Goal: Information Seeking & Learning: Check status

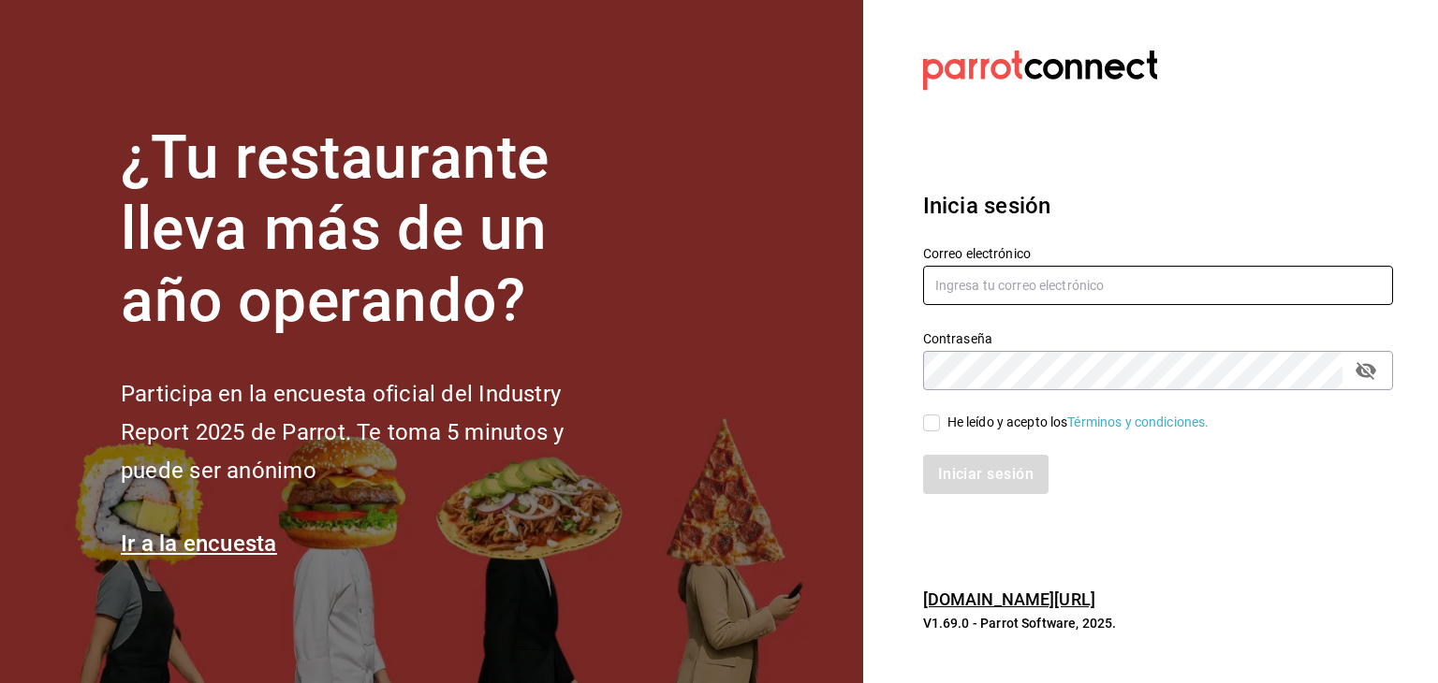
click at [1220, 271] on input "text" at bounding box center [1158, 285] width 470 height 39
paste input "[EMAIL_ADDRESS][DOMAIN_NAME]"
type input "[EMAIL_ADDRESS][DOMAIN_NAME]"
click at [972, 420] on div "He leído y acepto los Términos y condiciones." at bounding box center [1078, 423] width 262 height 20
click at [940, 420] on input "He leído y acepto los Términos y condiciones." at bounding box center [931, 423] width 17 height 17
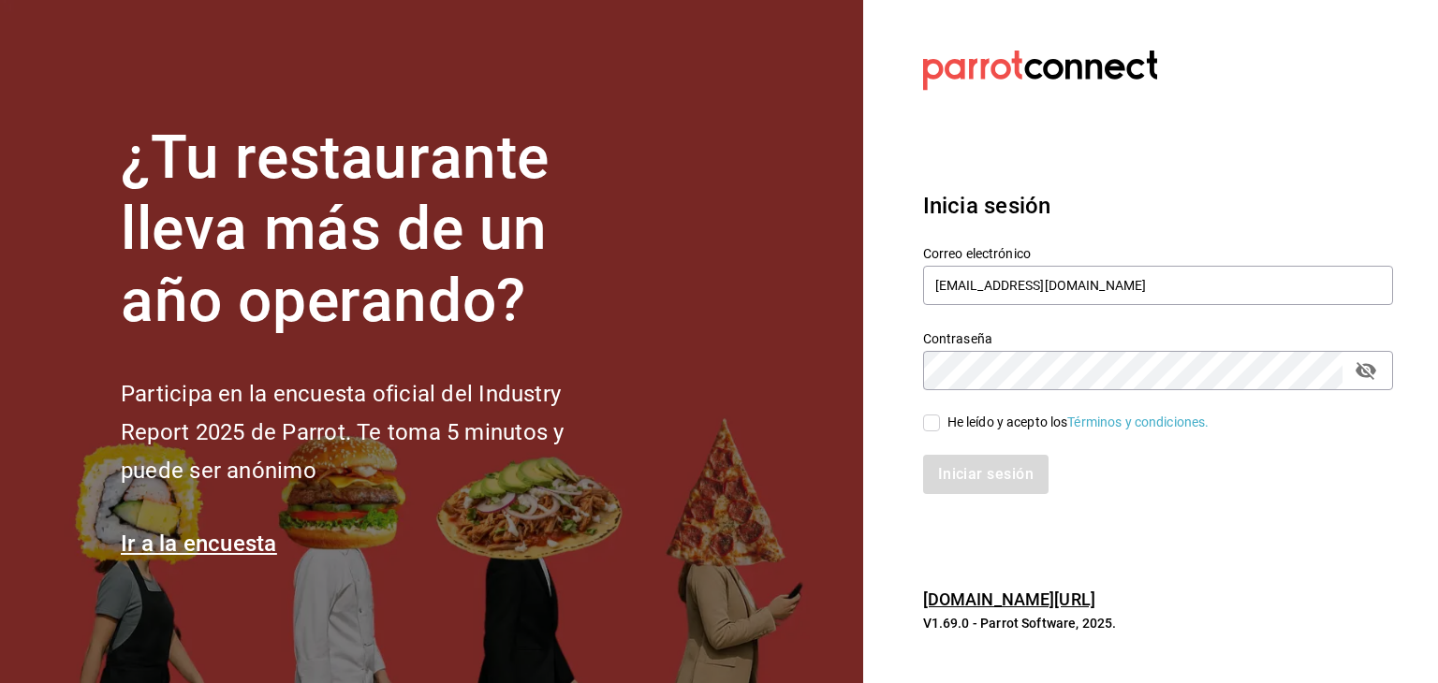
checkbox input "true"
click at [949, 483] on button "Iniciar sesión" at bounding box center [986, 474] width 127 height 39
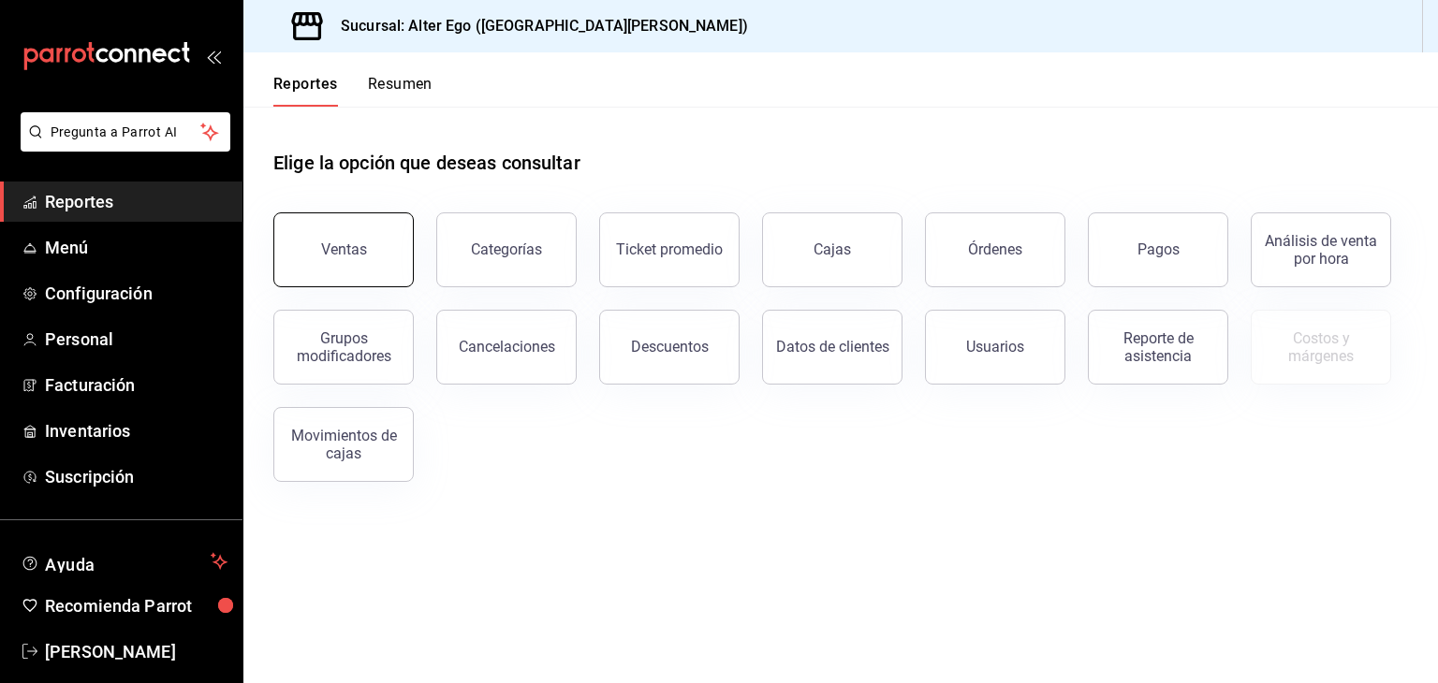
click at [340, 237] on button "Ventas" at bounding box center [343, 249] width 140 height 75
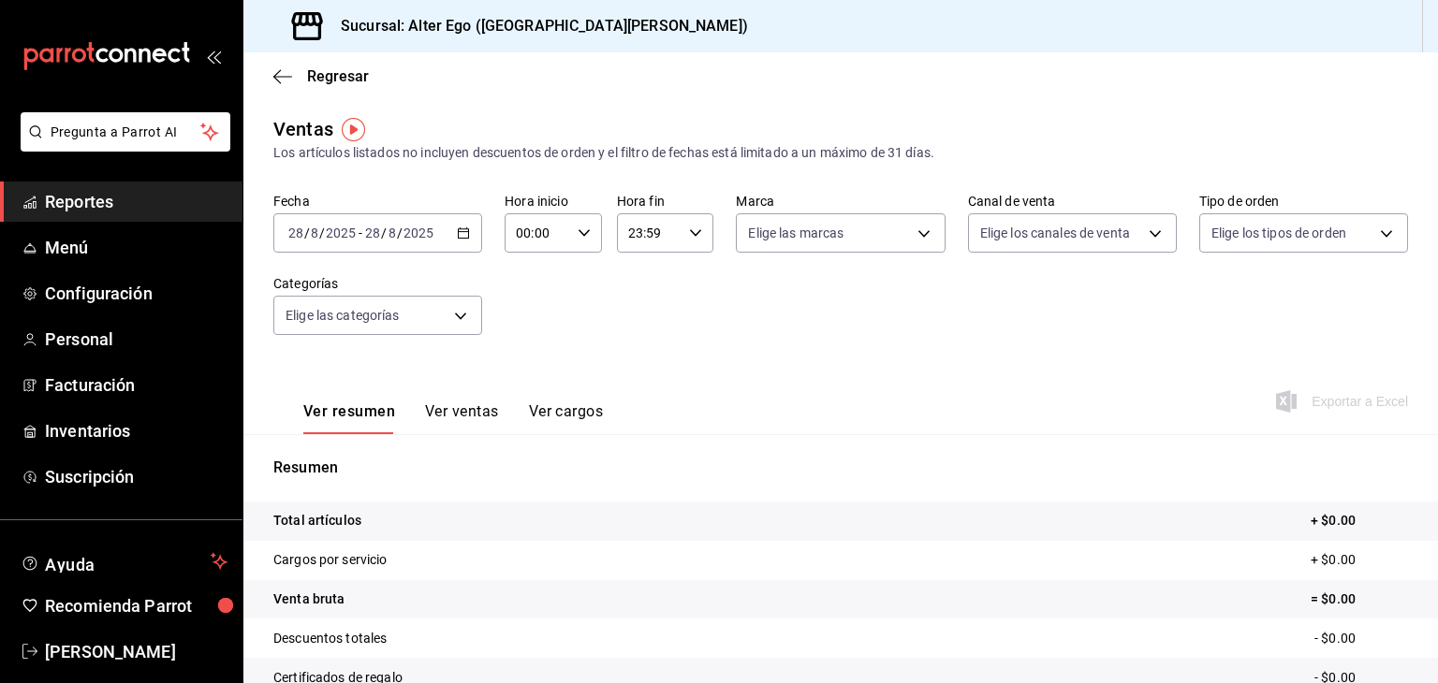
click at [464, 231] on \(Stroke\) "button" at bounding box center [464, 231] width 10 height 1
click at [1068, 319] on div "Fecha 2025-08-28 28 / 8 / 2025 - 2025-08-28 28 / 8 / 2025 Hora inicio 00:00 Hor…" at bounding box center [840, 275] width 1134 height 165
click at [329, 234] on input "2025" at bounding box center [341, 233] width 32 height 15
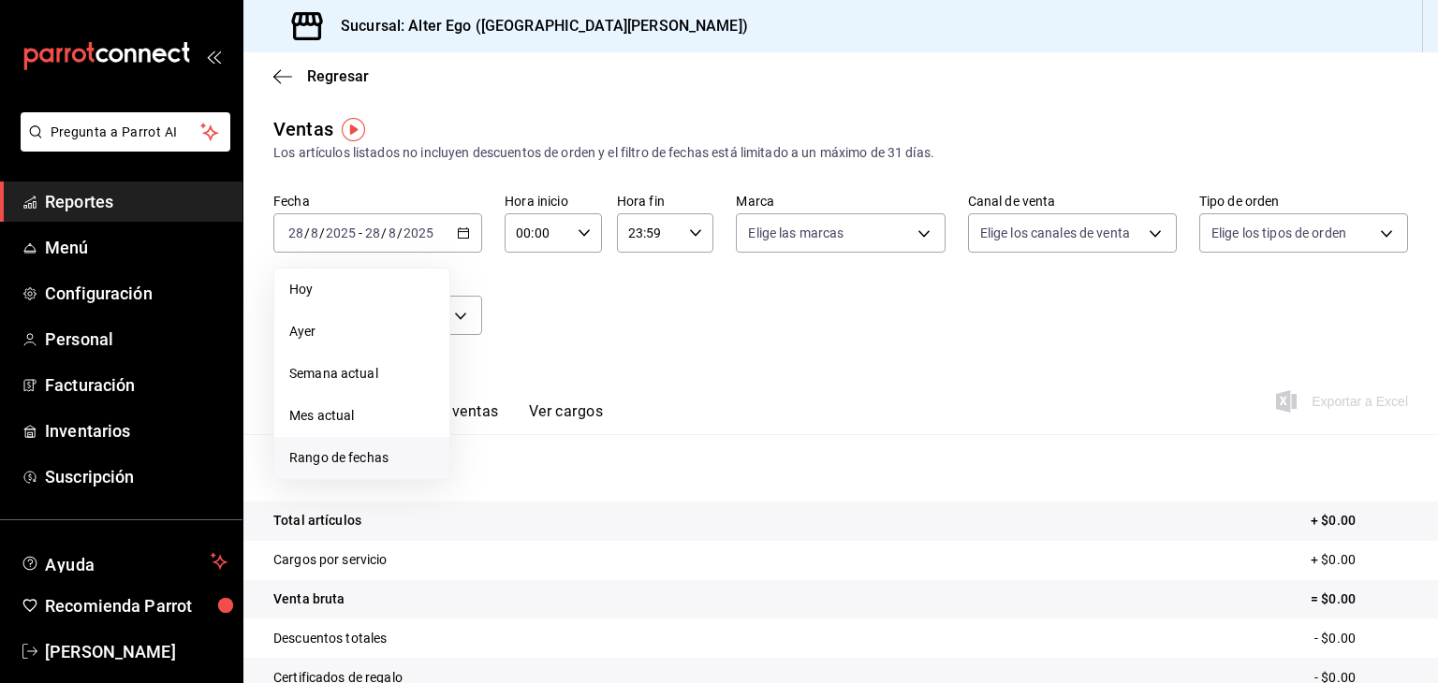
click at [348, 472] on li "Rango de fechas" at bounding box center [361, 458] width 175 height 42
click at [624, 362] on abbr "1" at bounding box center [622, 357] width 7 height 13
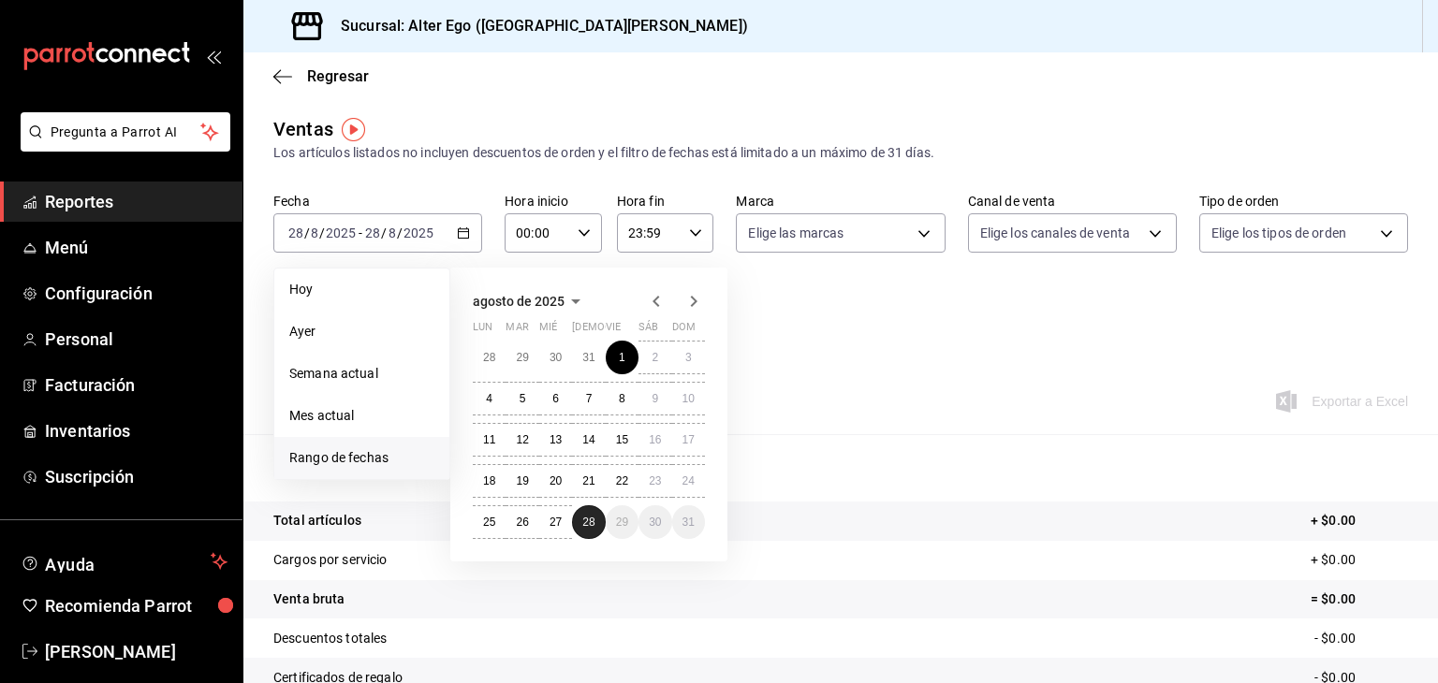
click at [579, 522] on button "28" at bounding box center [588, 522] width 33 height 34
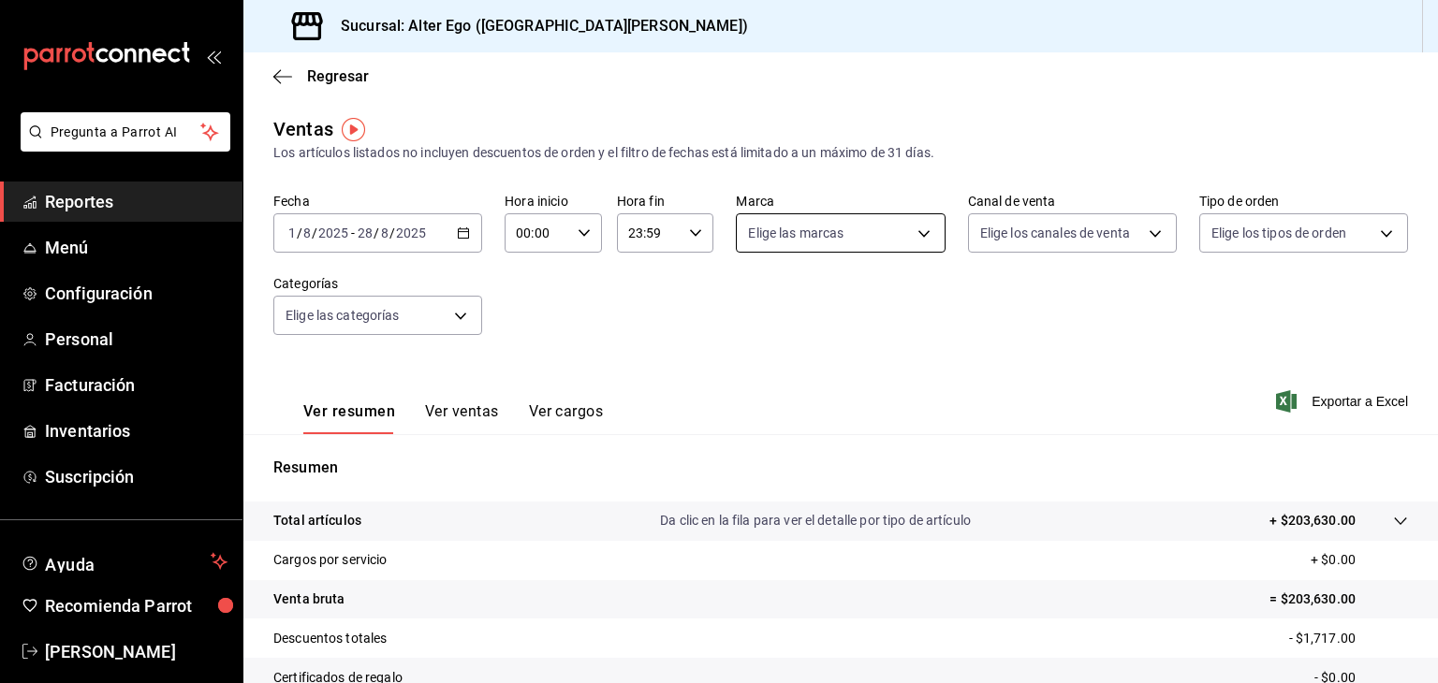
click at [825, 221] on body "Pregunta a Parrot AI Reportes Menú Configuración Personal Facturación Inventari…" at bounding box center [719, 341] width 1438 height 683
click at [825, 221] on div at bounding box center [719, 341] width 1438 height 683
click at [1021, 249] on body "Pregunta a Parrot AI Reportes Menú Configuración Personal Facturación Inventari…" at bounding box center [719, 341] width 1438 height 683
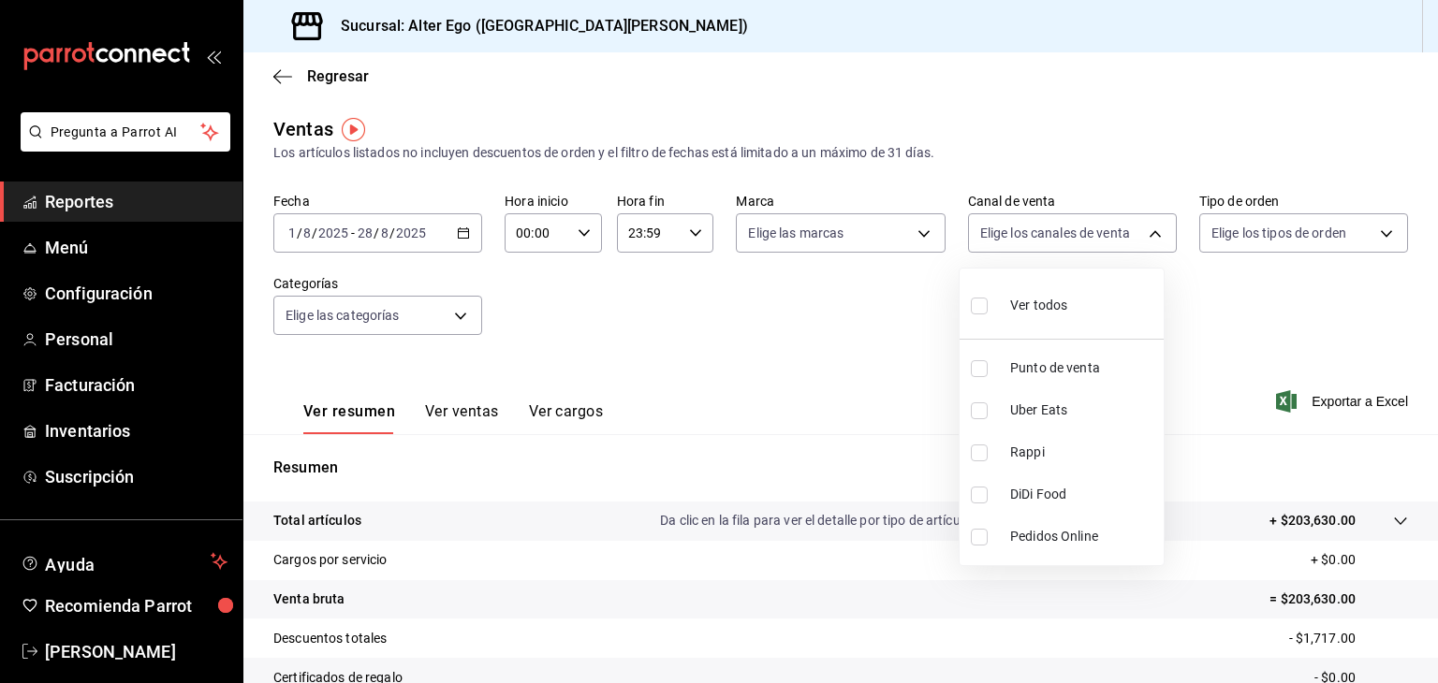
click at [1056, 300] on span "Ver todos" at bounding box center [1038, 306] width 57 height 20
type input "PARROT,UBER_EATS,RAPPI,DIDI_FOOD,ONLINE"
checkbox input "true"
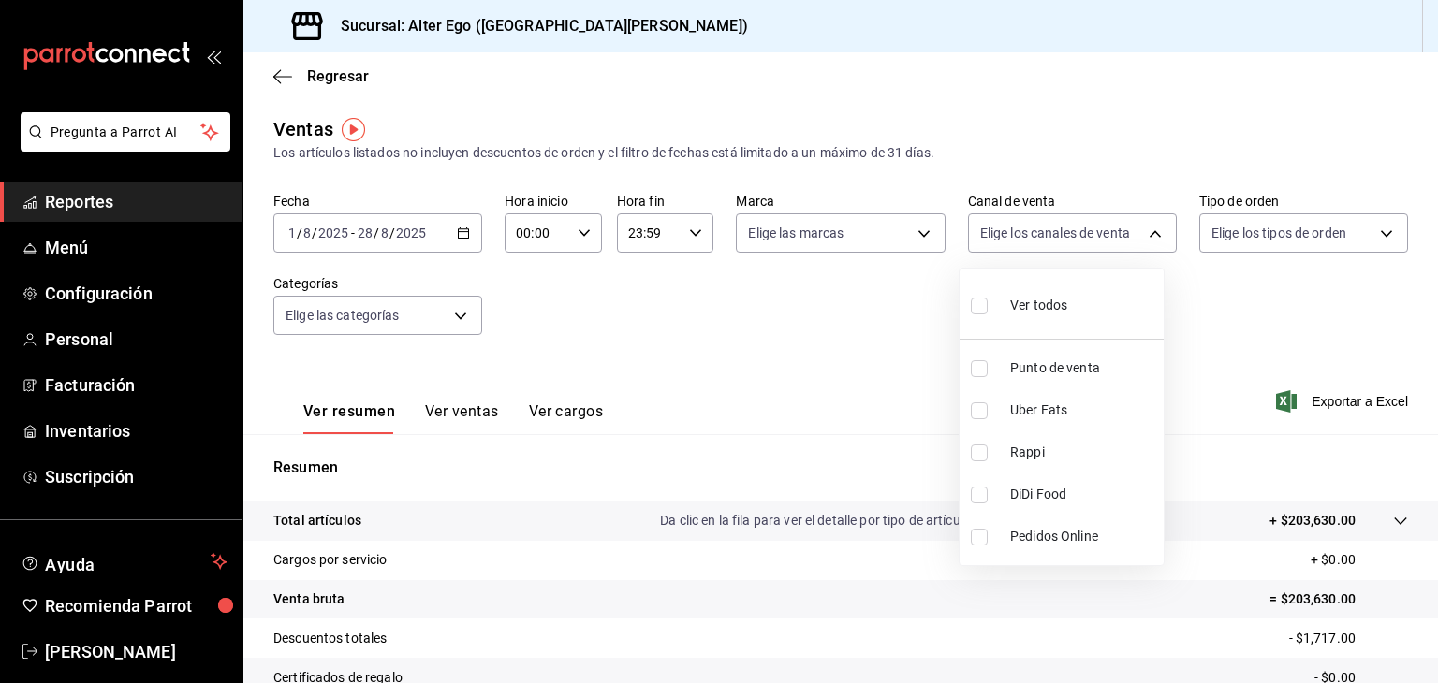
checkbox input "true"
click at [916, 234] on div at bounding box center [719, 341] width 1438 height 683
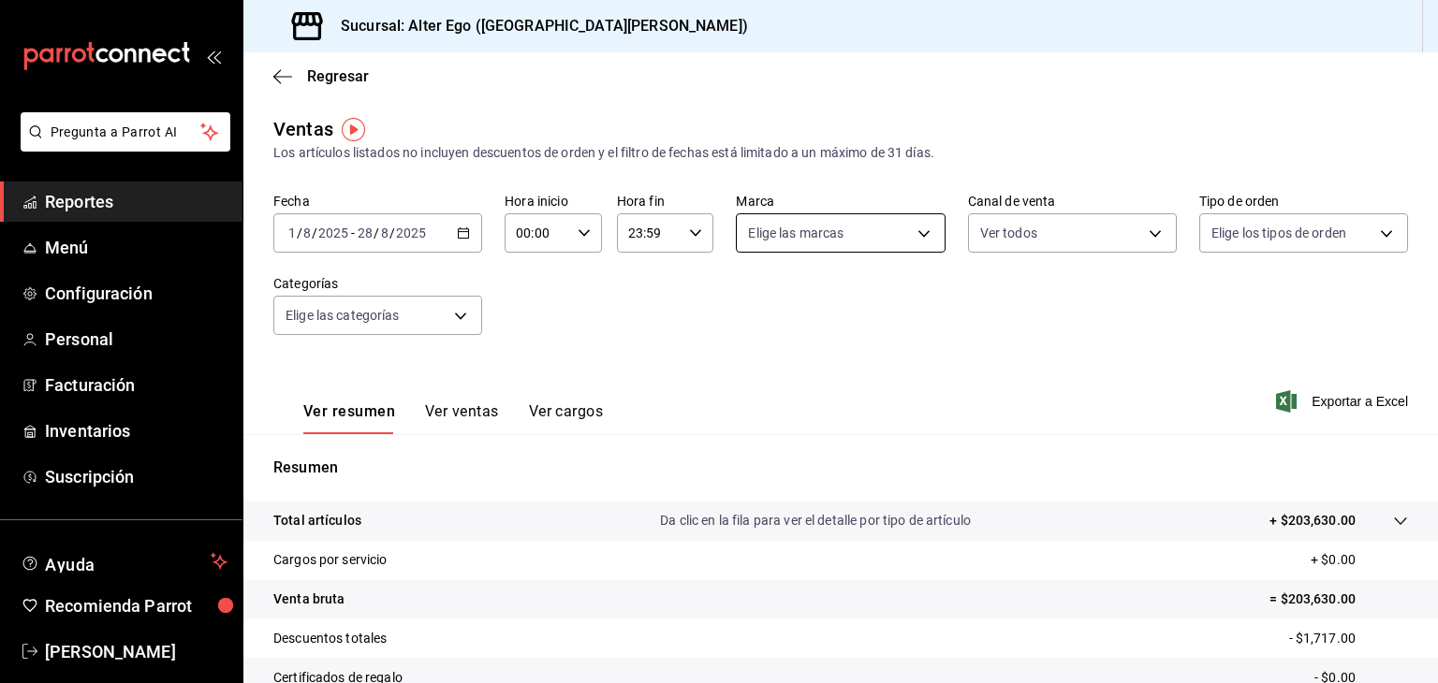
click at [904, 229] on body "Pregunta a Parrot AI Reportes Menú Configuración Personal Facturación Inventari…" at bounding box center [719, 341] width 1438 height 683
click at [840, 299] on li "Ver todas" at bounding box center [833, 303] width 204 height 55
type input "7bb51f6b-b34c-4cff-bd85-1ac6cc95544f"
checkbox input "true"
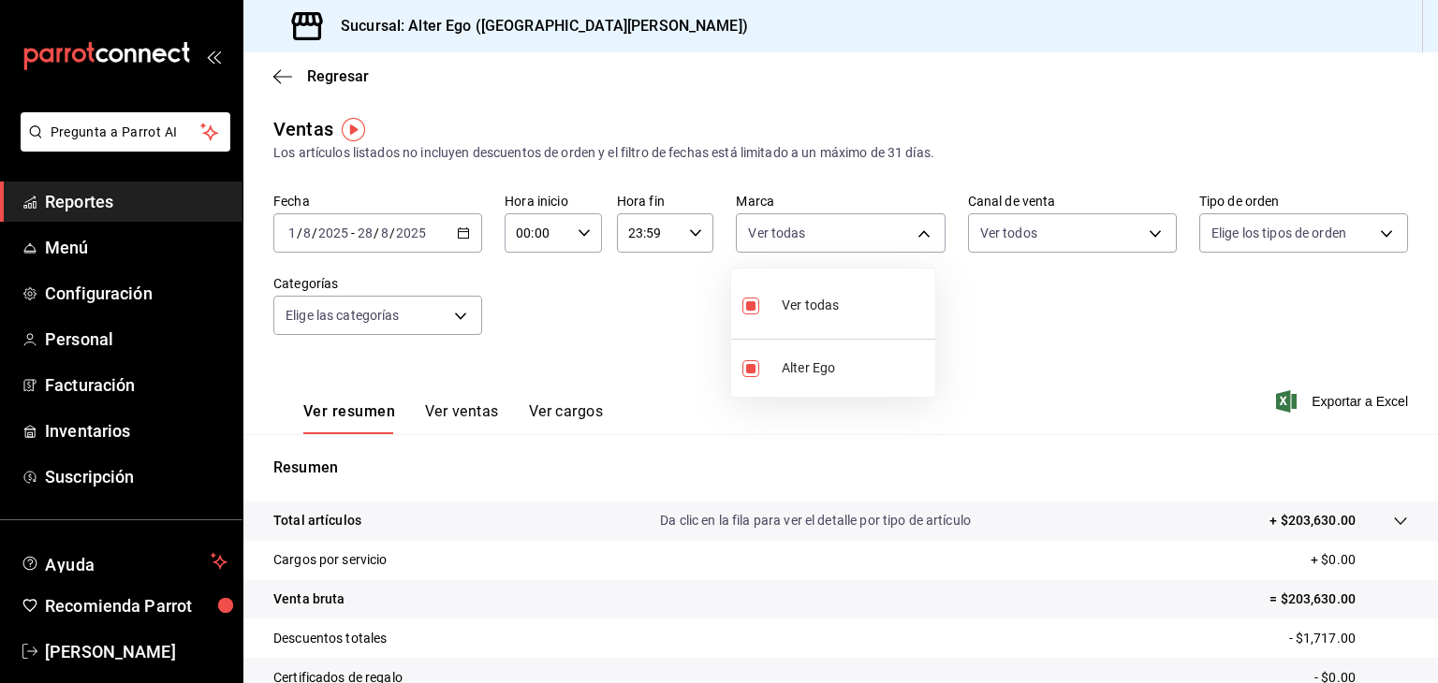
click at [1234, 238] on div at bounding box center [719, 341] width 1438 height 683
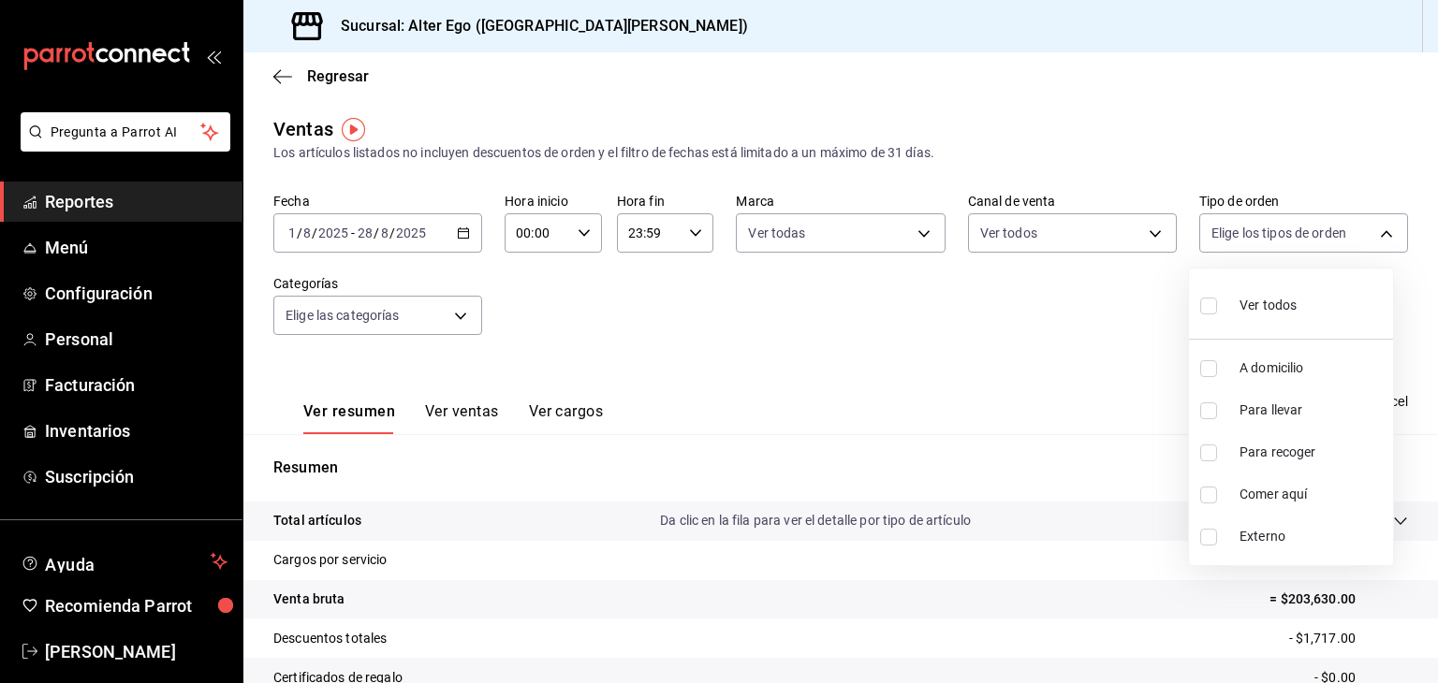
click at [1234, 238] on body "Pregunta a Parrot AI Reportes Menú Configuración Personal Facturación Inventari…" at bounding box center [719, 341] width 1438 height 683
click at [1258, 318] on div "Ver todos" at bounding box center [1248, 304] width 96 height 40
type input "fe476068-fc17-4020-ac14-3f61703e0a42,2681f712-9781-41c3-b2c2-46d07ad01dfb,332dd…"
checkbox input "true"
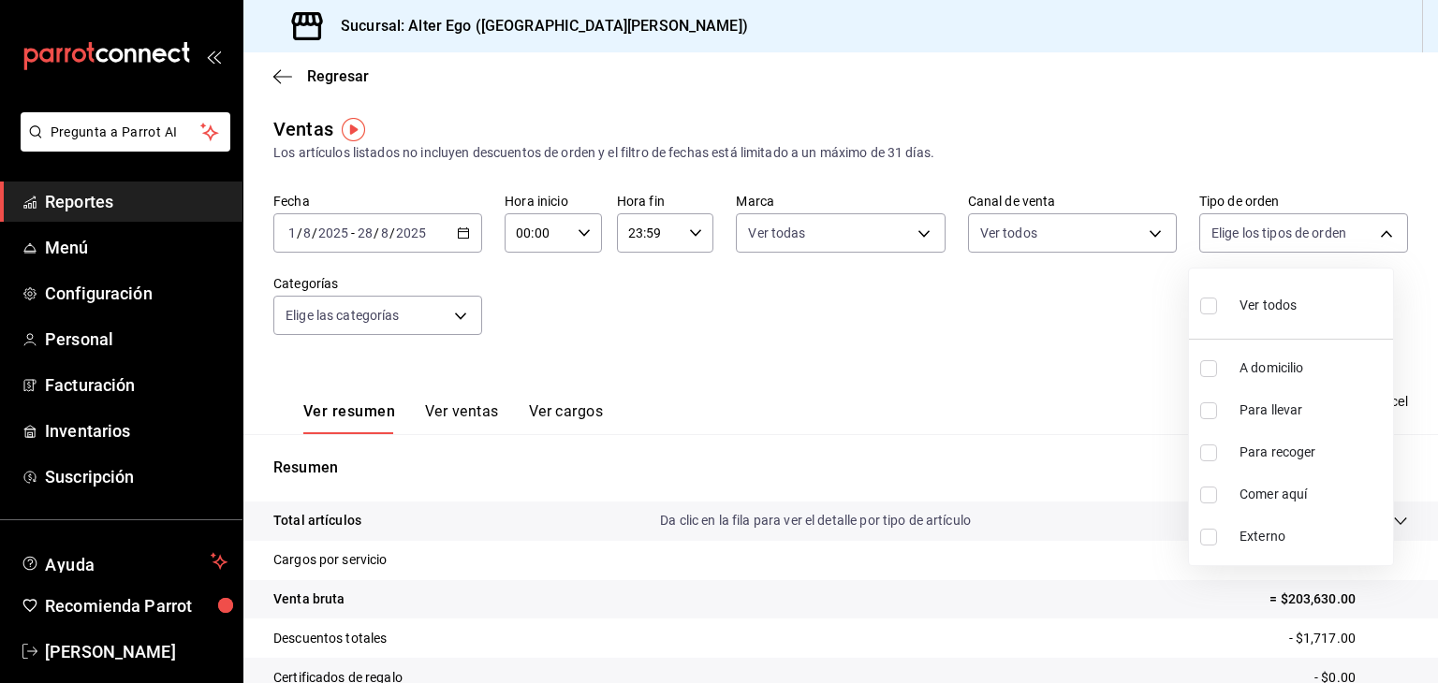
checkbox input "true"
click at [791, 329] on div at bounding box center [719, 341] width 1438 height 683
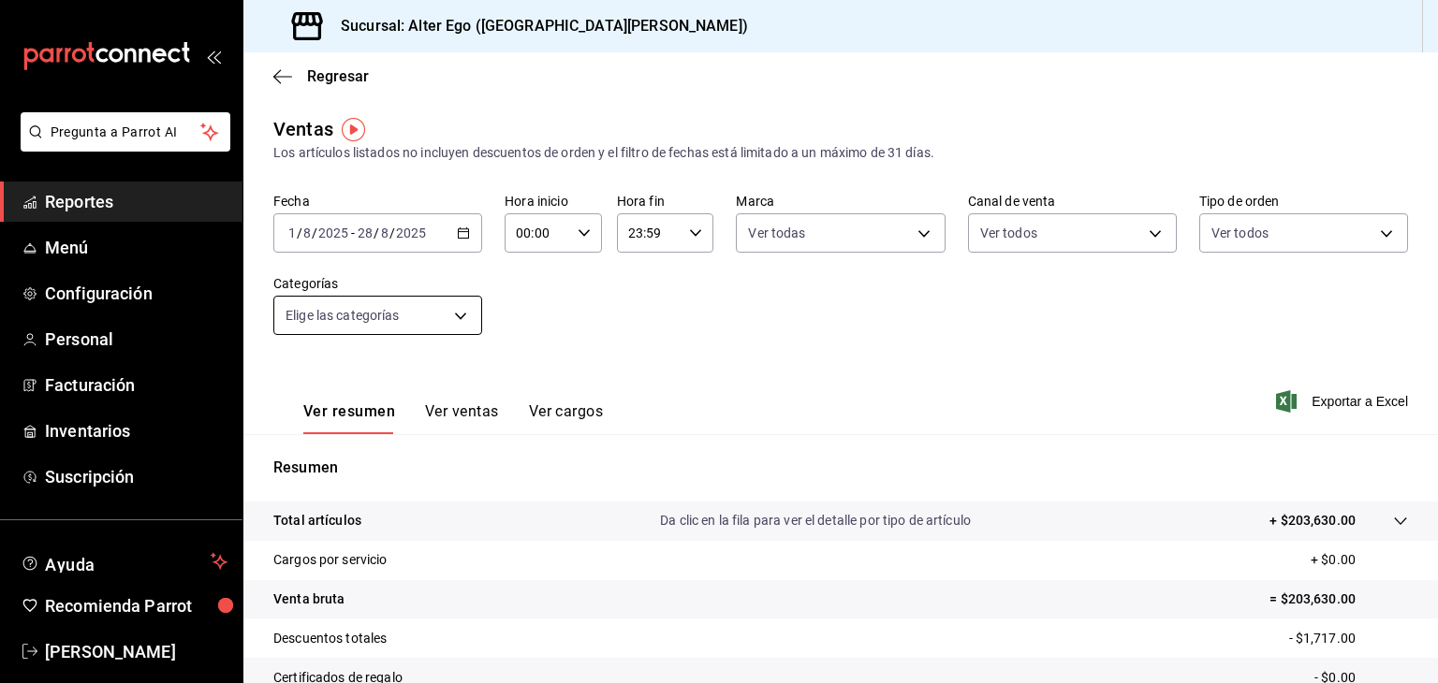
click at [370, 312] on body "Pregunta a Parrot AI Reportes Menú Configuración Personal Facturación Inventari…" at bounding box center [719, 341] width 1438 height 683
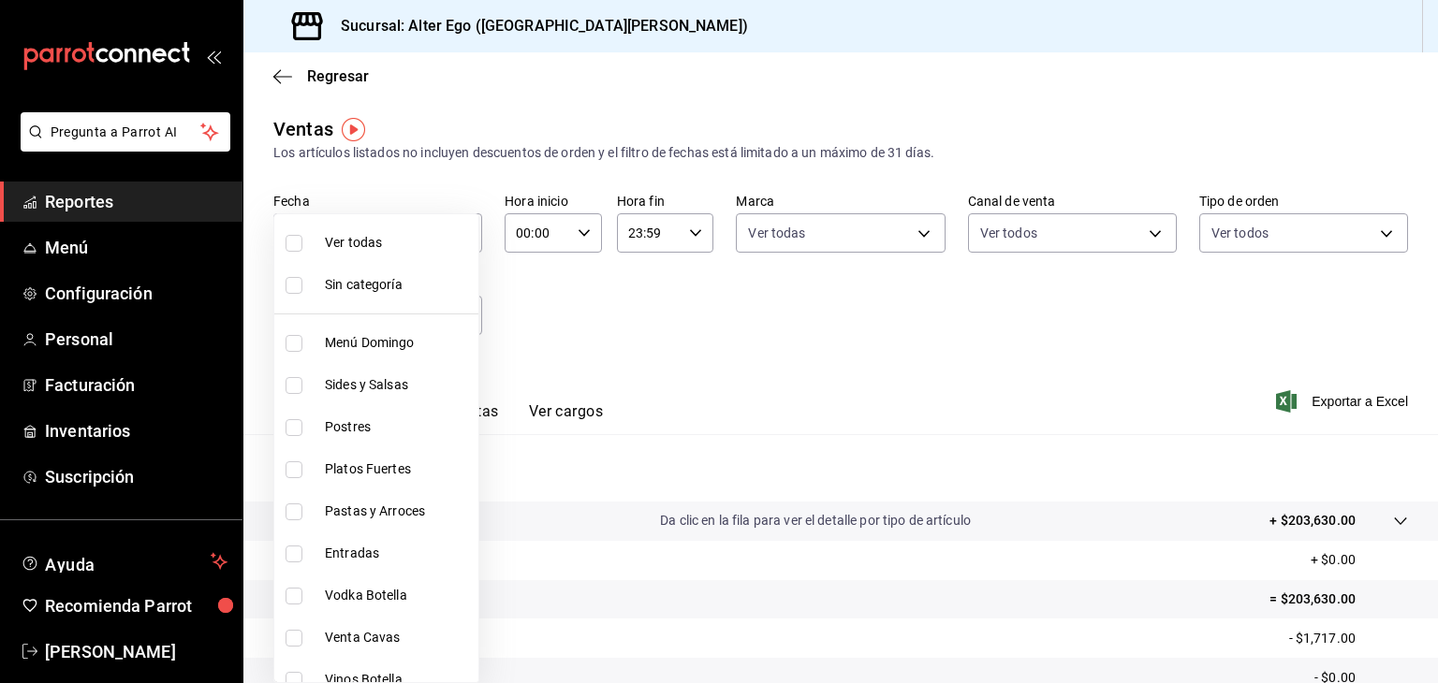
click at [564, 329] on div at bounding box center [719, 341] width 1438 height 683
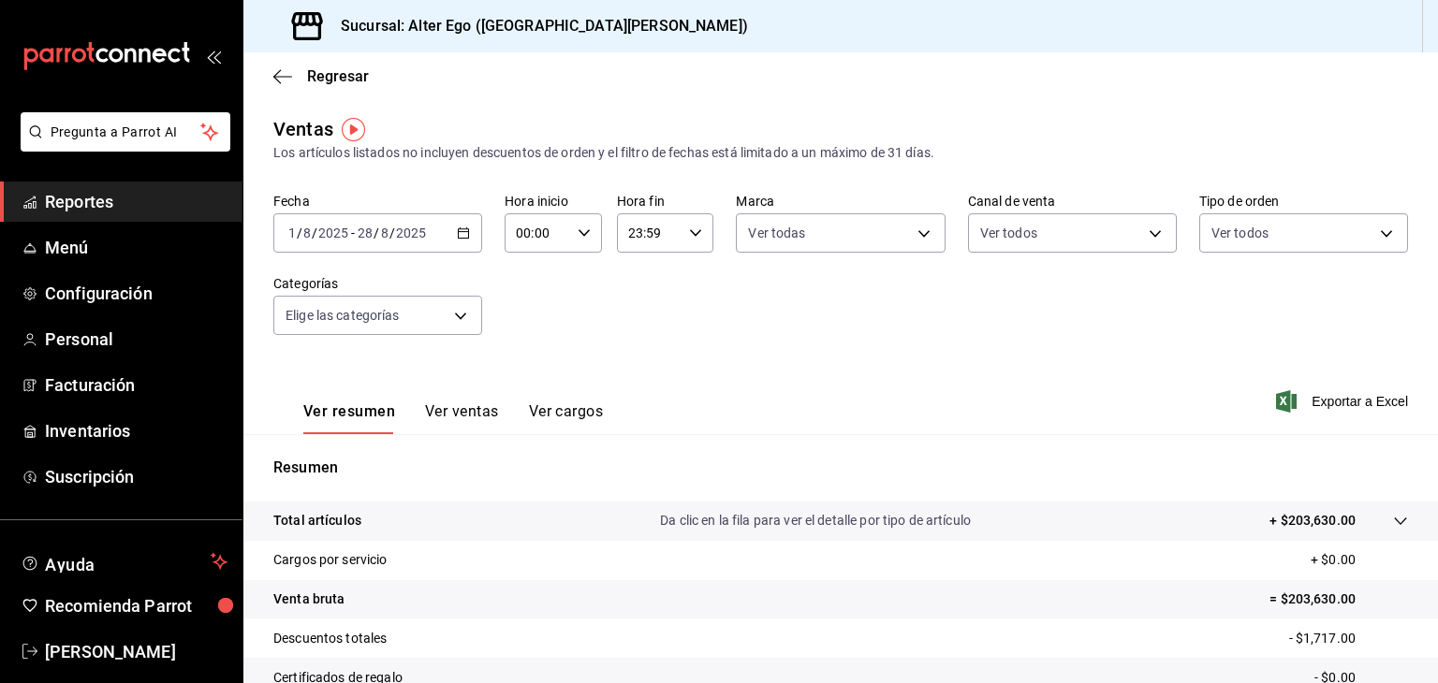
click at [451, 411] on button "Ver ventas" at bounding box center [462, 418] width 74 height 32
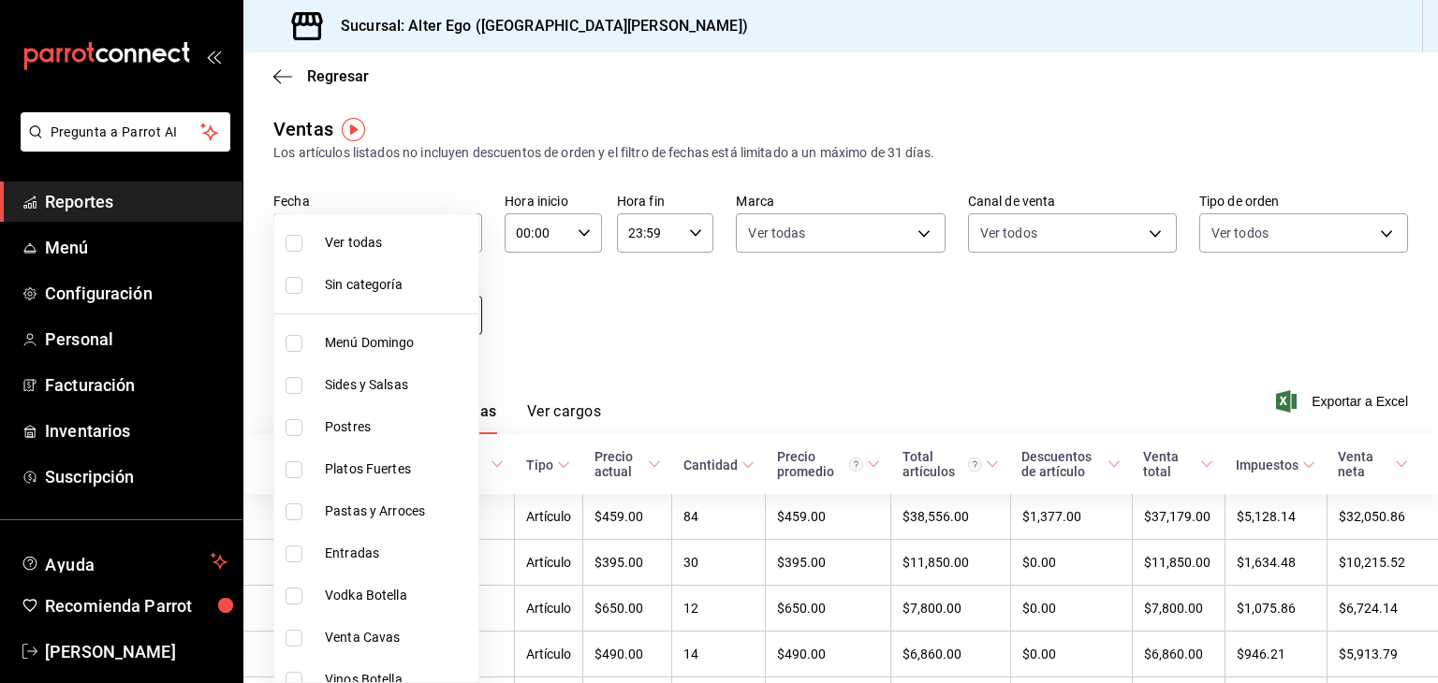
click at [388, 323] on body "Pregunta a Parrot AI Reportes Menú Configuración Personal Facturación Inventari…" at bounding box center [719, 341] width 1438 height 683
click at [611, 334] on div at bounding box center [719, 341] width 1438 height 683
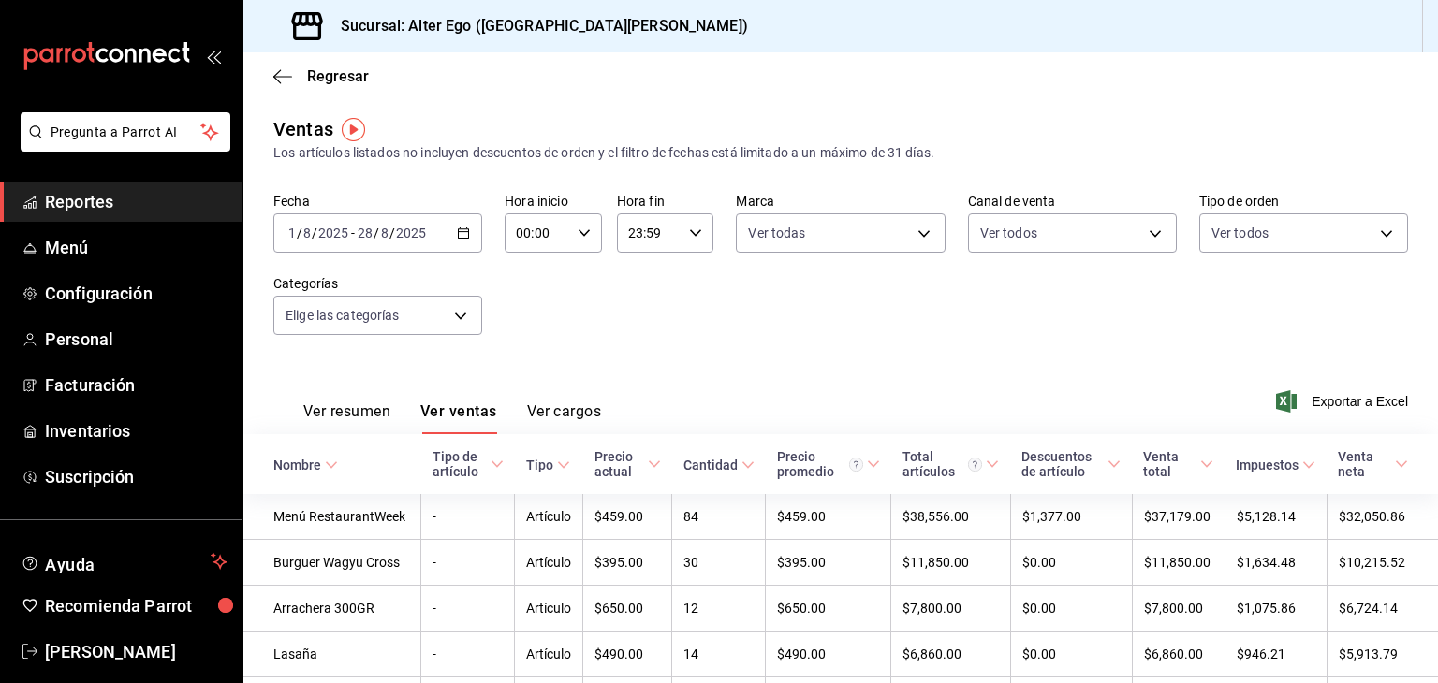
click at [341, 405] on button "Ver resumen" at bounding box center [346, 418] width 87 height 32
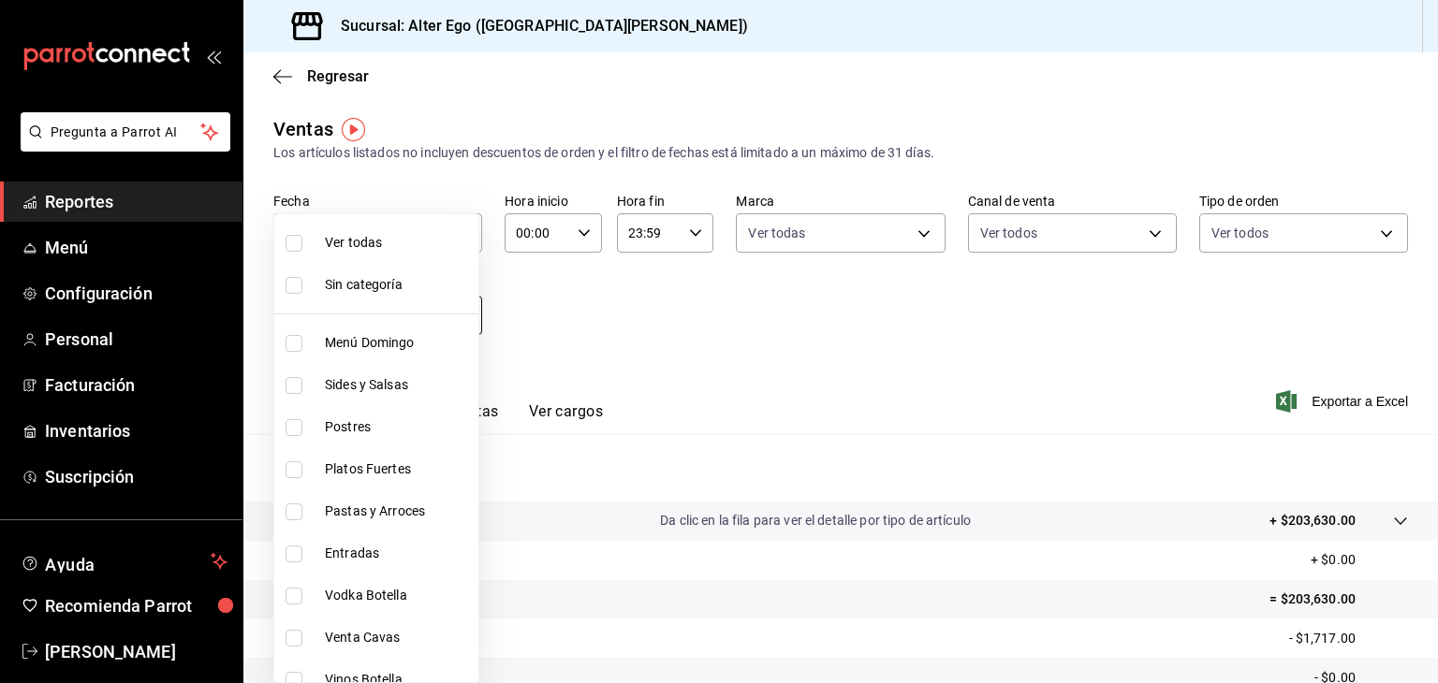
click at [432, 329] on body "Pregunta a Parrot AI Reportes Menú Configuración Personal Facturación Inventari…" at bounding box center [719, 341] width 1438 height 683
click at [384, 250] on span "Ver todas" at bounding box center [398, 243] width 146 height 20
type input "bfdba2b8-f1f7-45db-8136-f5de7906b755,76319709-f33e-4f4f-b68d-b485ca9ea57a,6d268…"
checkbox input "true"
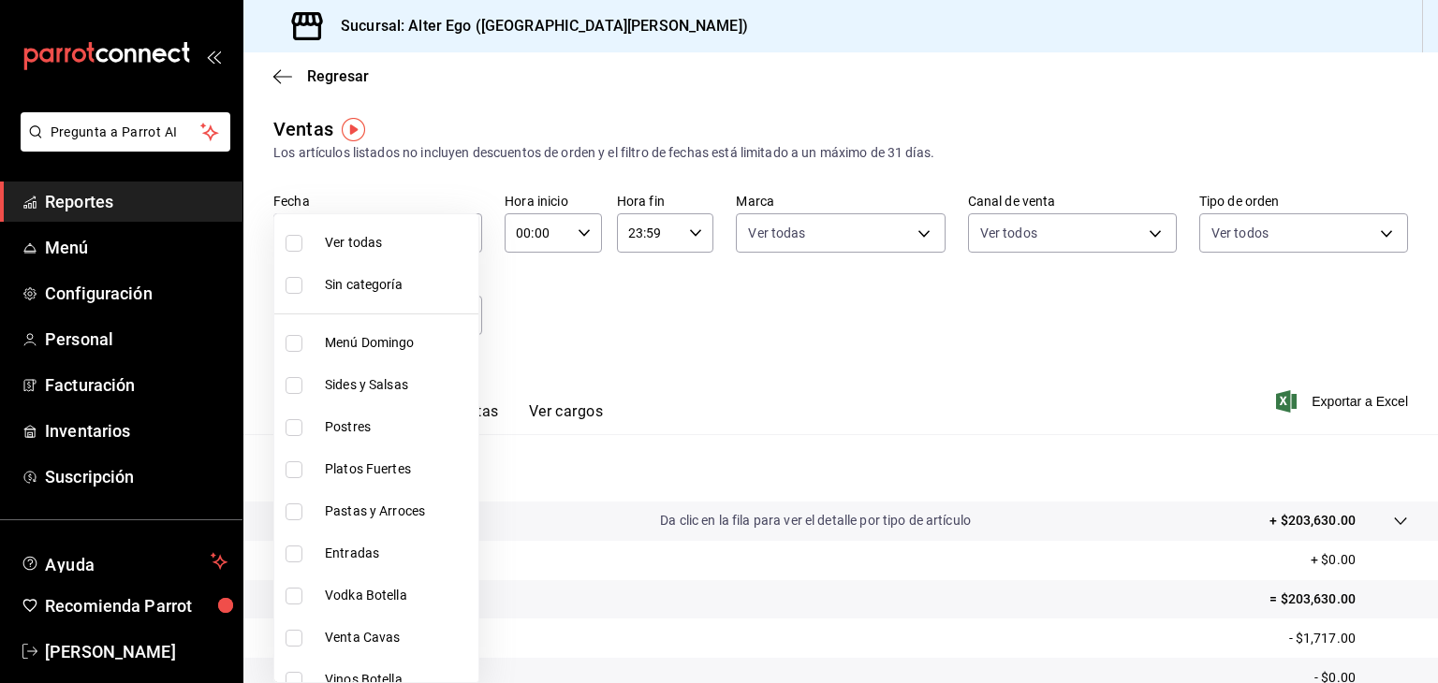
checkbox input "true"
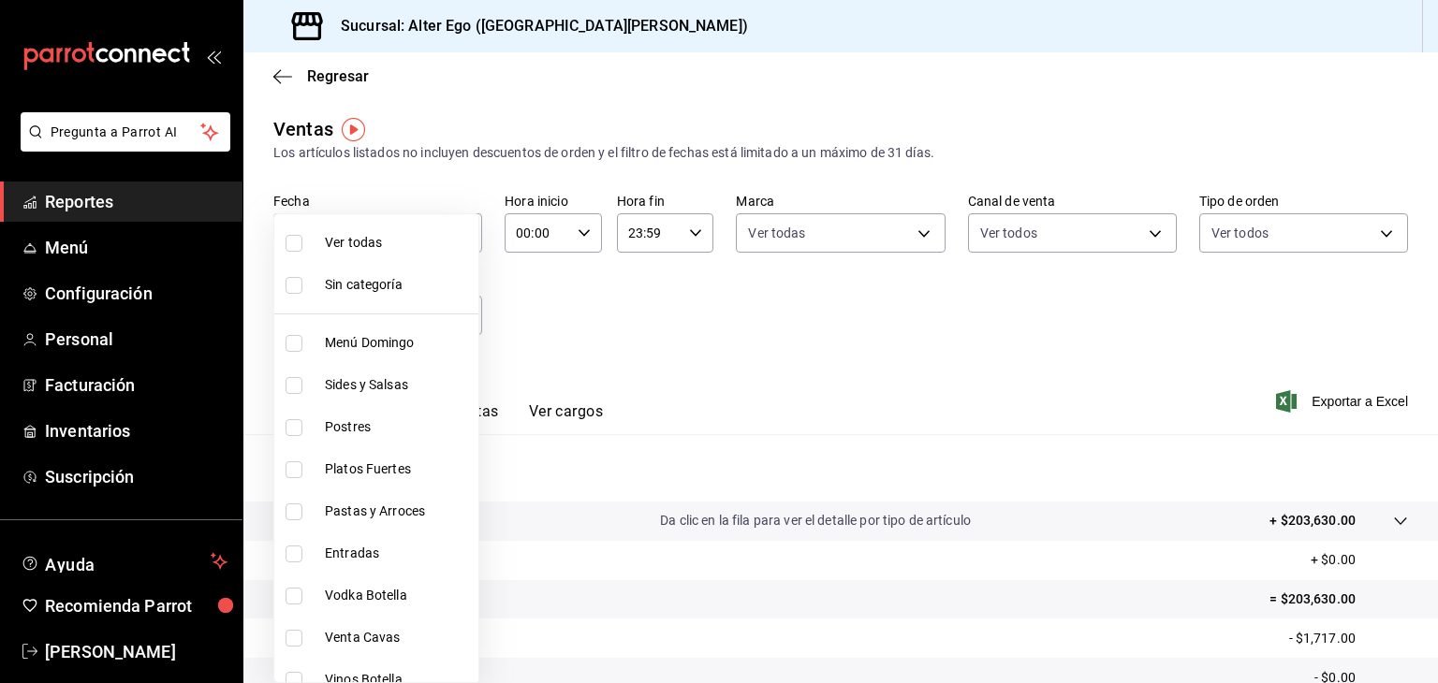
checkbox input "true"
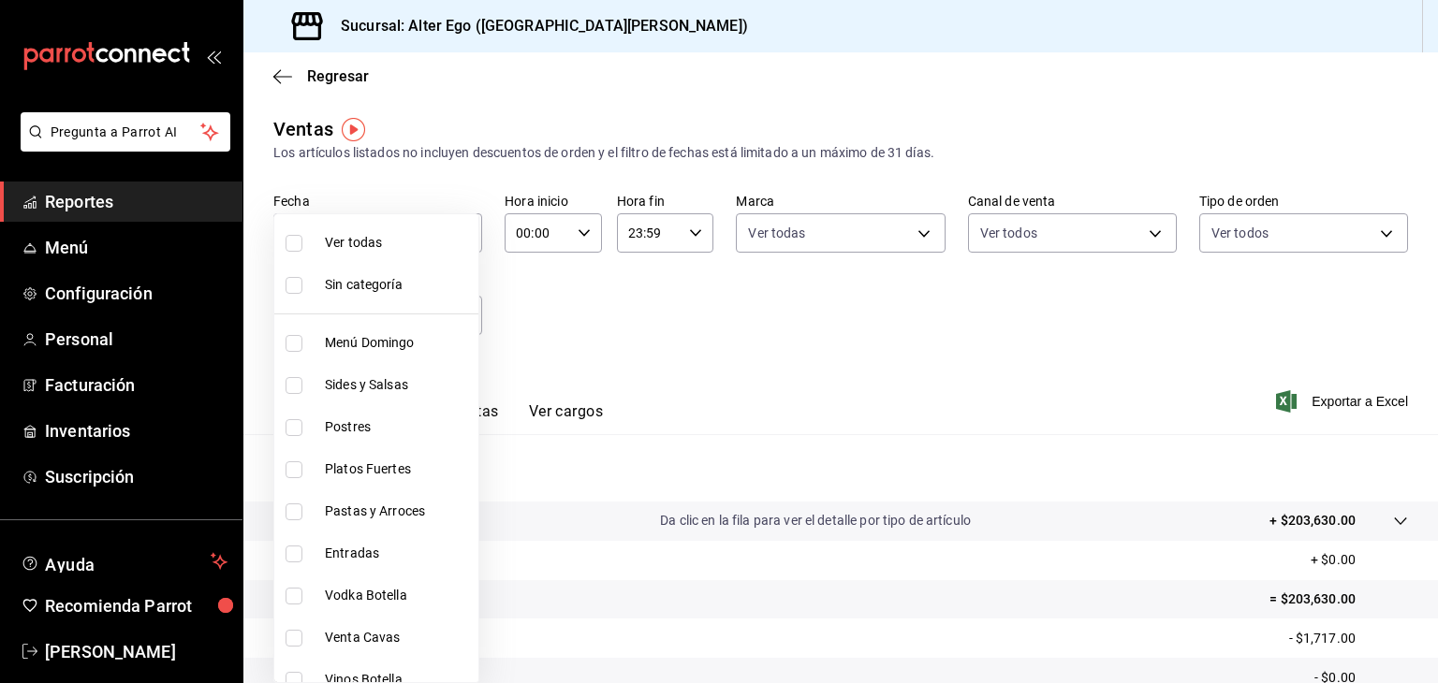
checkbox input "true"
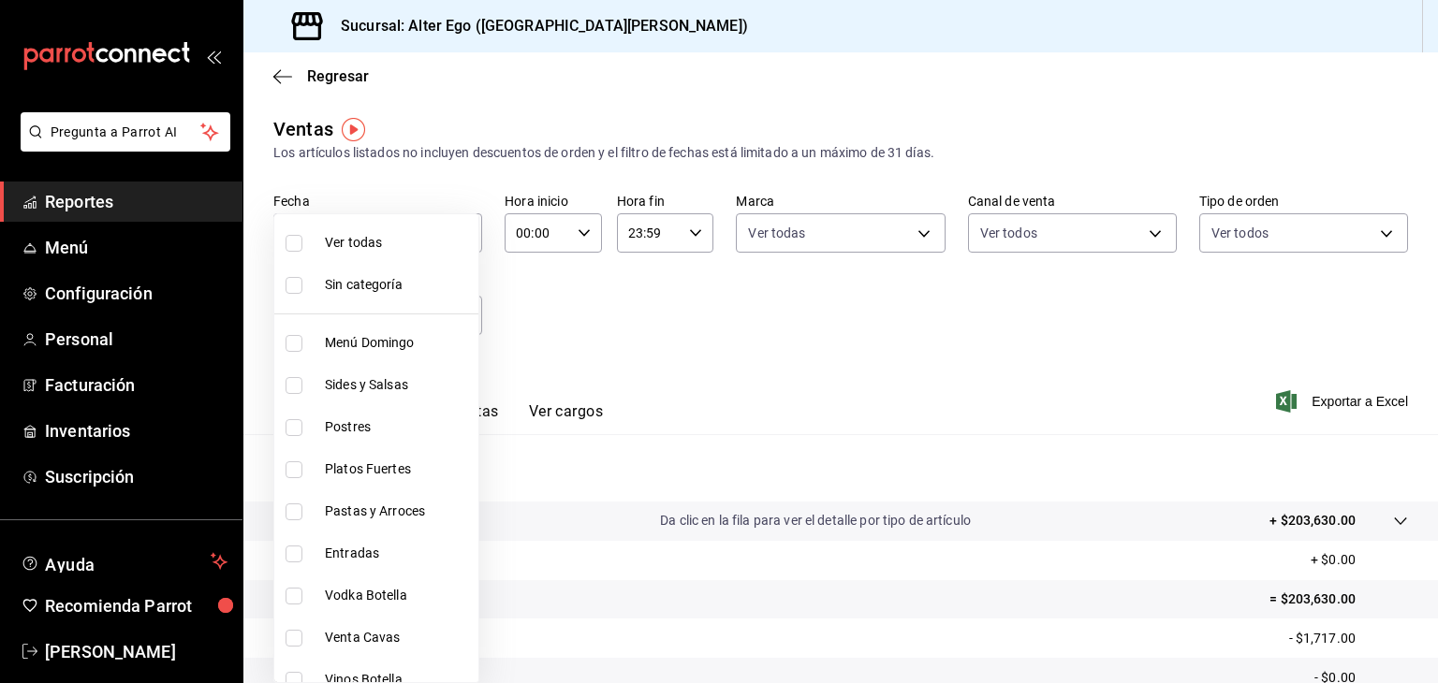
checkbox input "true"
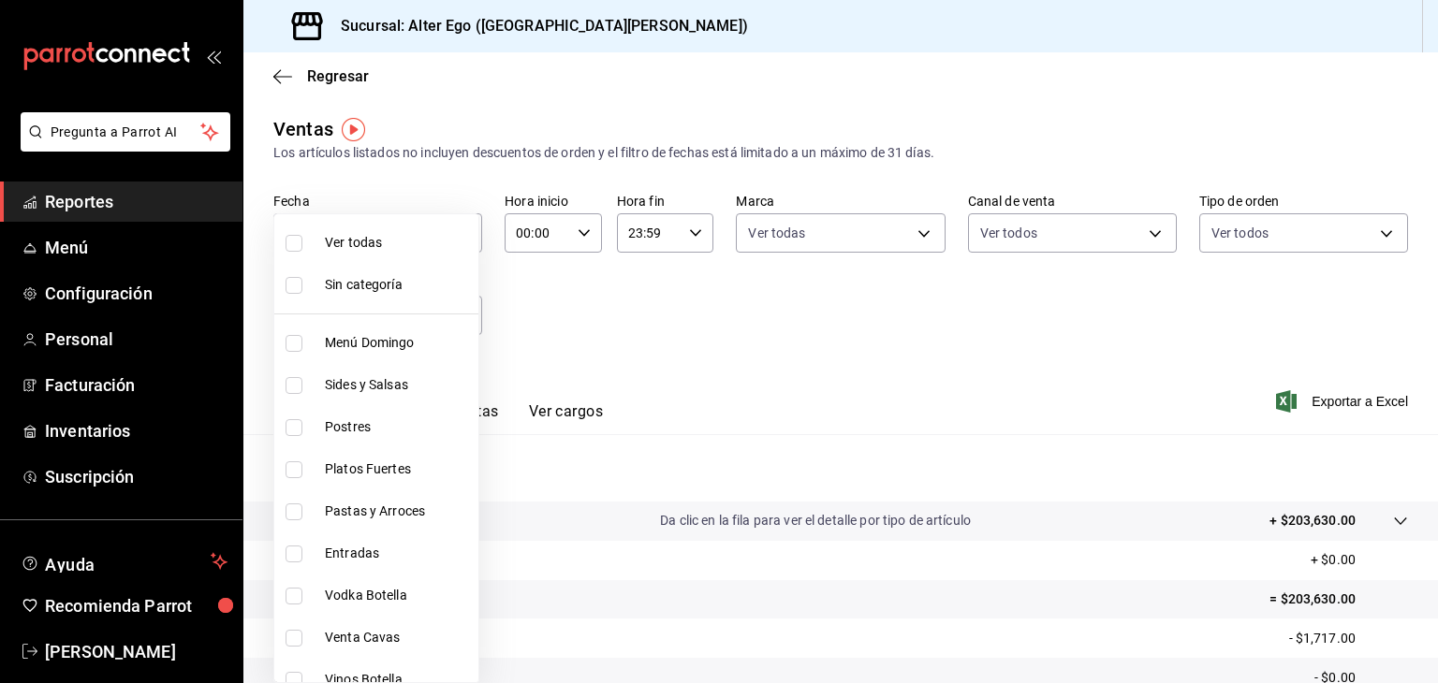
checkbox input "true"
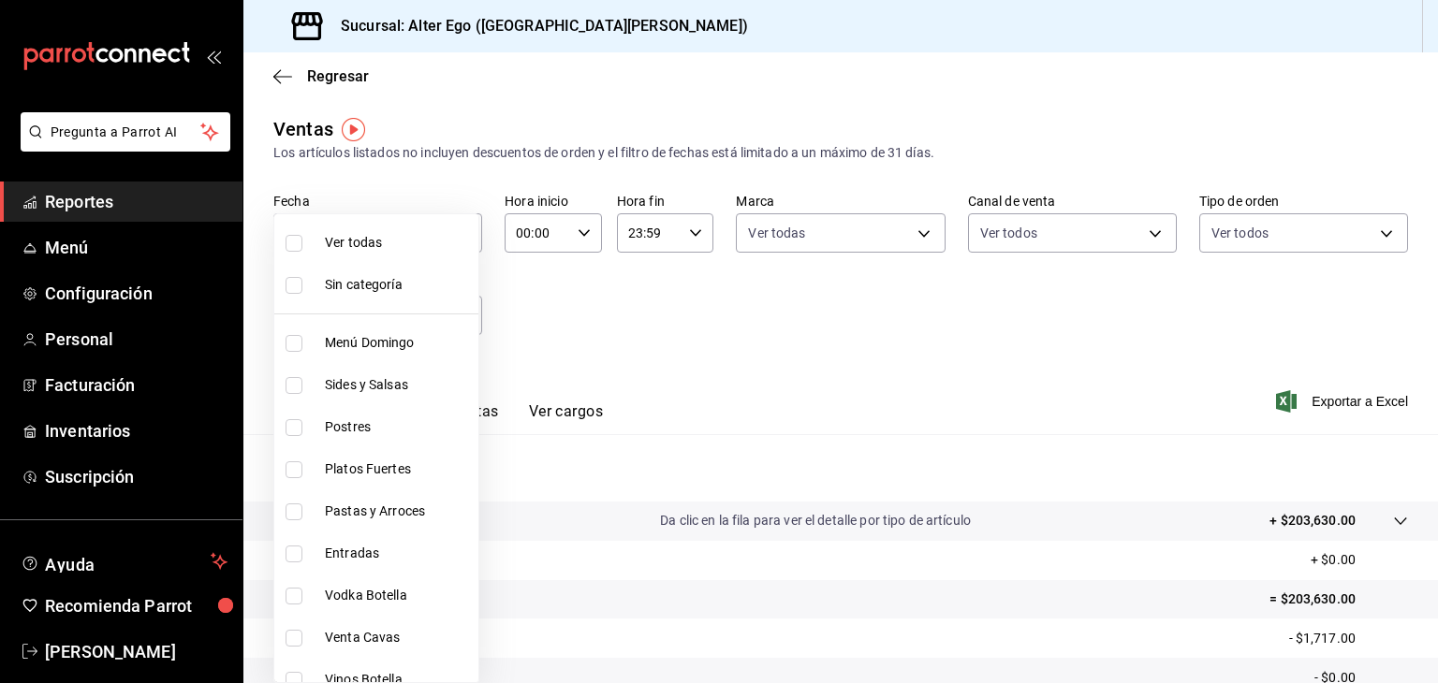
checkbox input "true"
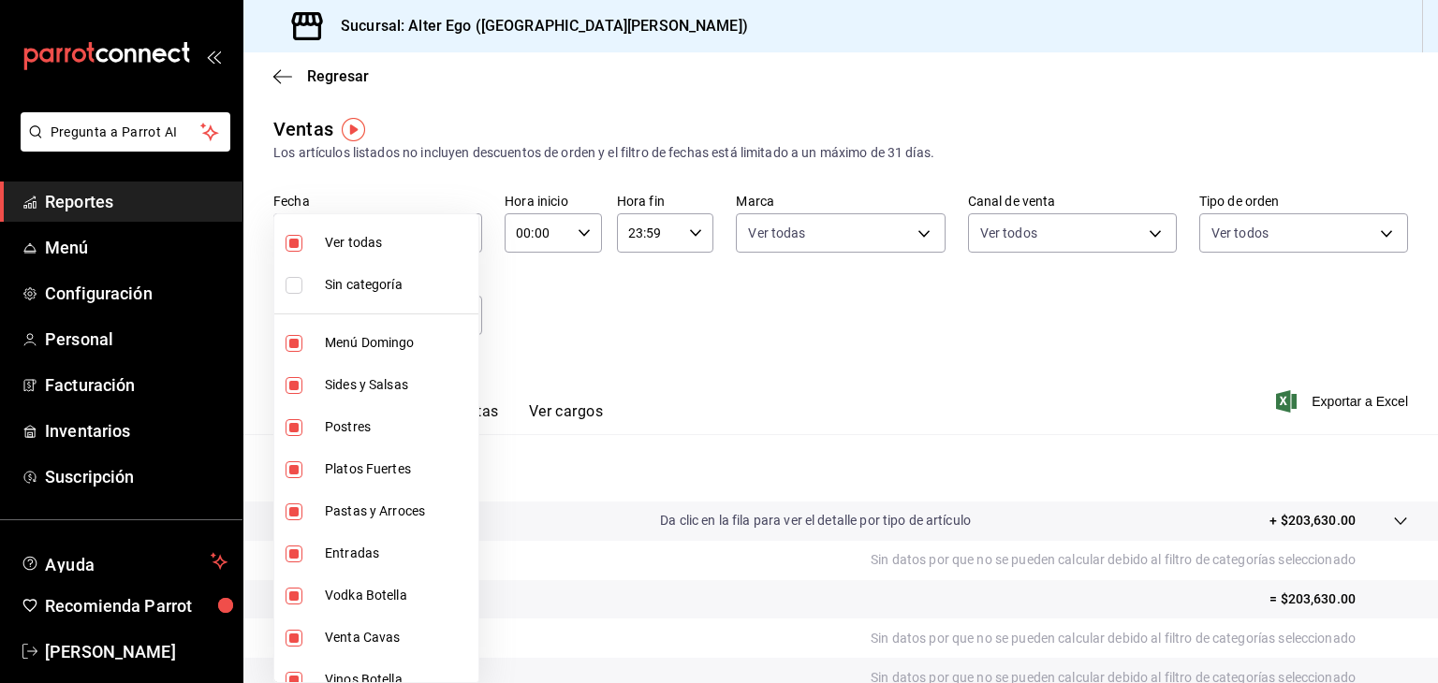
click at [1082, 454] on div at bounding box center [719, 341] width 1438 height 683
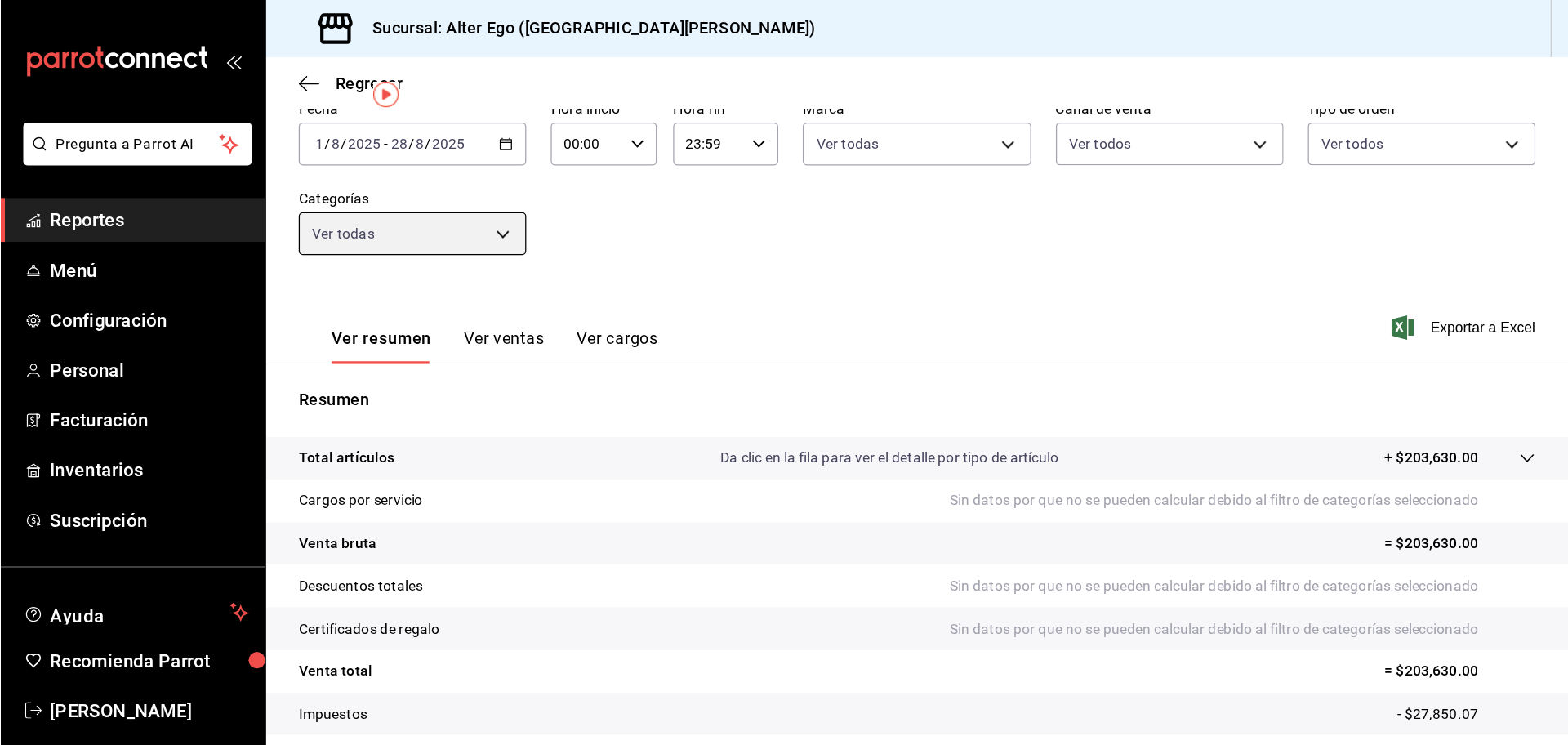
scroll to position [38, 0]
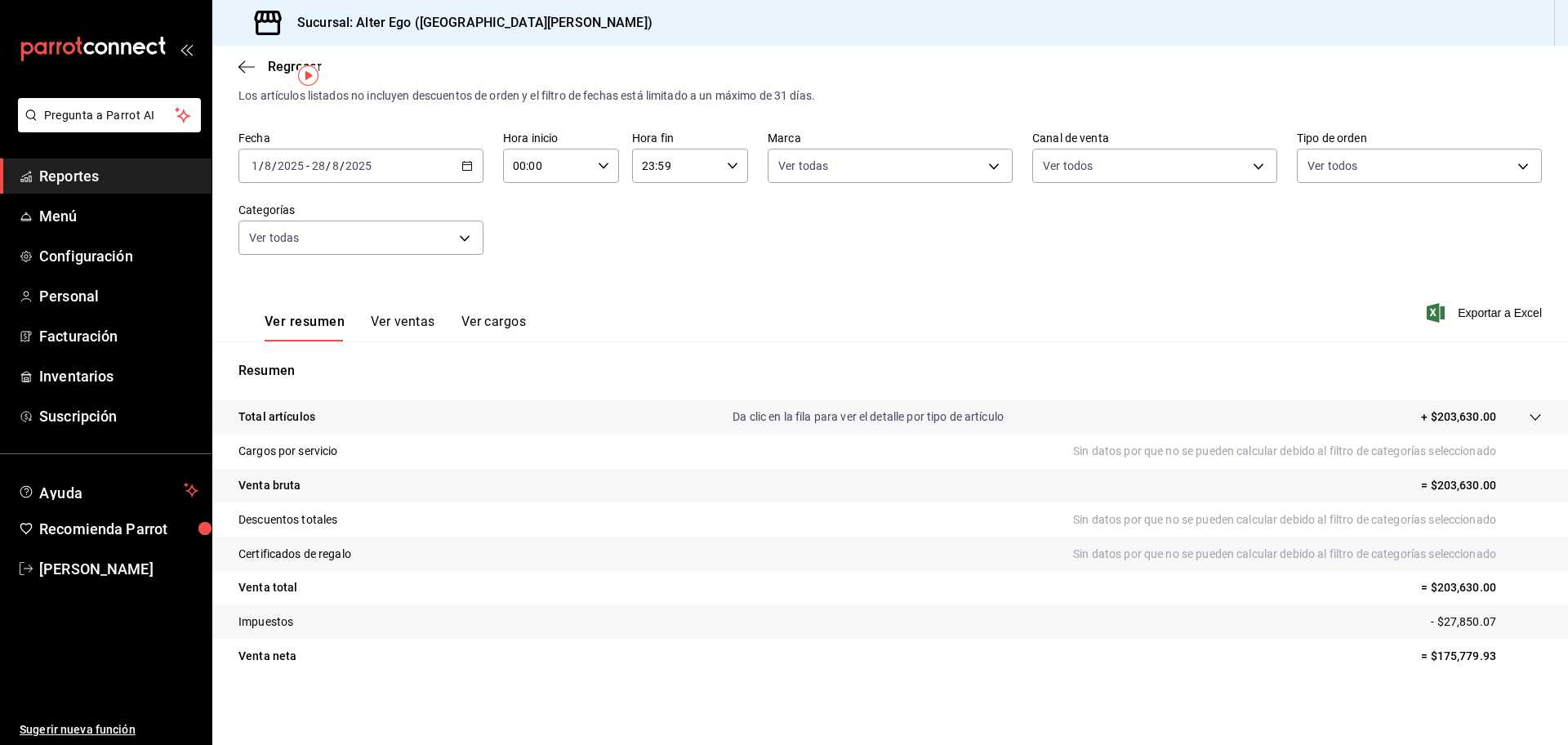
click at [462, 160] on icon "button" at bounding box center [467, 165] width 11 height 11
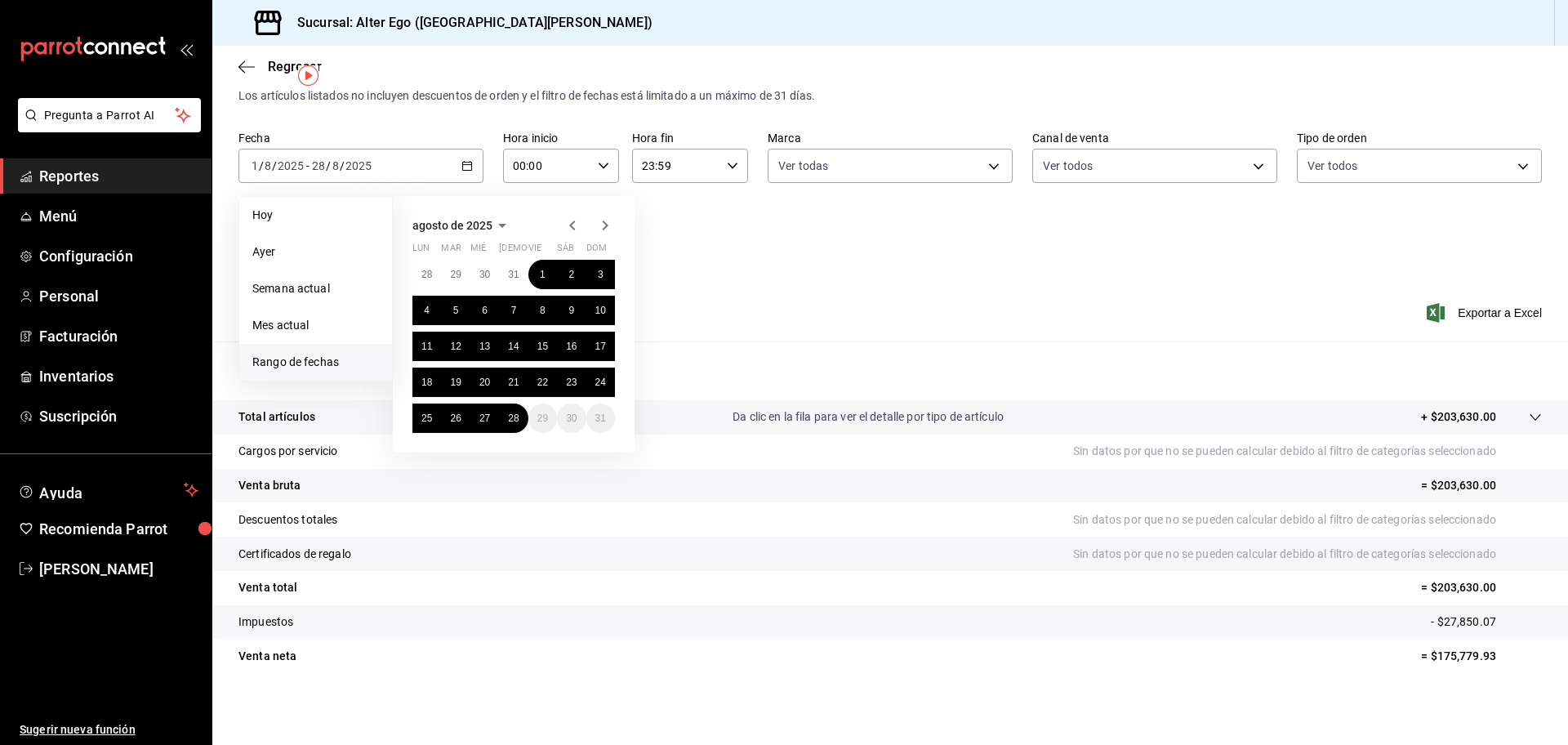
click at [568, 215] on icon "button" at bounding box center [572, 225] width 19 height 19
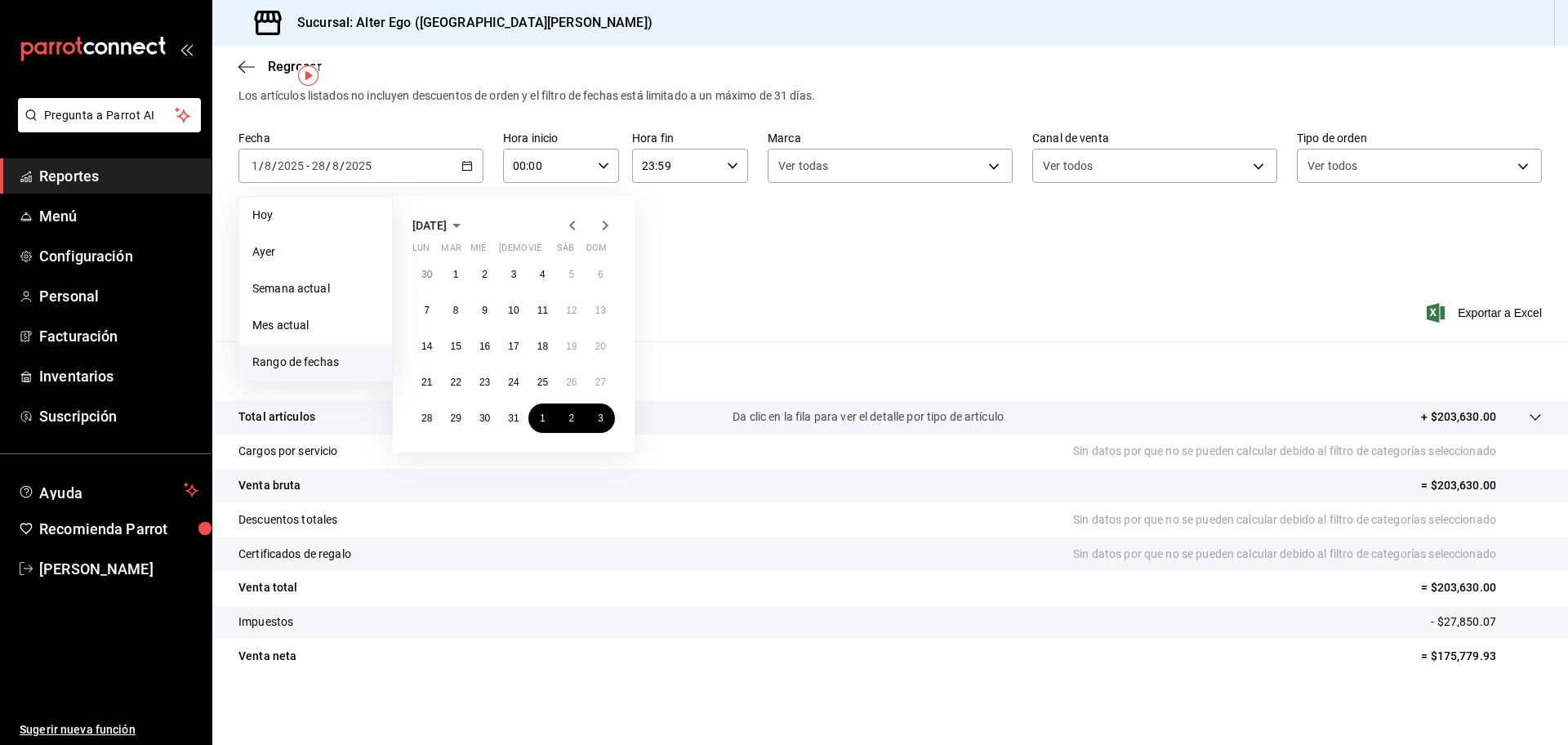
click at [568, 215] on icon "button" at bounding box center [572, 225] width 19 height 19
click at [570, 271] on abbr "1" at bounding box center [571, 274] width 6 height 11
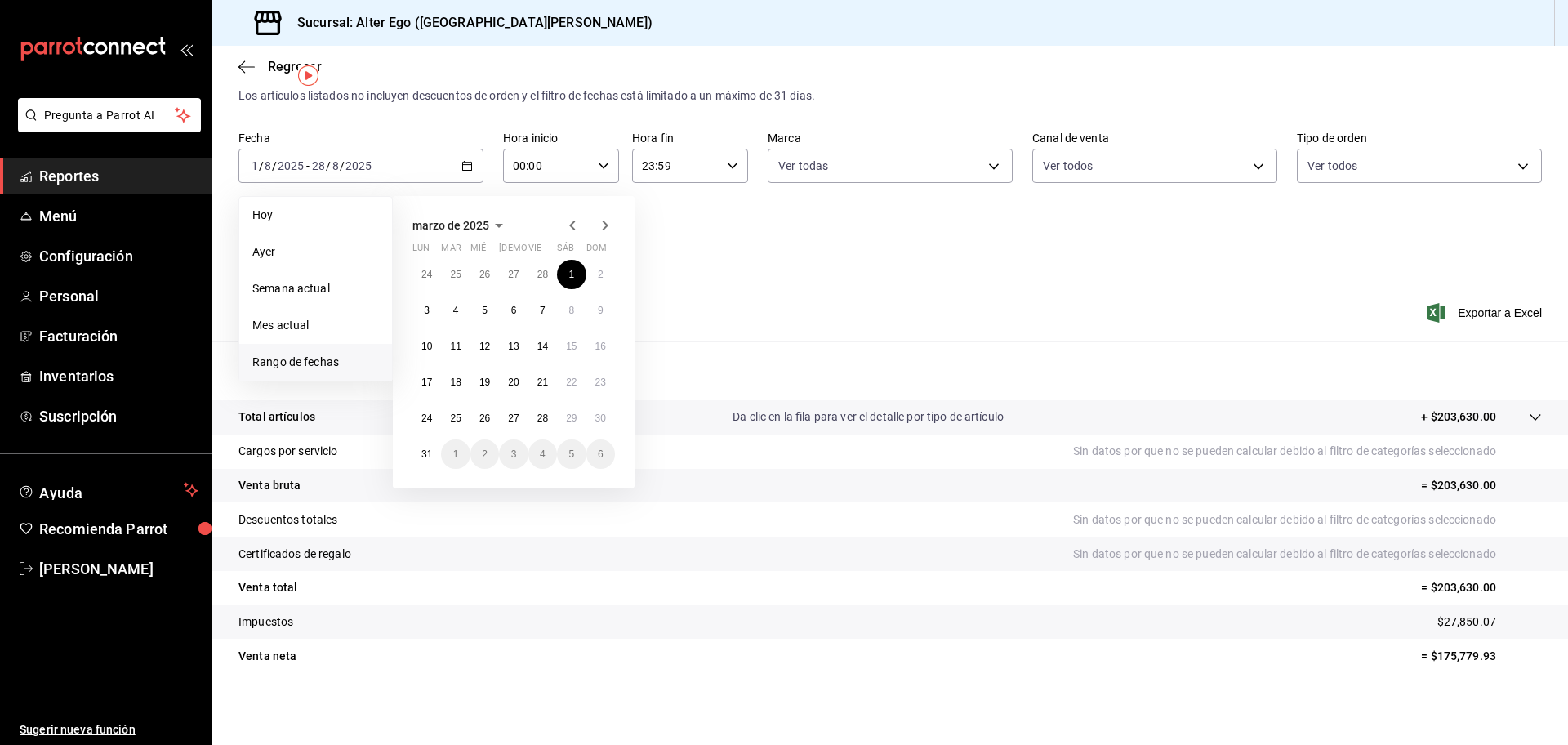
click at [605, 225] on icon "button" at bounding box center [605, 225] width 19 height 19
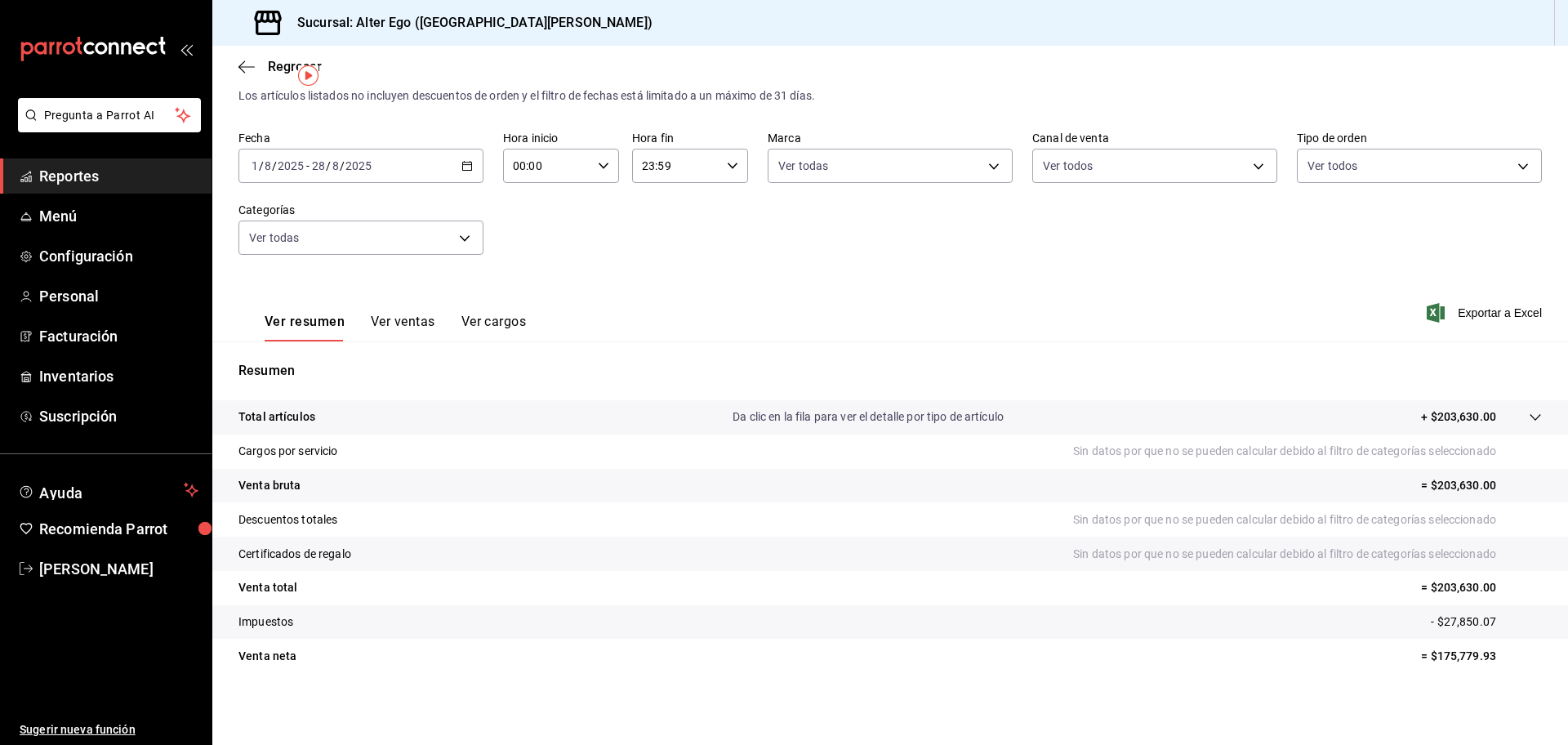
click at [707, 210] on div "Fecha 2025-08-01 1 / 8 / 2025 - 2025-08-28 28 / 8 / 2025 Hora inicio 00:00 Hora…" at bounding box center [890, 202] width 1304 height 144
click at [464, 167] on icon "button" at bounding box center [467, 165] width 11 height 11
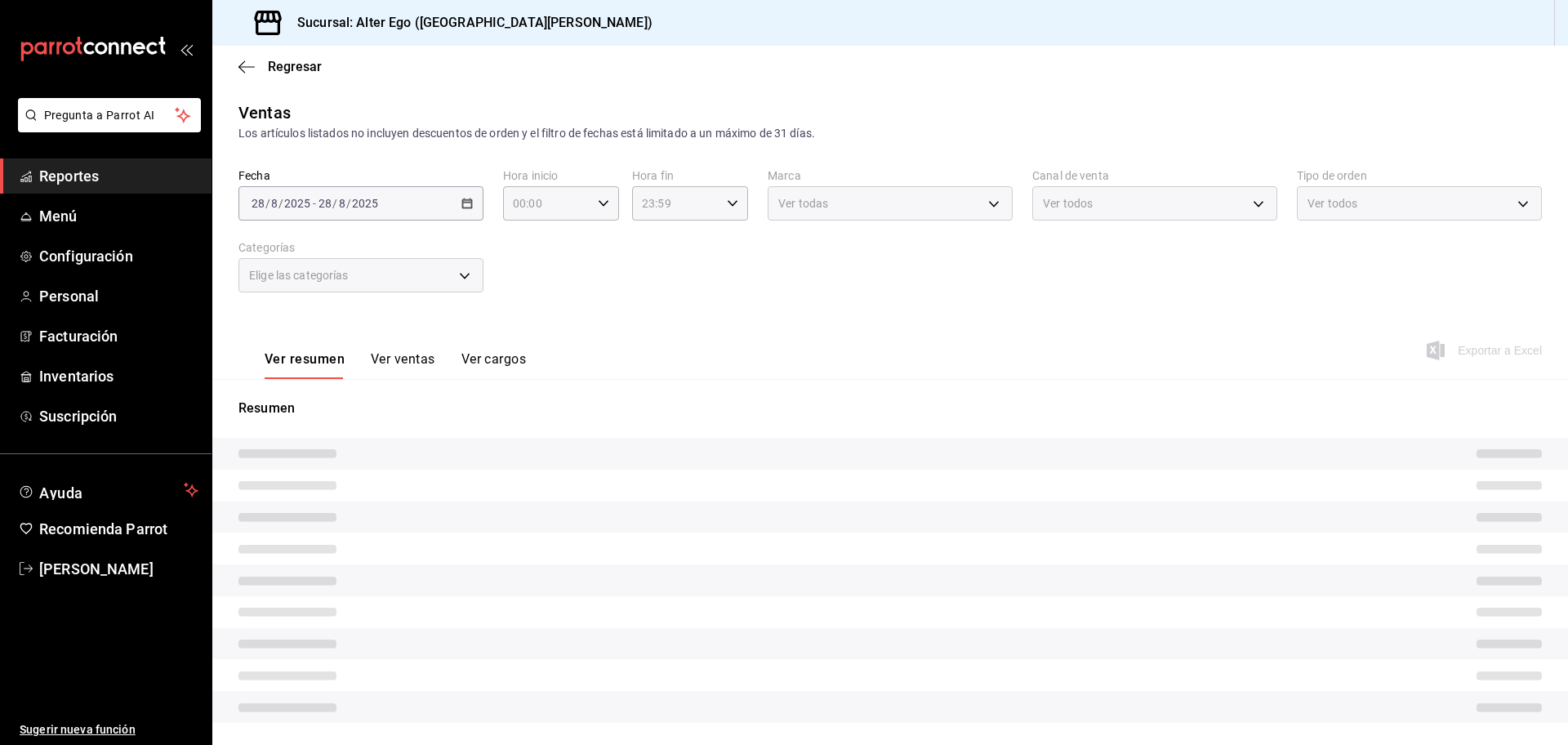
type input "bfdba2b8-f1f7-45db-8136-f5de7906b755,76319709-f33e-4f4f-b68d-b485ca9ea57a,6d268…"
type input "7bb51f6b-b34c-4cff-bd85-1ac6cc95544f"
type input "PARROT,UBER_EATS,RAPPI,DIDI_FOOD,ONLINE"
type input "fe476068-fc17-4020-ac14-3f61703e0a42,2681f712-9781-41c3-b2c2-46d07ad01dfb,332dd…"
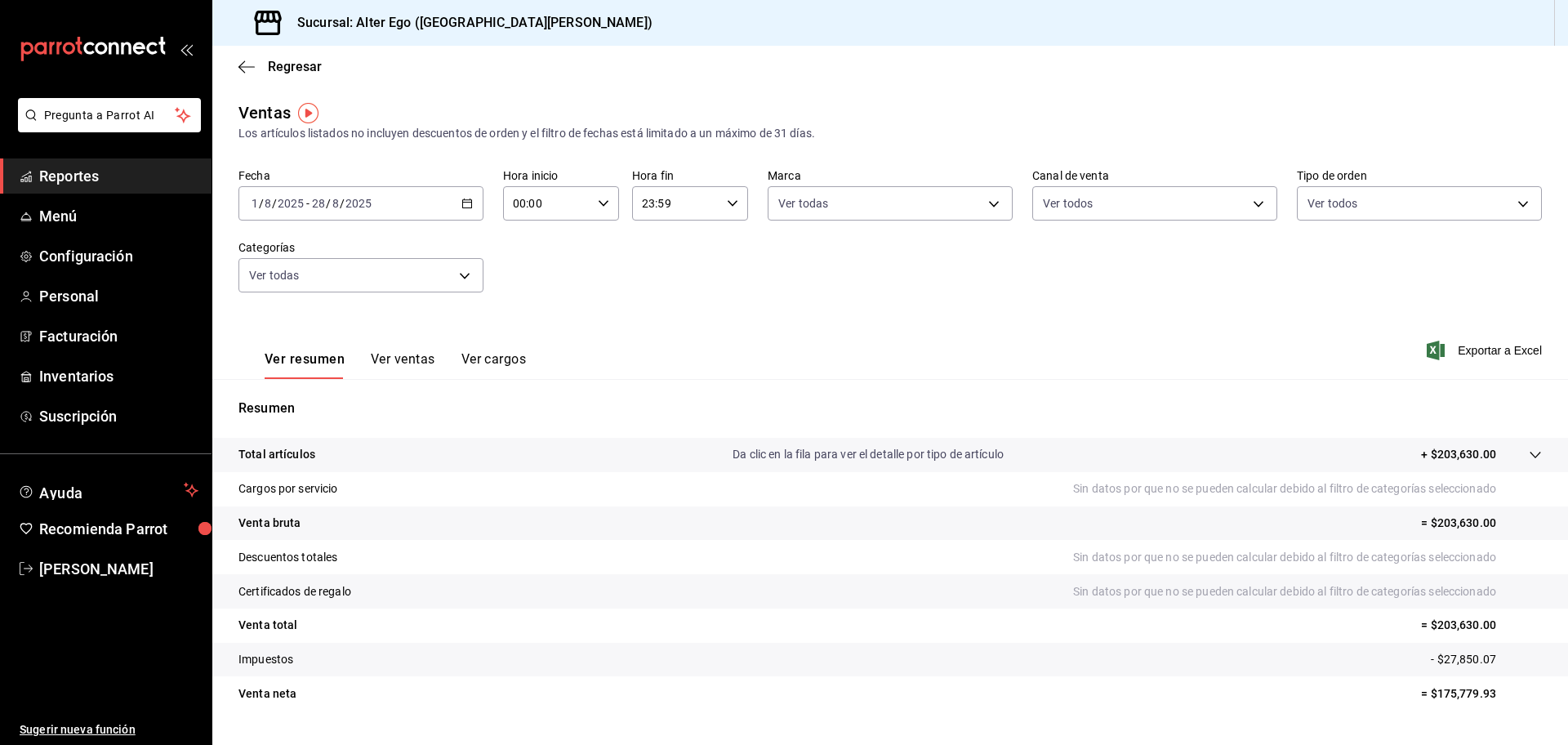
click at [465, 198] on icon "button" at bounding box center [467, 203] width 11 height 11
click at [297, 391] on span "Rango de fechas" at bounding box center [315, 400] width 127 height 17
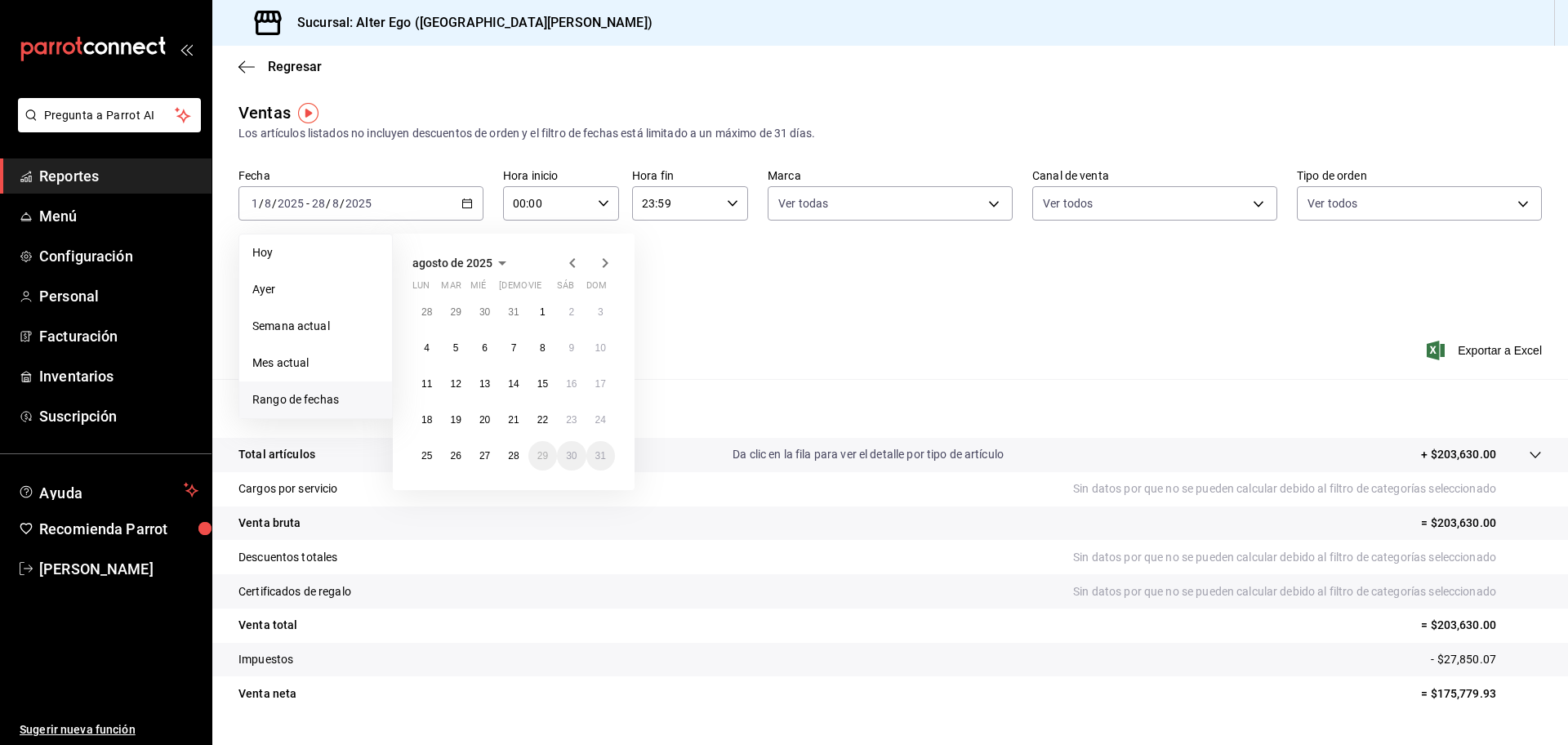
click at [582, 264] on div at bounding box center [589, 263] width 52 height 19
click at [571, 258] on icon "button" at bounding box center [572, 263] width 19 height 19
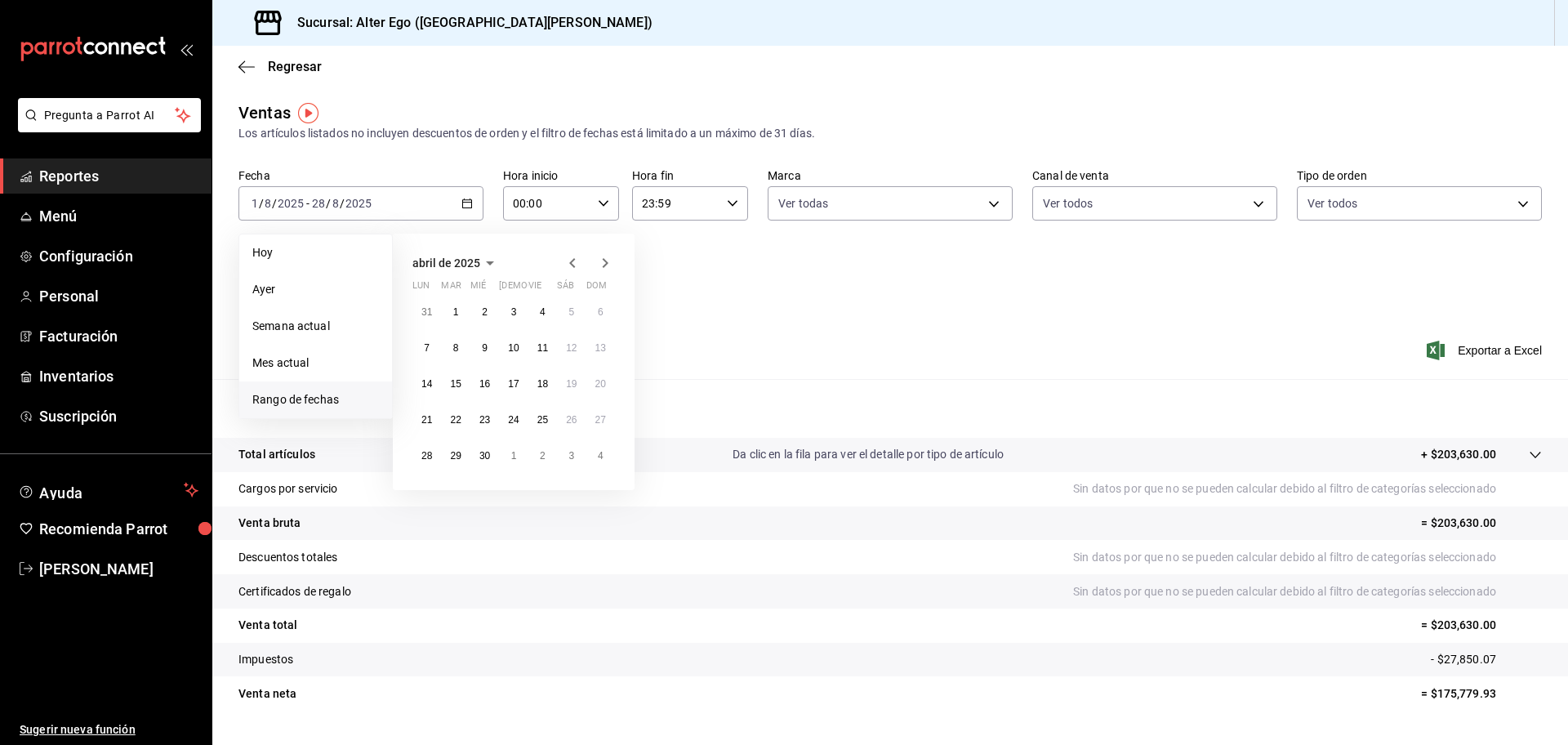
click at [571, 258] on icon "button" at bounding box center [572, 263] width 19 height 19
click at [598, 261] on icon "button" at bounding box center [605, 263] width 19 height 19
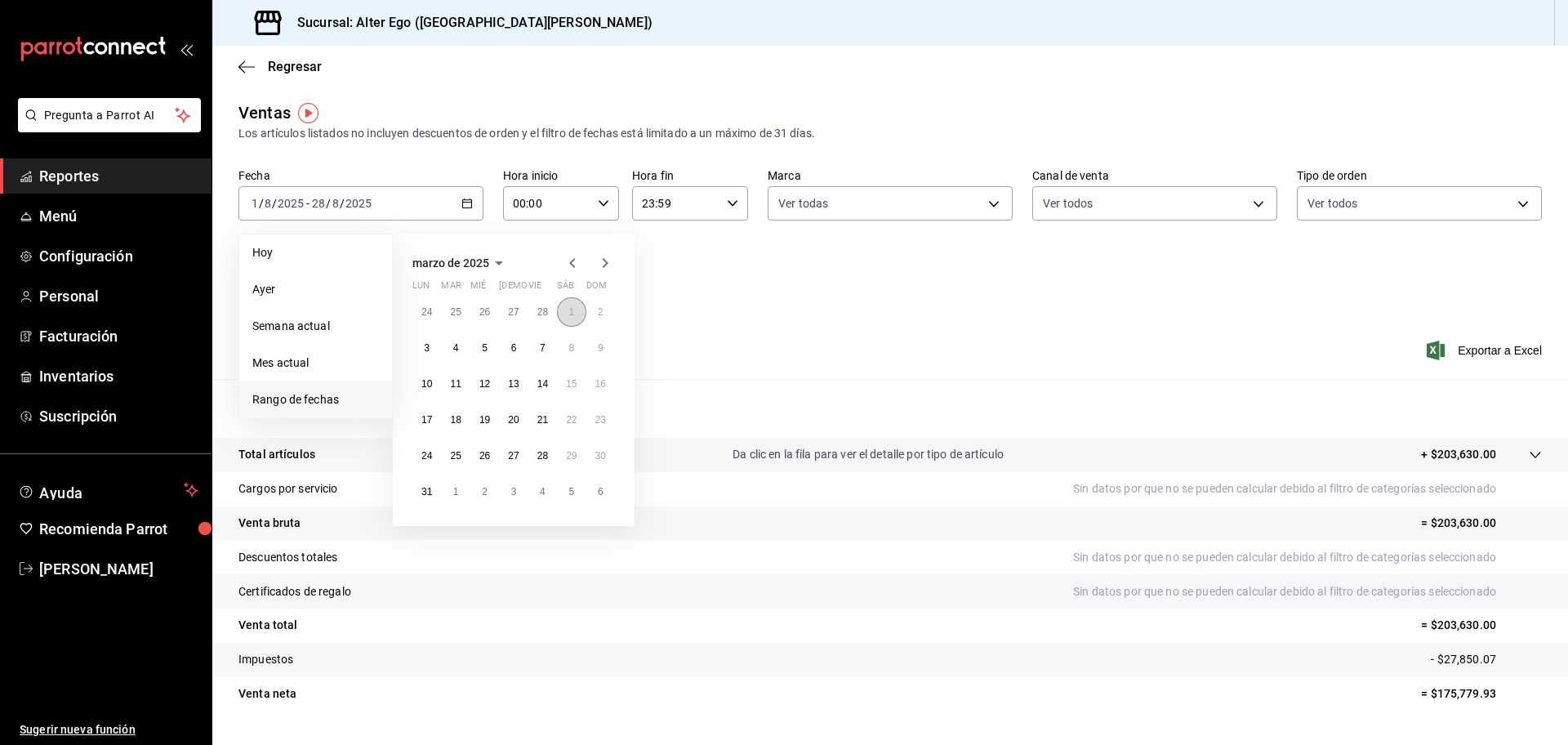
click at [569, 313] on abbr "1" at bounding box center [571, 311] width 6 height 11
click at [599, 263] on icon "button" at bounding box center [605, 263] width 19 height 19
click at [420, 306] on button "31" at bounding box center [427, 312] width 29 height 30
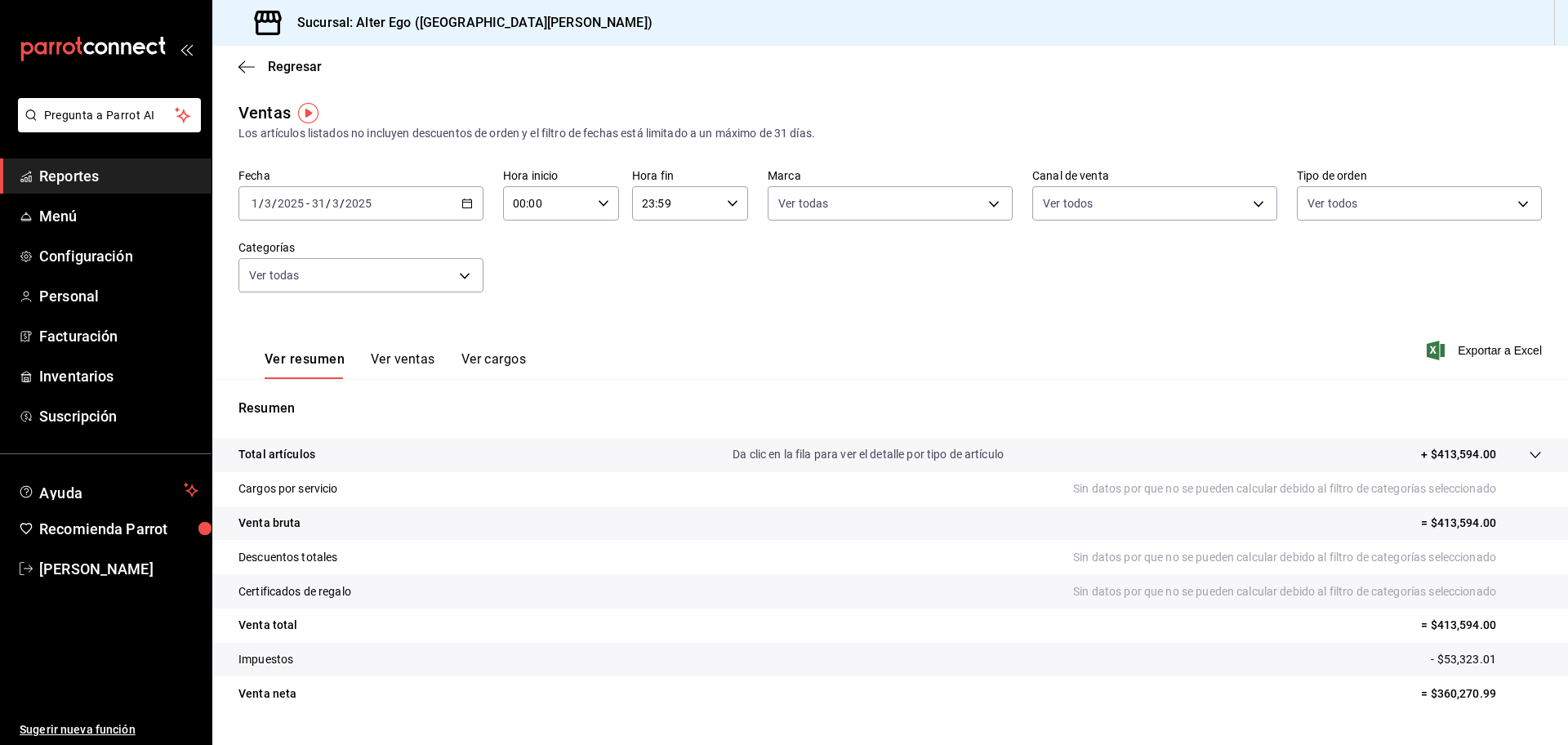
scroll to position [38, 0]
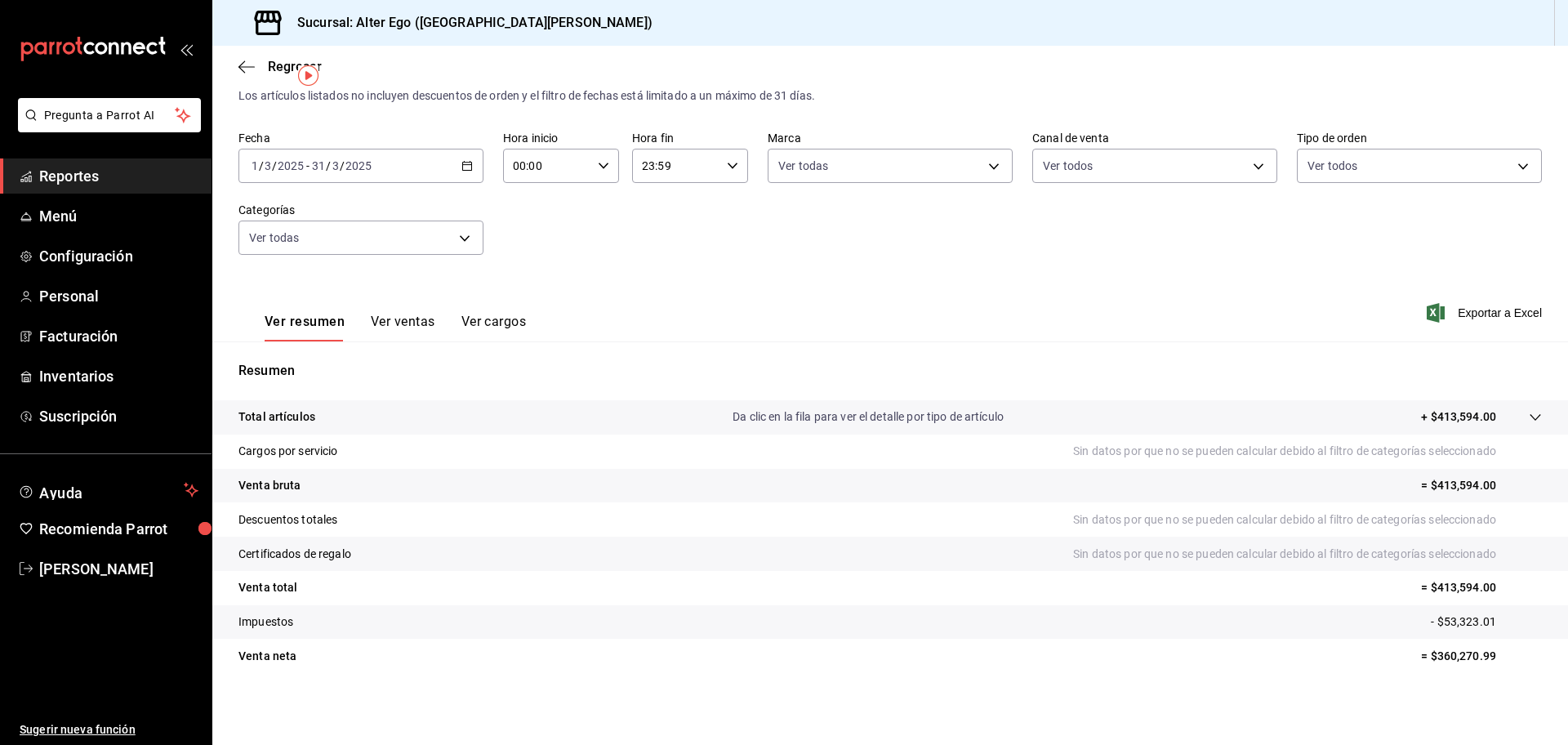
click at [463, 164] on \(Stroke\) "button" at bounding box center [468, 164] width 9 height 1
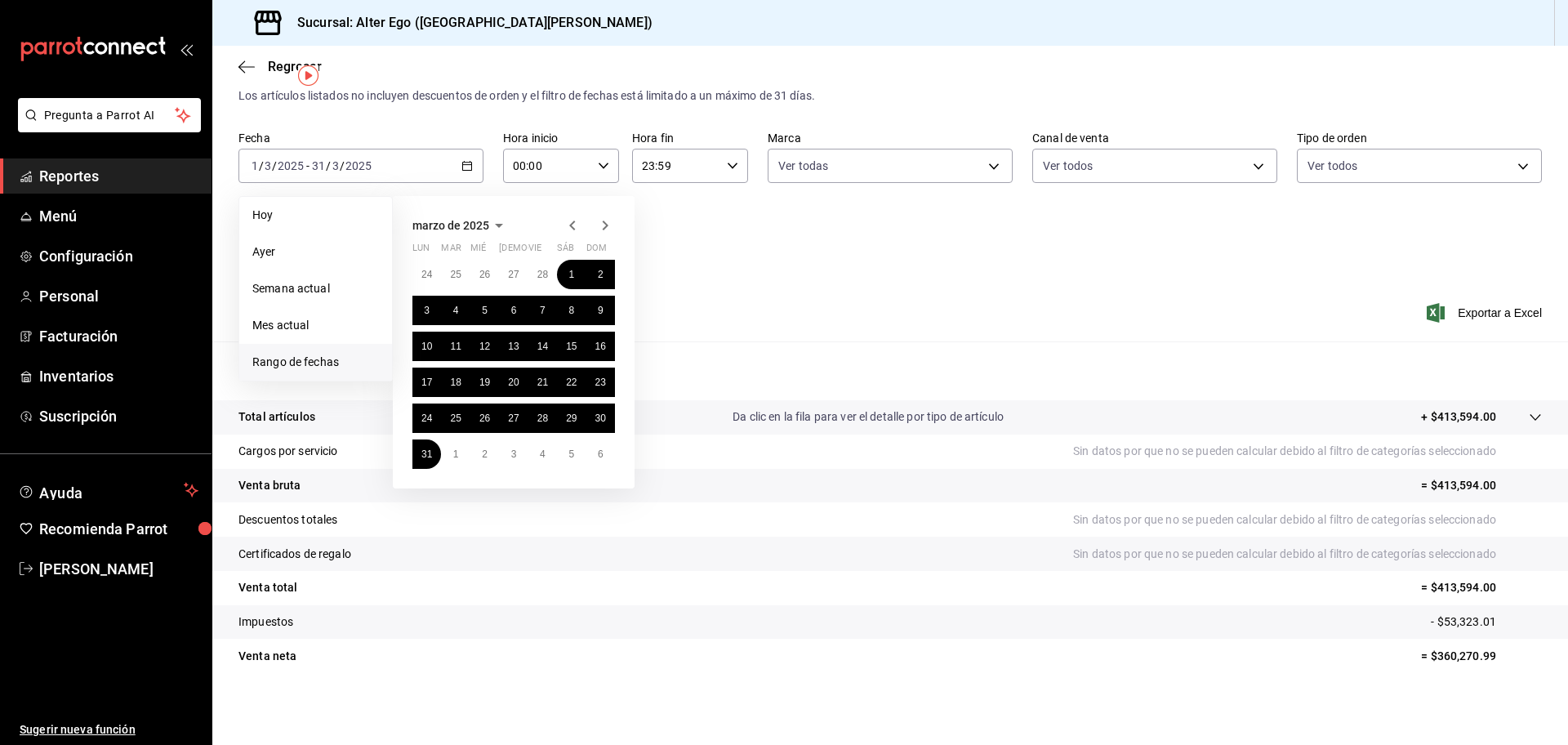
click at [605, 222] on icon "button" at bounding box center [606, 225] width 6 height 10
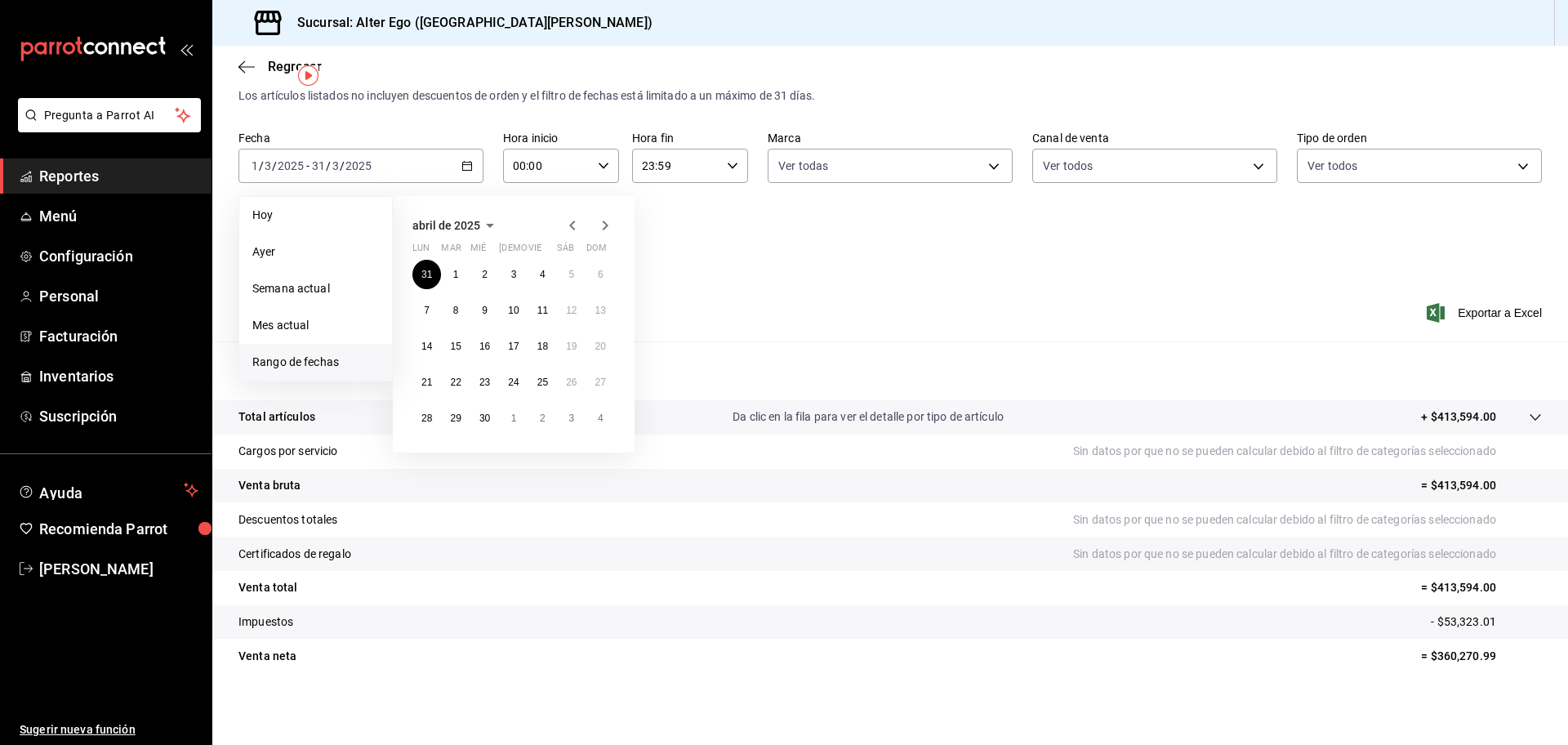
click at [605, 220] on icon "button" at bounding box center [605, 225] width 19 height 19
click at [578, 224] on icon "button" at bounding box center [572, 225] width 19 height 19
click at [568, 214] on div "abril de 2025 lun mar mié jue vie sáb dom 31 1 2 3 4 5 6 7 8 9 10 11 12 13 14 1…" at bounding box center [513, 325] width 242 height 256
click at [578, 229] on icon "button" at bounding box center [572, 225] width 19 height 19
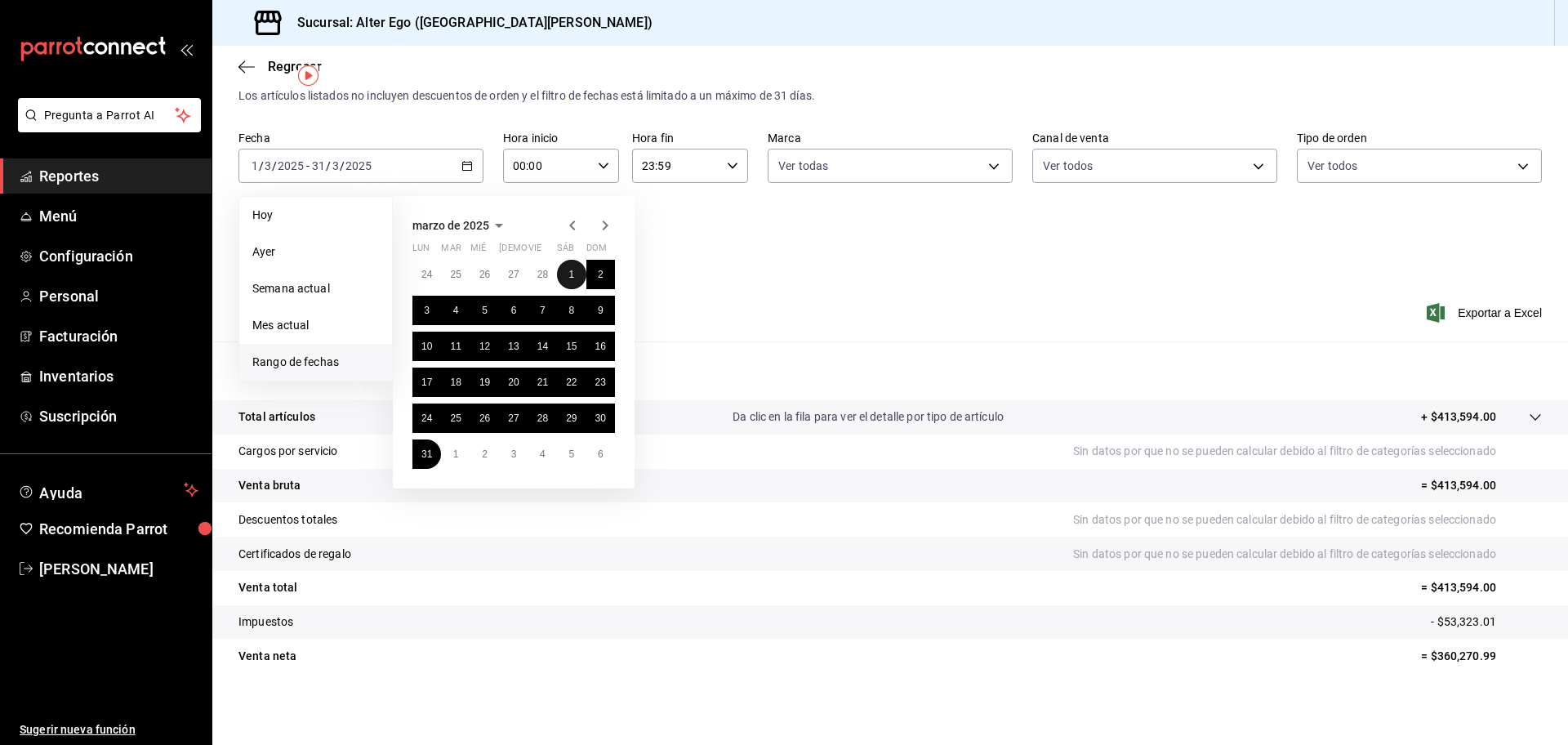
click at [571, 270] on abbr "1" at bounding box center [571, 274] width 6 height 11
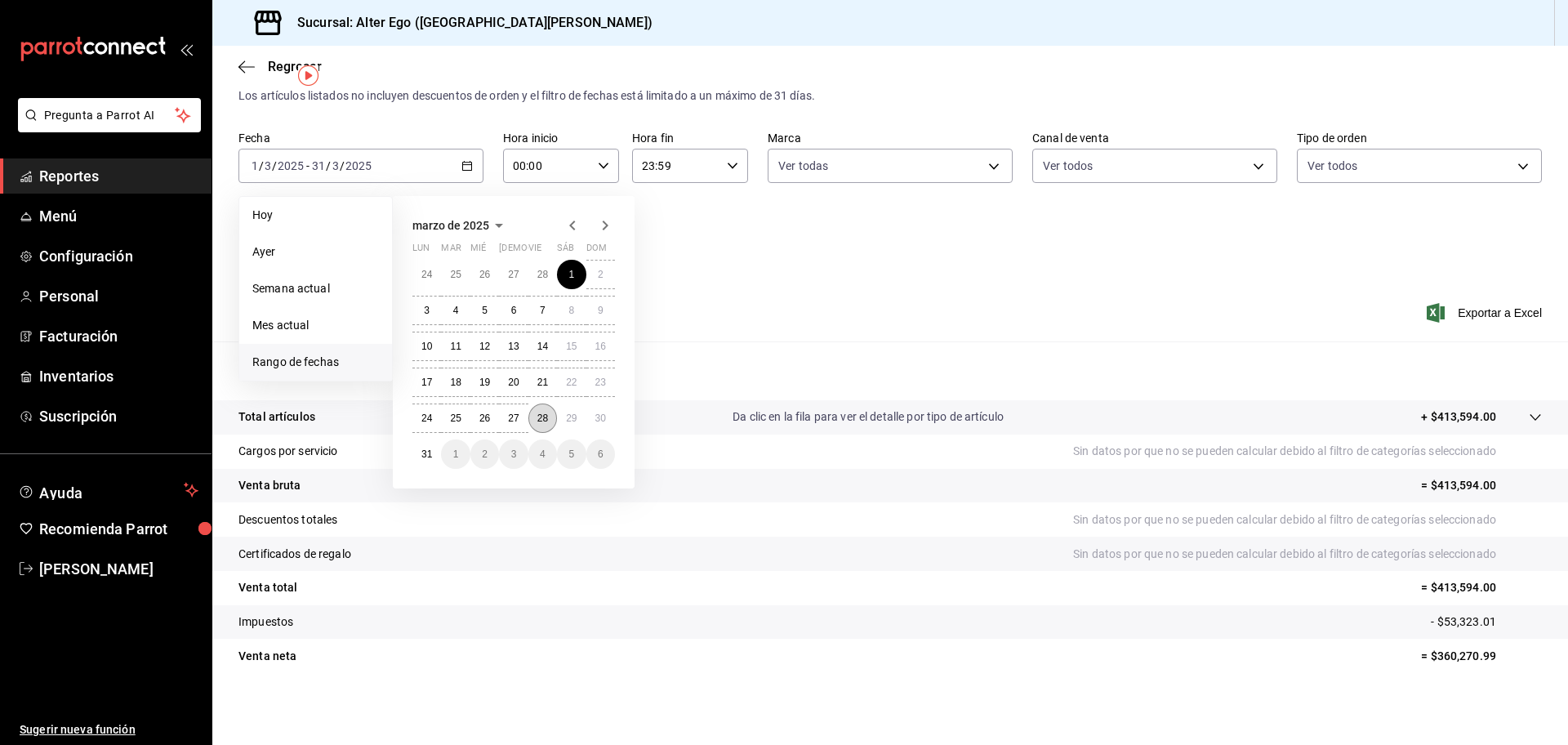
click at [536, 427] on button "28" at bounding box center [543, 418] width 29 height 30
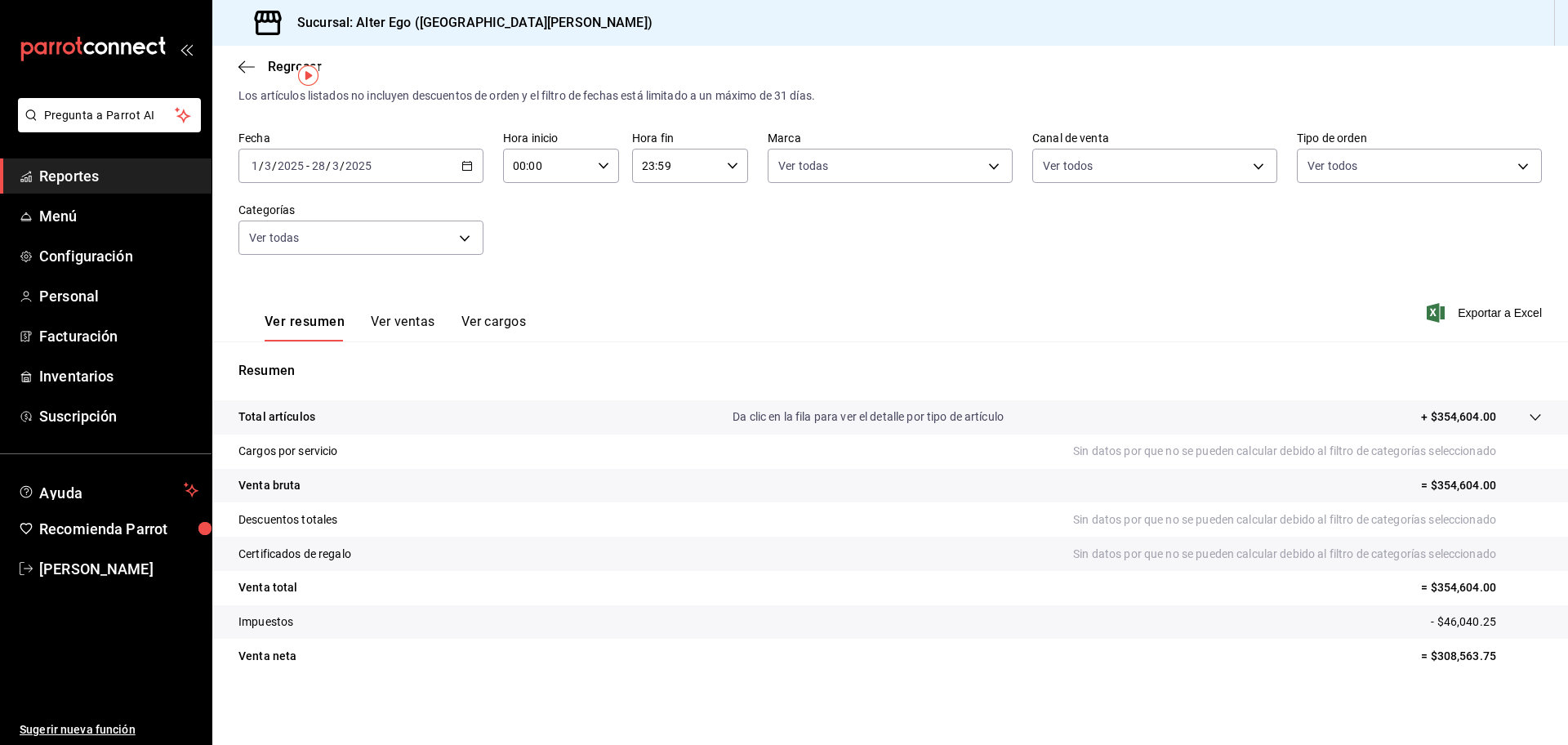
click at [459, 159] on div "2025-03-01 1 / 3 / 2025 - 2025-03-28 28 / 3 / 2025" at bounding box center [360, 165] width 245 height 34
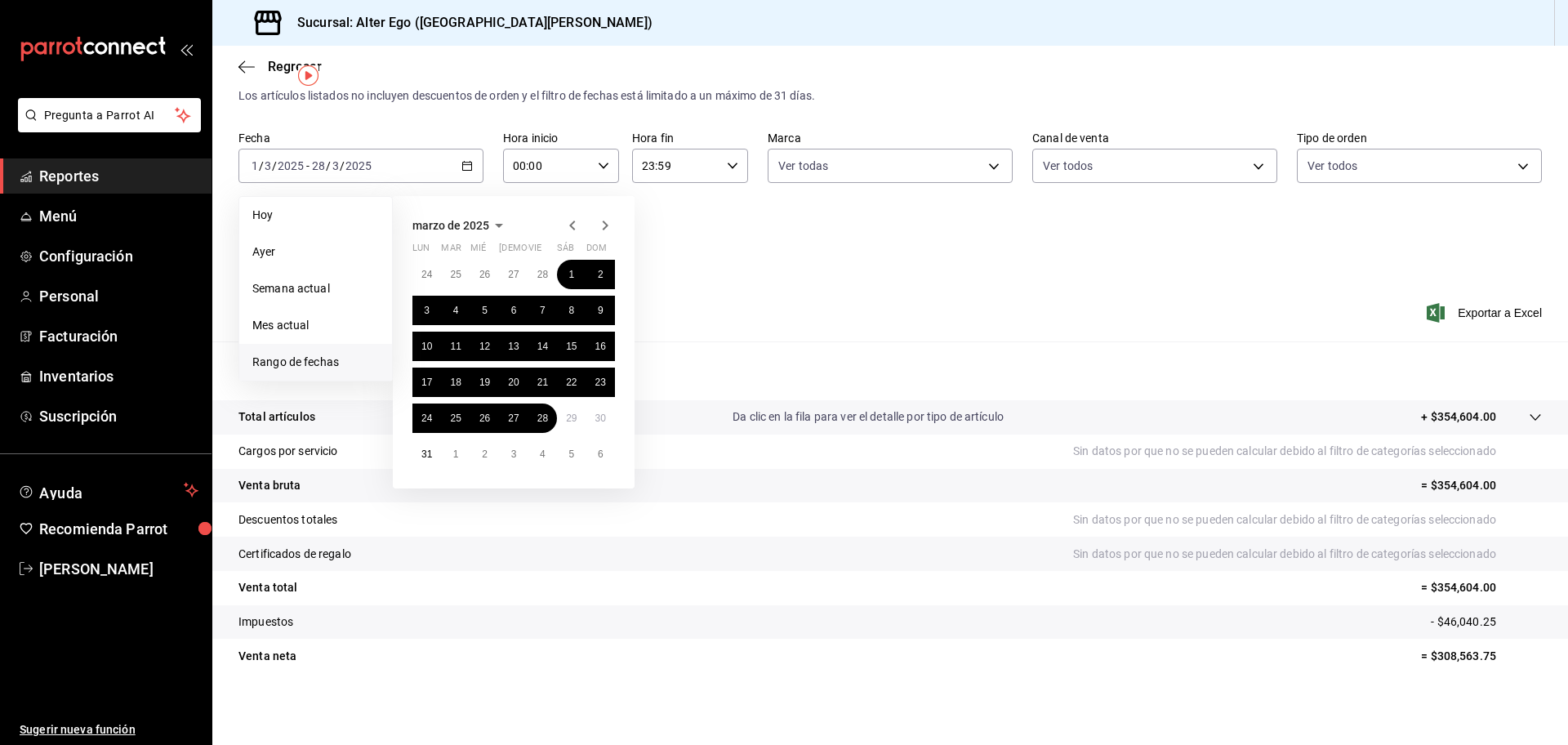
click at [596, 223] on icon "button" at bounding box center [605, 225] width 19 height 19
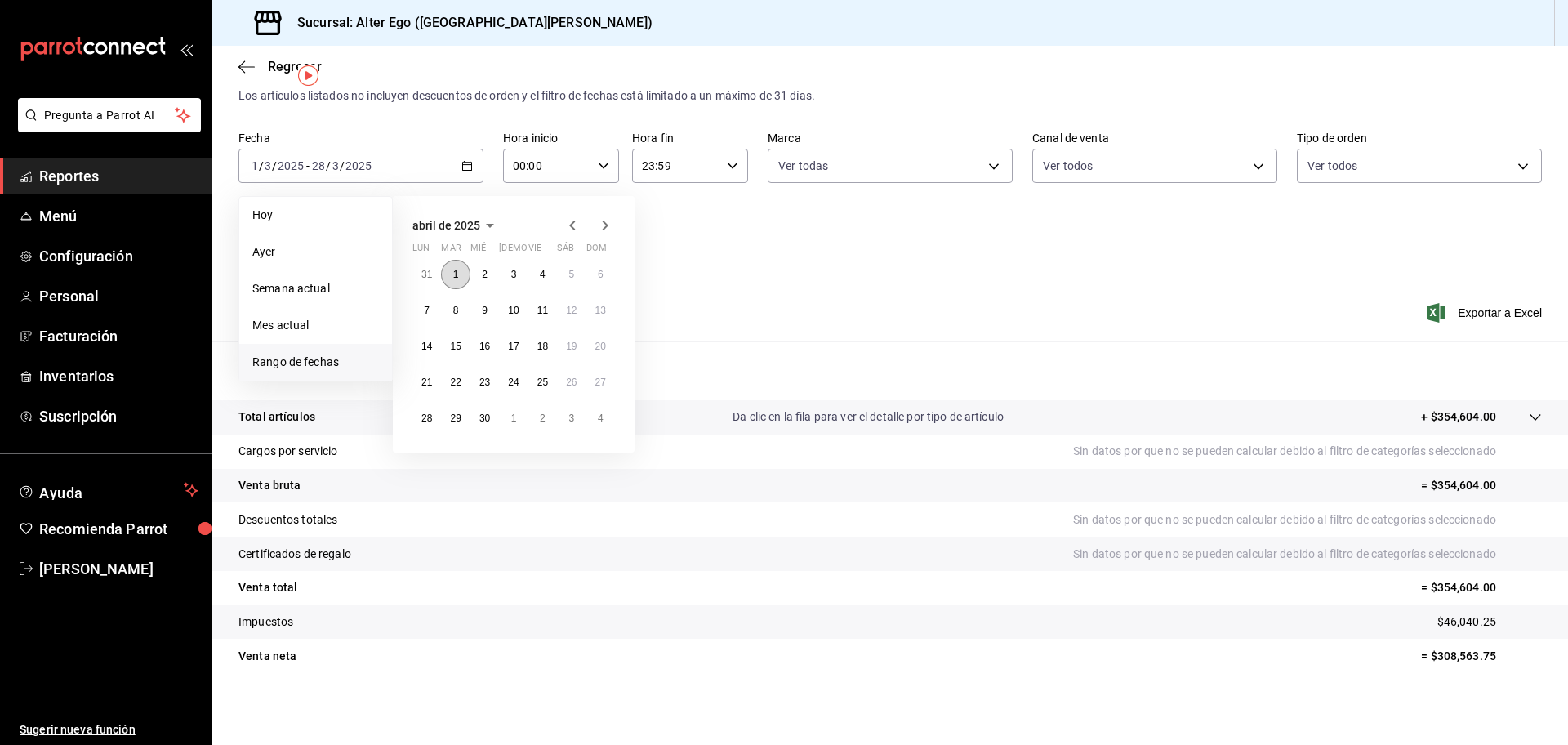
click at [463, 272] on button "1" at bounding box center [455, 275] width 29 height 30
click at [495, 415] on button "30" at bounding box center [484, 418] width 29 height 30
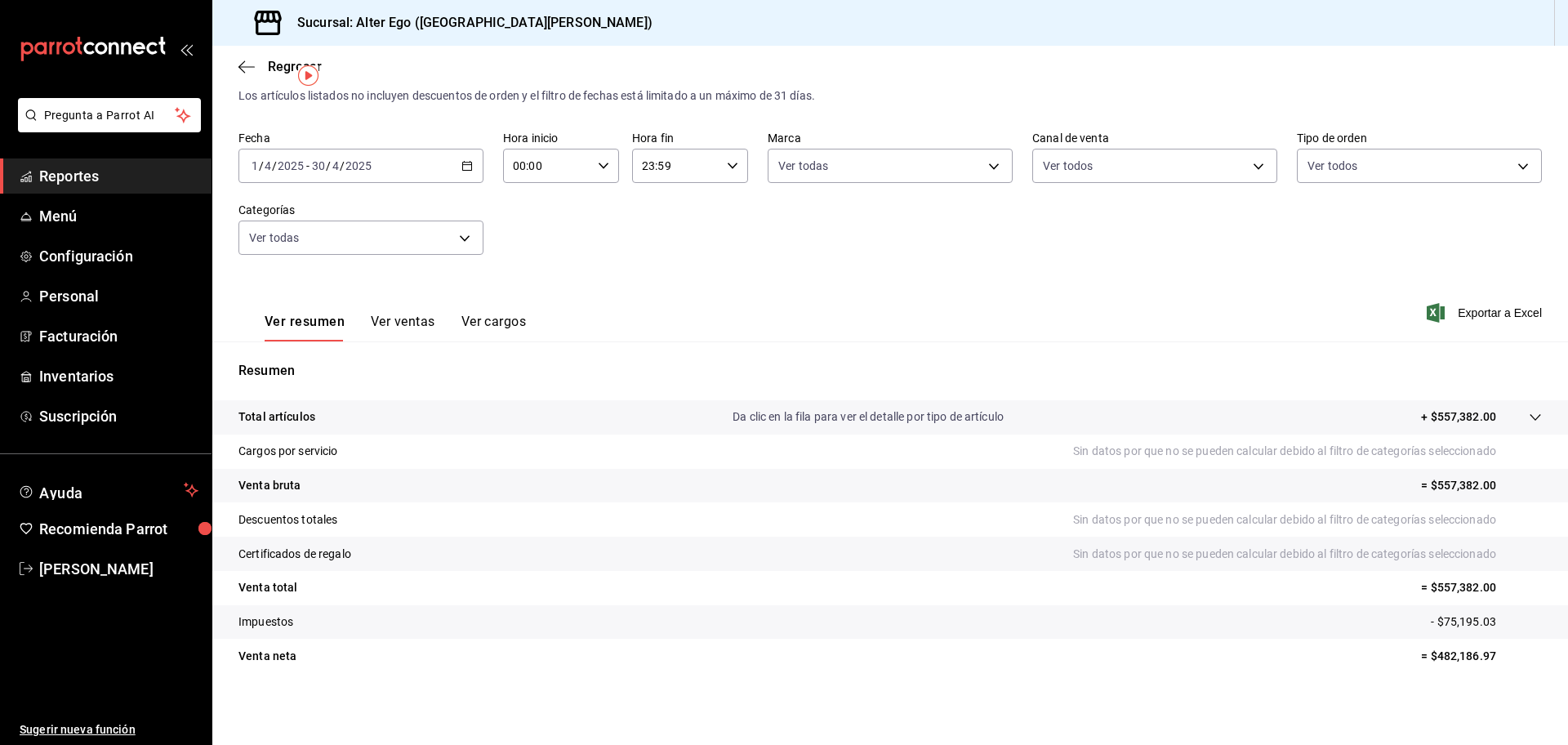
click at [1428, 638] on tr "Impuestos - $75,195.03" at bounding box center [890, 622] width 1356 height 34
click at [1421, 655] on p "= $482,186.97" at bounding box center [1482, 656] width 121 height 17
copy p "482,186.97"
click at [470, 162] on div "2025-04-01 1 / 4 / 2025 - 2025-04-30 30 / 4 / 2025" at bounding box center [360, 165] width 245 height 34
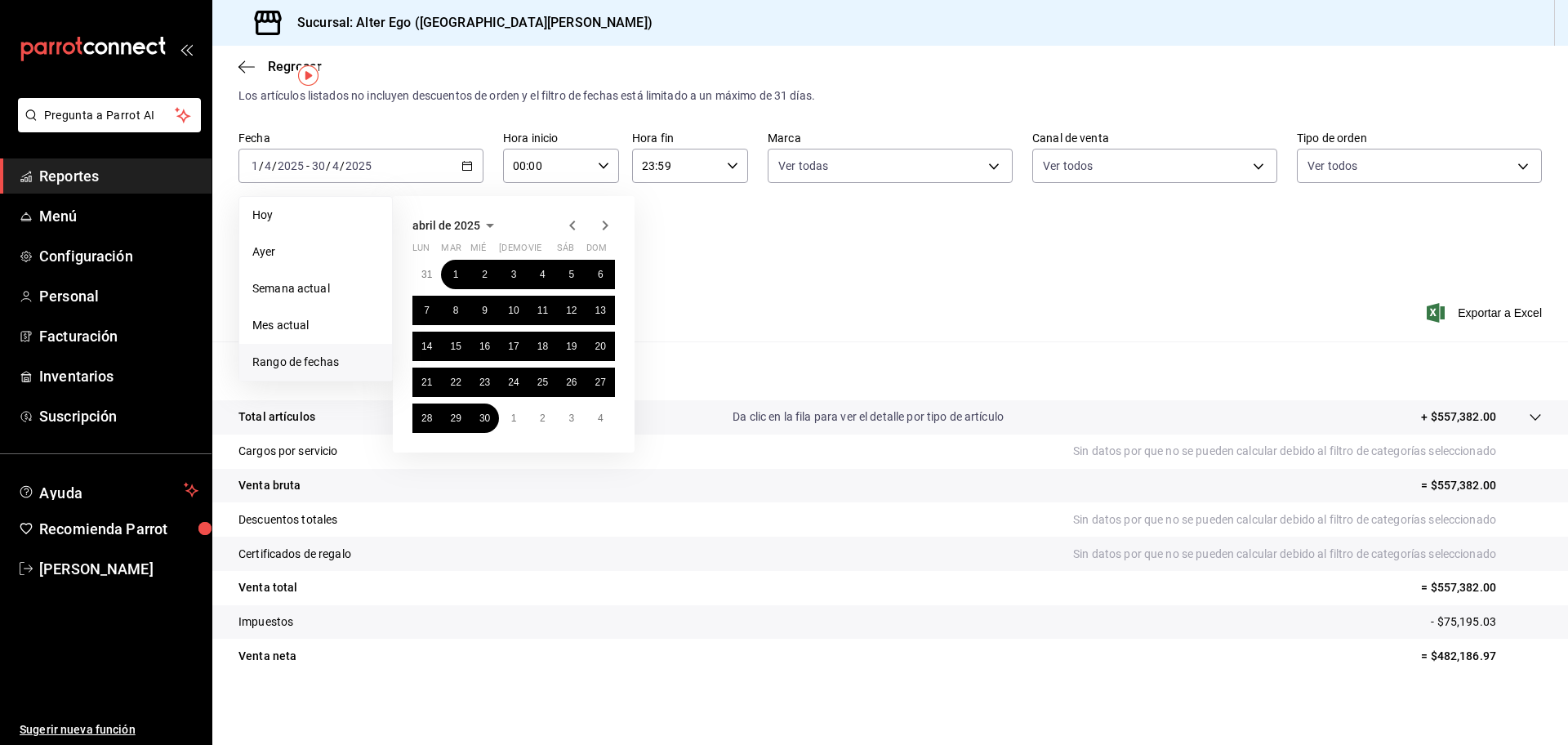
click at [604, 223] on icon "button" at bounding box center [605, 225] width 19 height 19
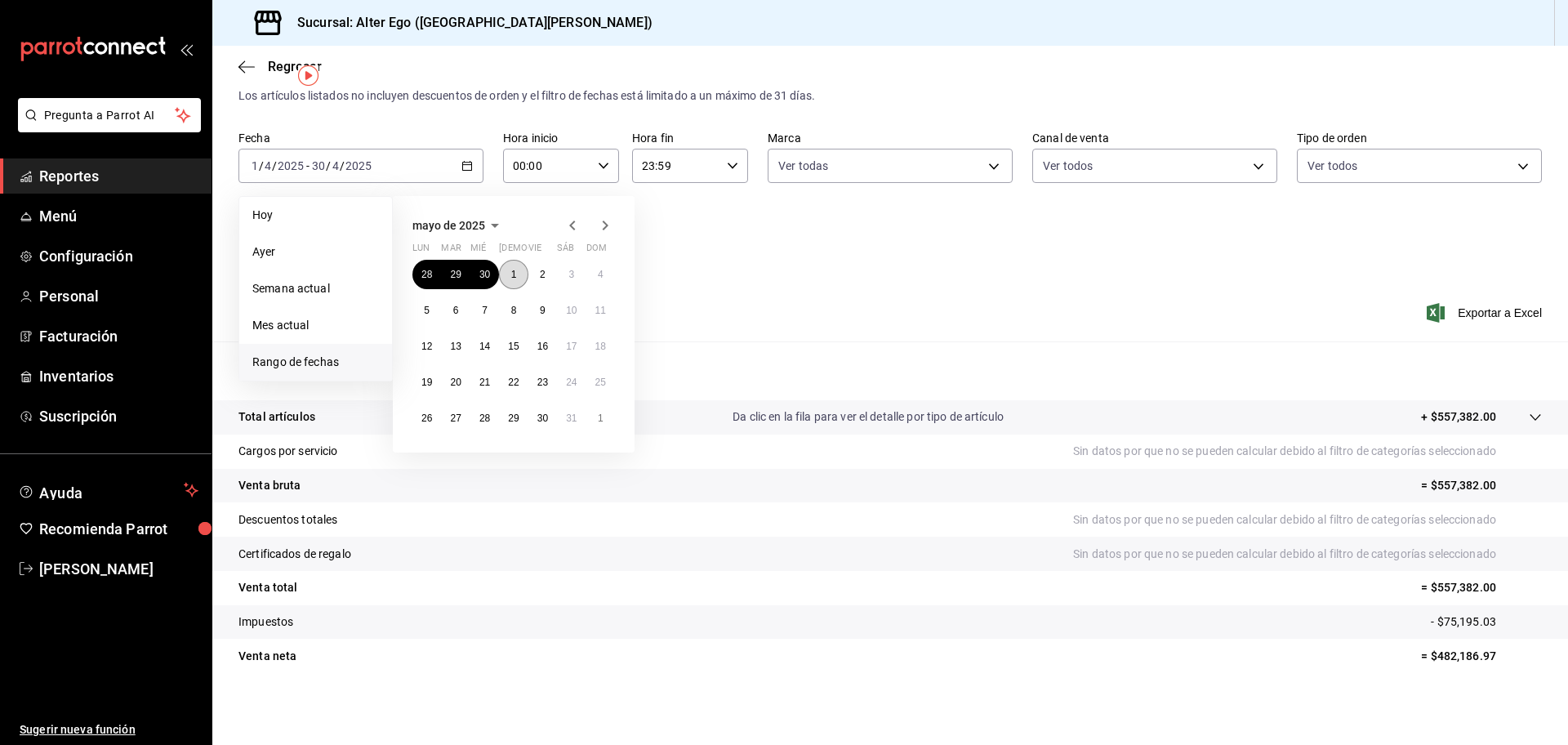
click at [508, 277] on button "1" at bounding box center [513, 275] width 29 height 30
click at [544, 414] on abbr "30" at bounding box center [543, 418] width 10 height 11
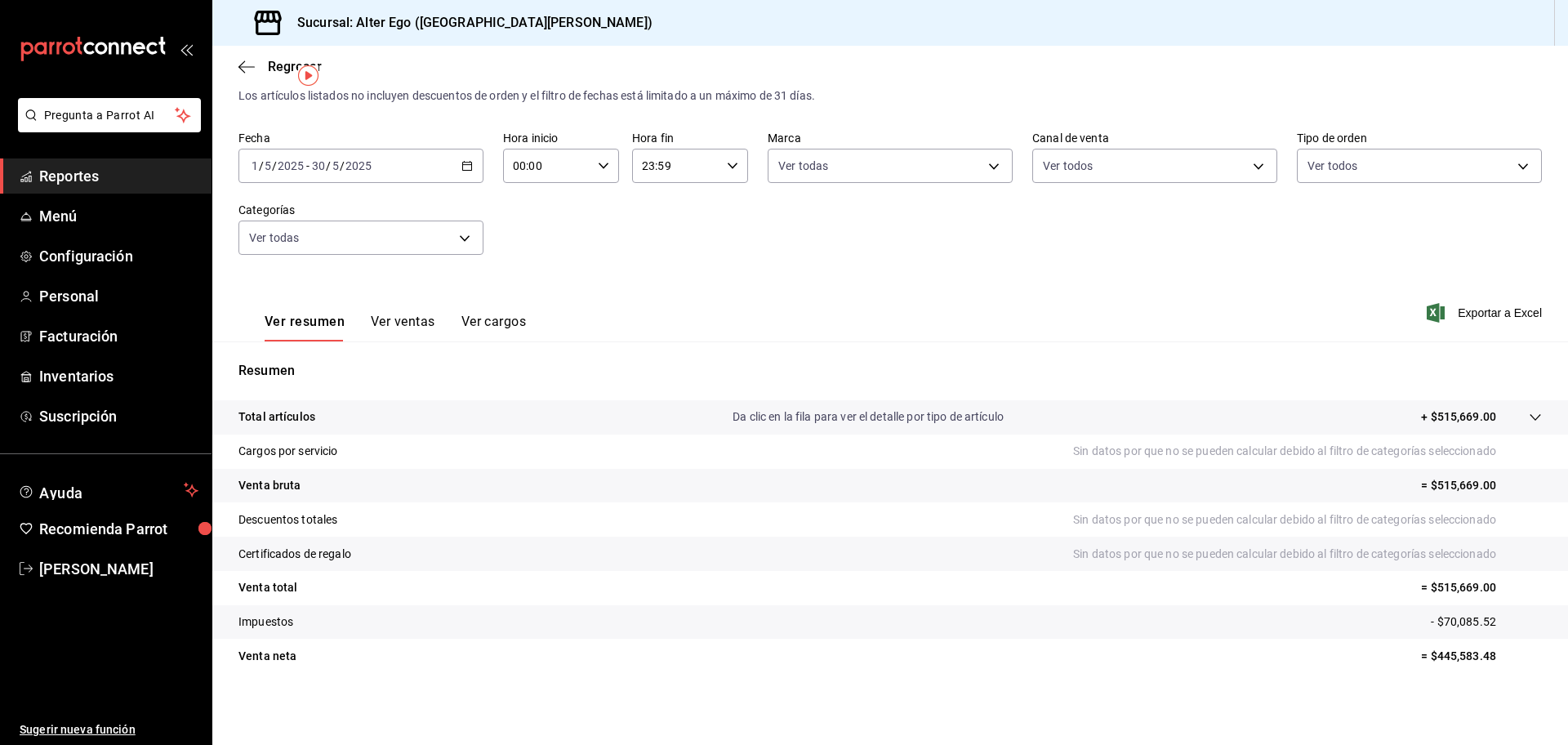
click at [1441, 651] on p "= $445,583.48" at bounding box center [1482, 656] width 121 height 17
copy p "445,583.48"
click at [462, 167] on icon "button" at bounding box center [467, 165] width 11 height 11
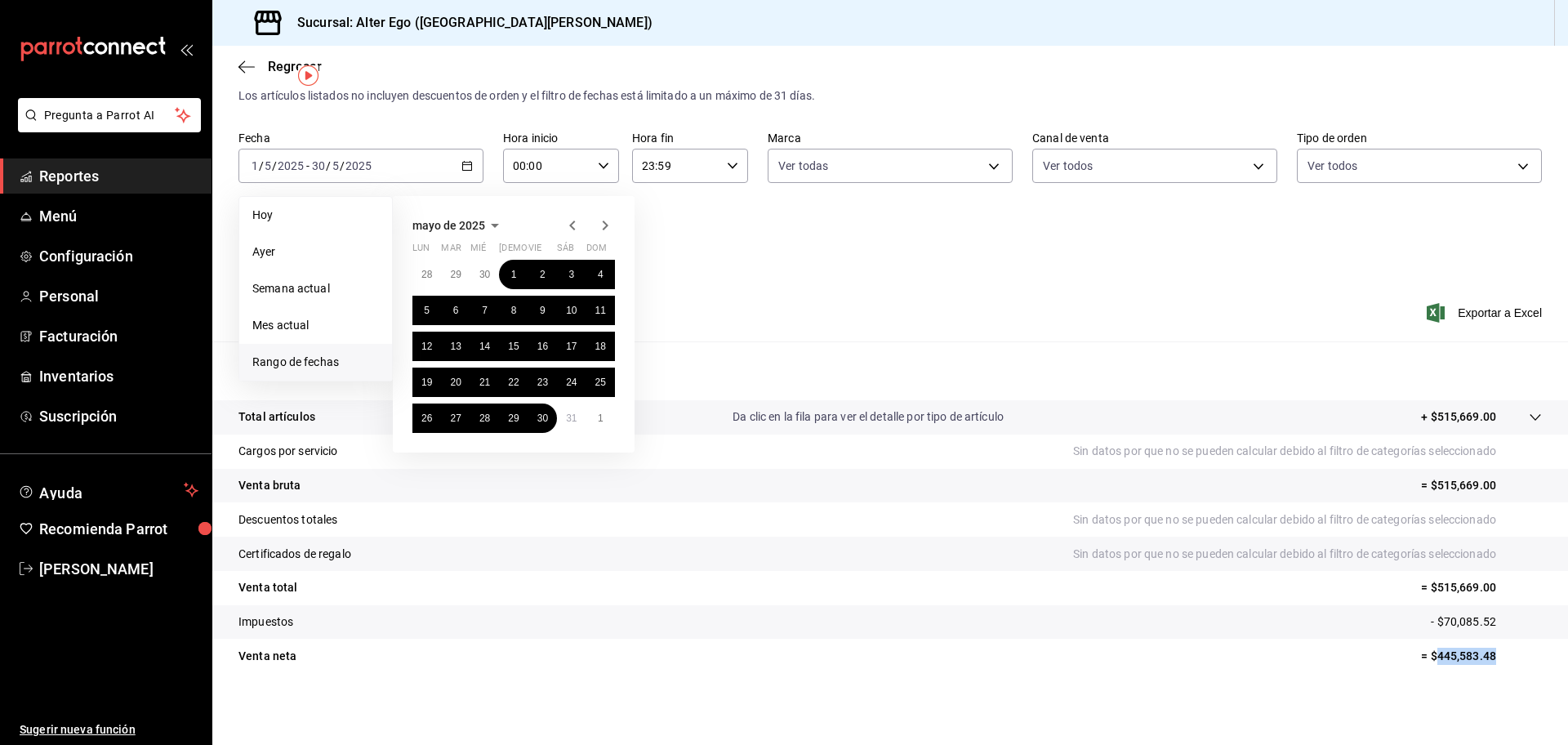
click at [603, 223] on icon "button" at bounding box center [605, 225] width 19 height 19
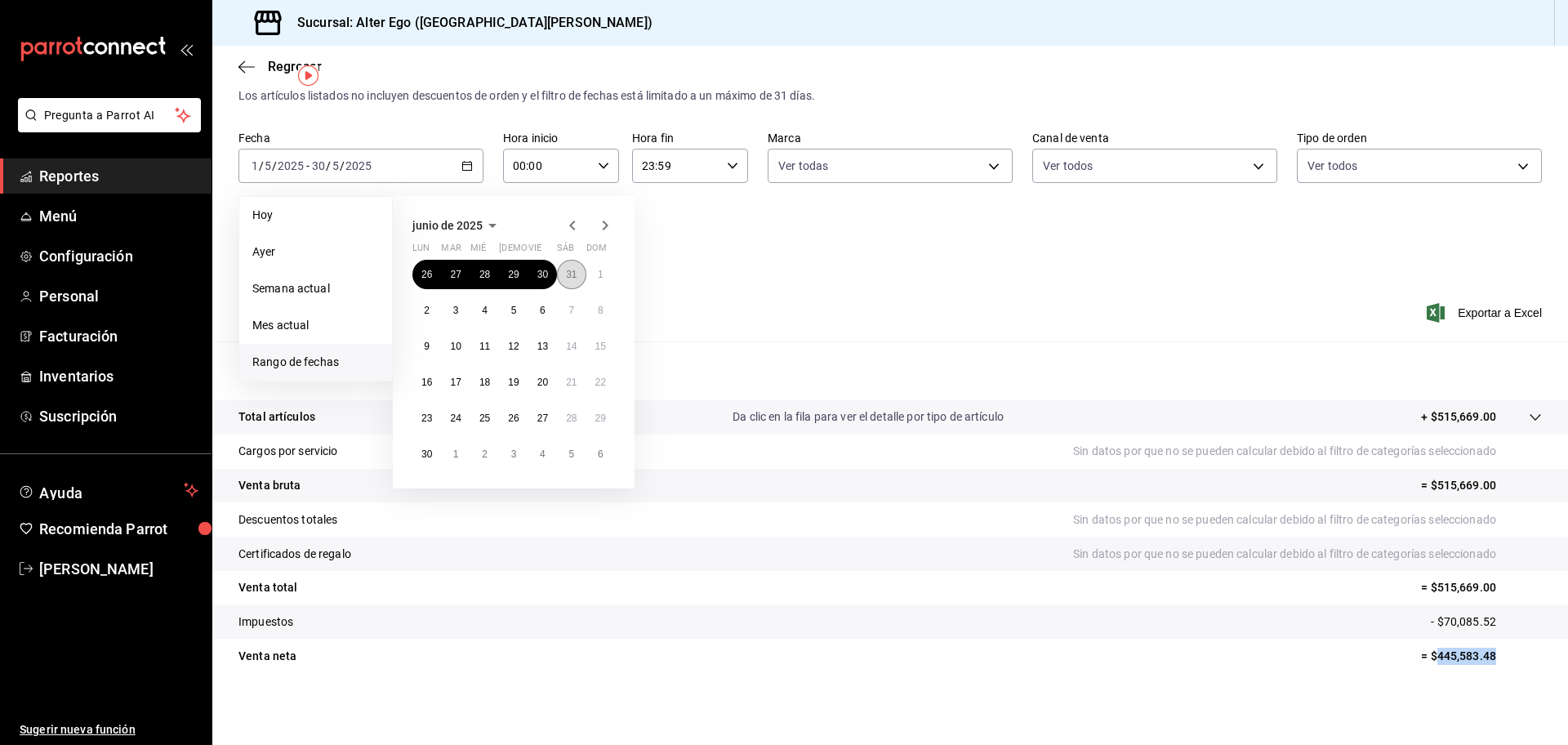
click at [579, 275] on button "31" at bounding box center [571, 275] width 29 height 30
click at [613, 221] on icon "button" at bounding box center [605, 225] width 19 height 19
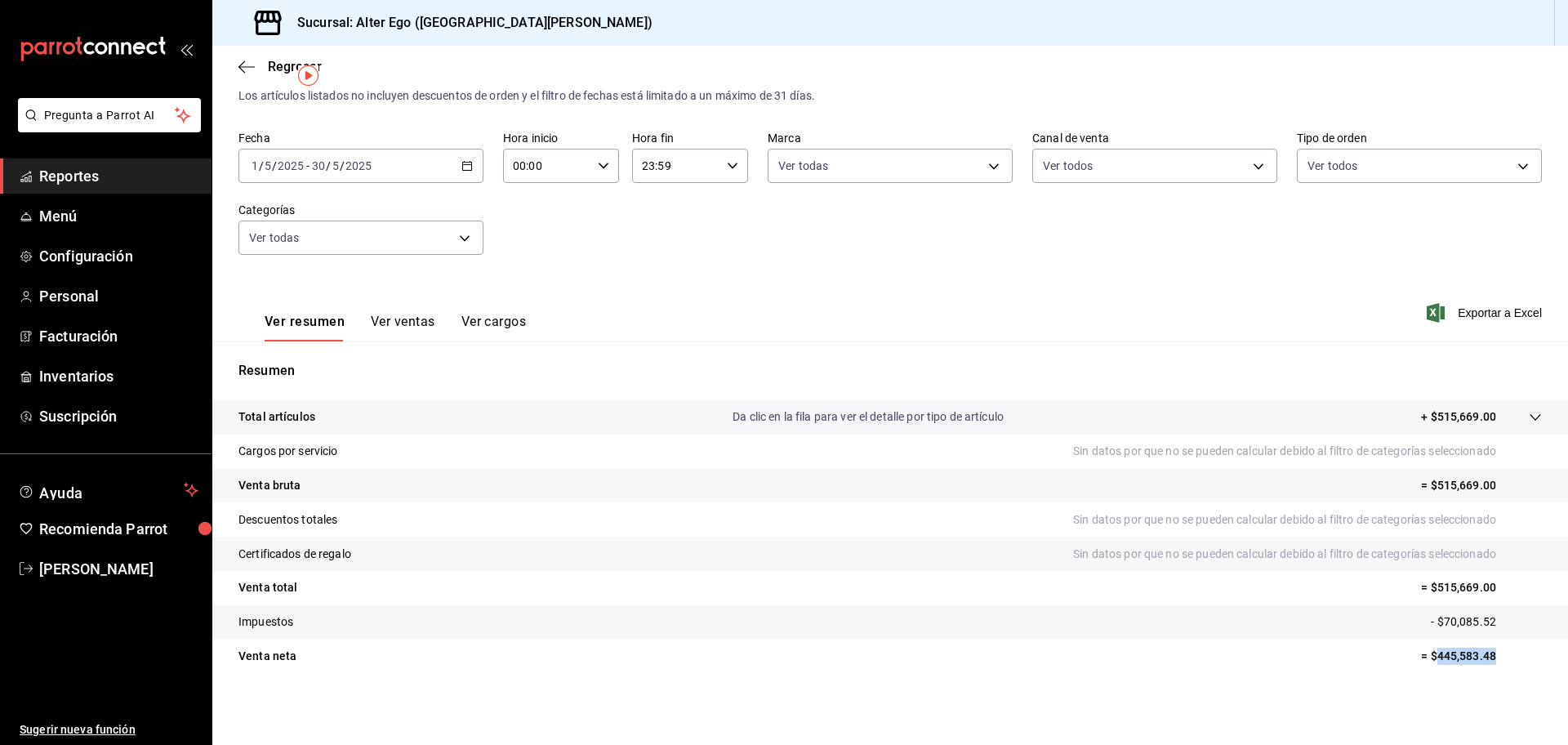
click at [462, 171] on icon "button" at bounding box center [467, 165] width 11 height 11
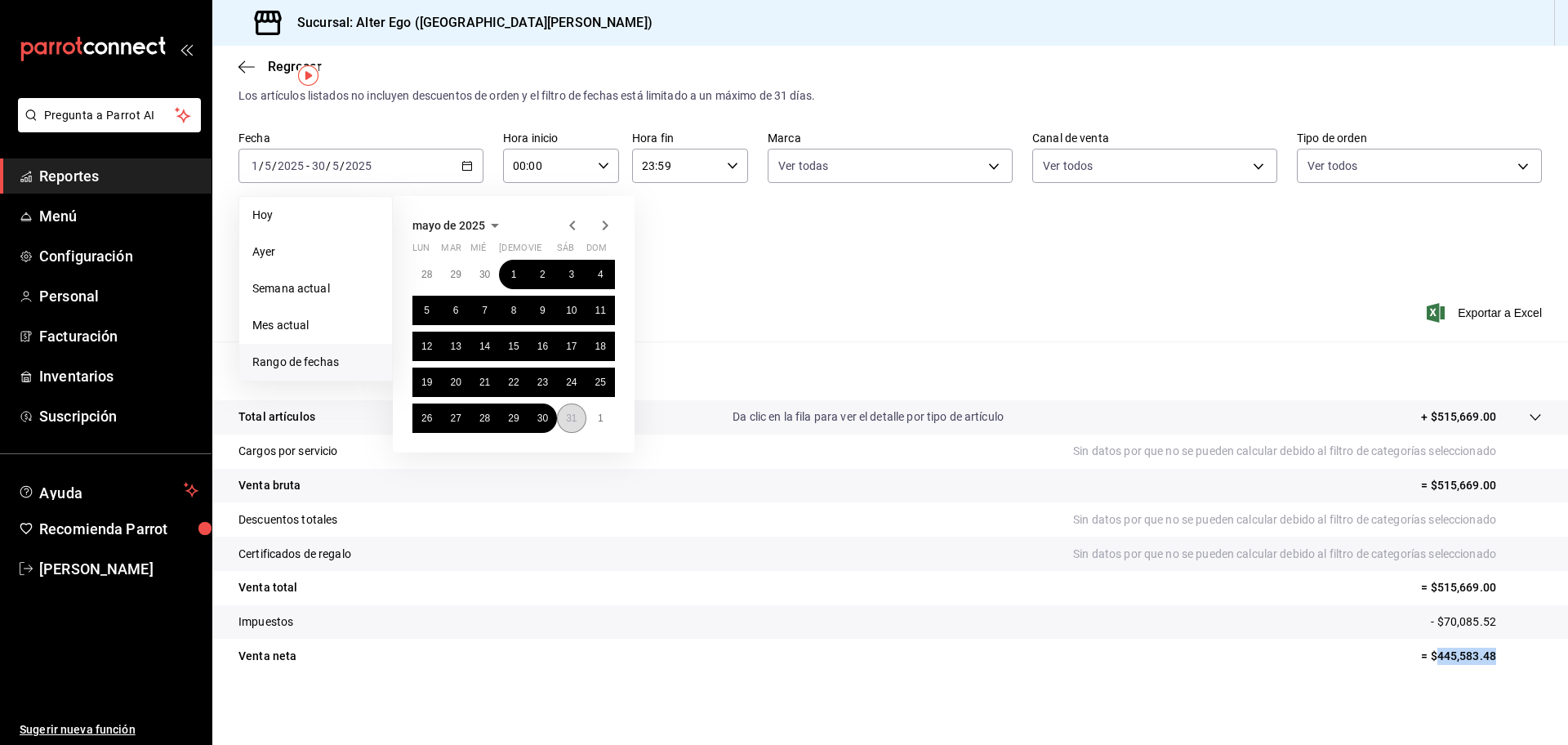
click at [579, 413] on button "31" at bounding box center [571, 418] width 29 height 30
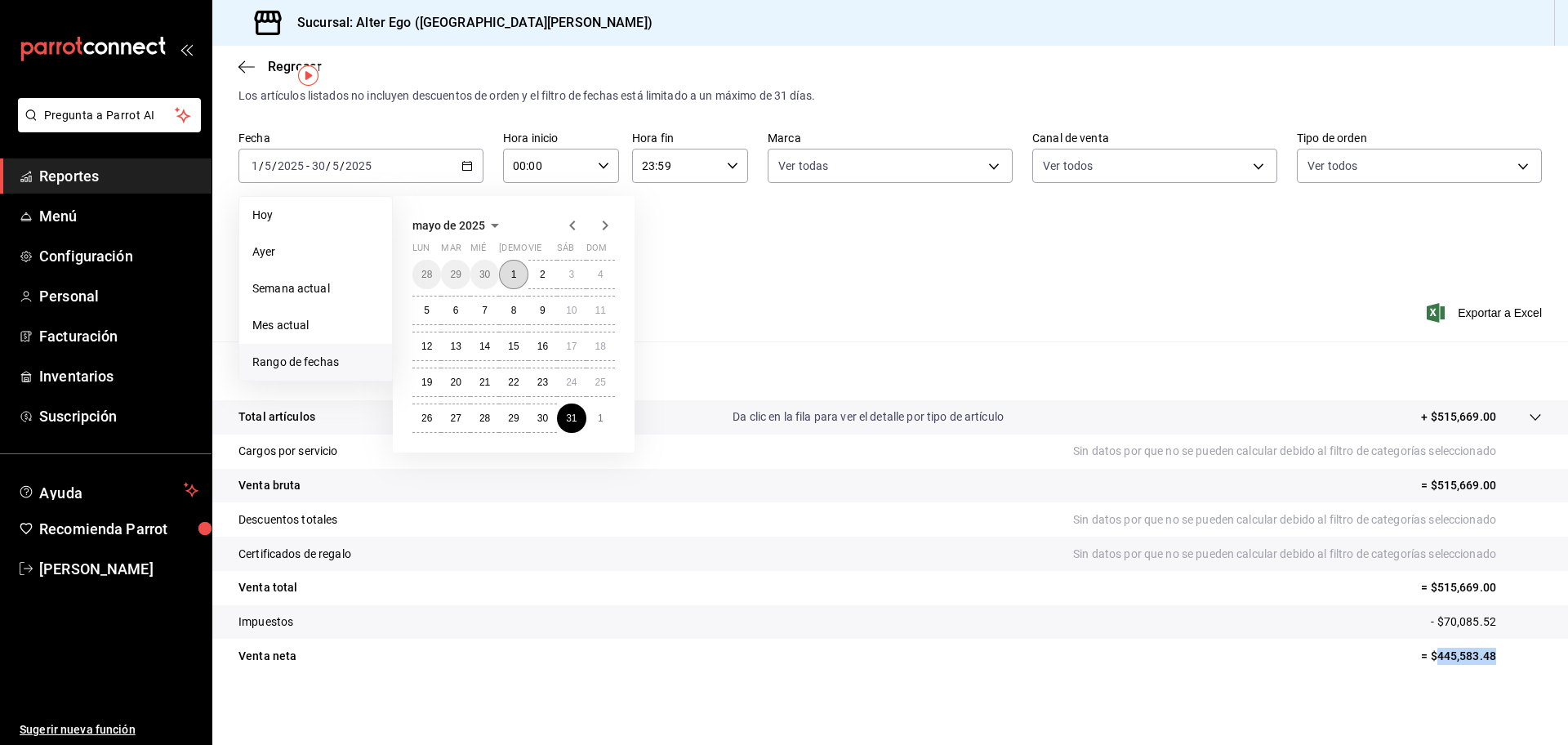
click at [511, 270] on abbr "1" at bounding box center [514, 274] width 6 height 11
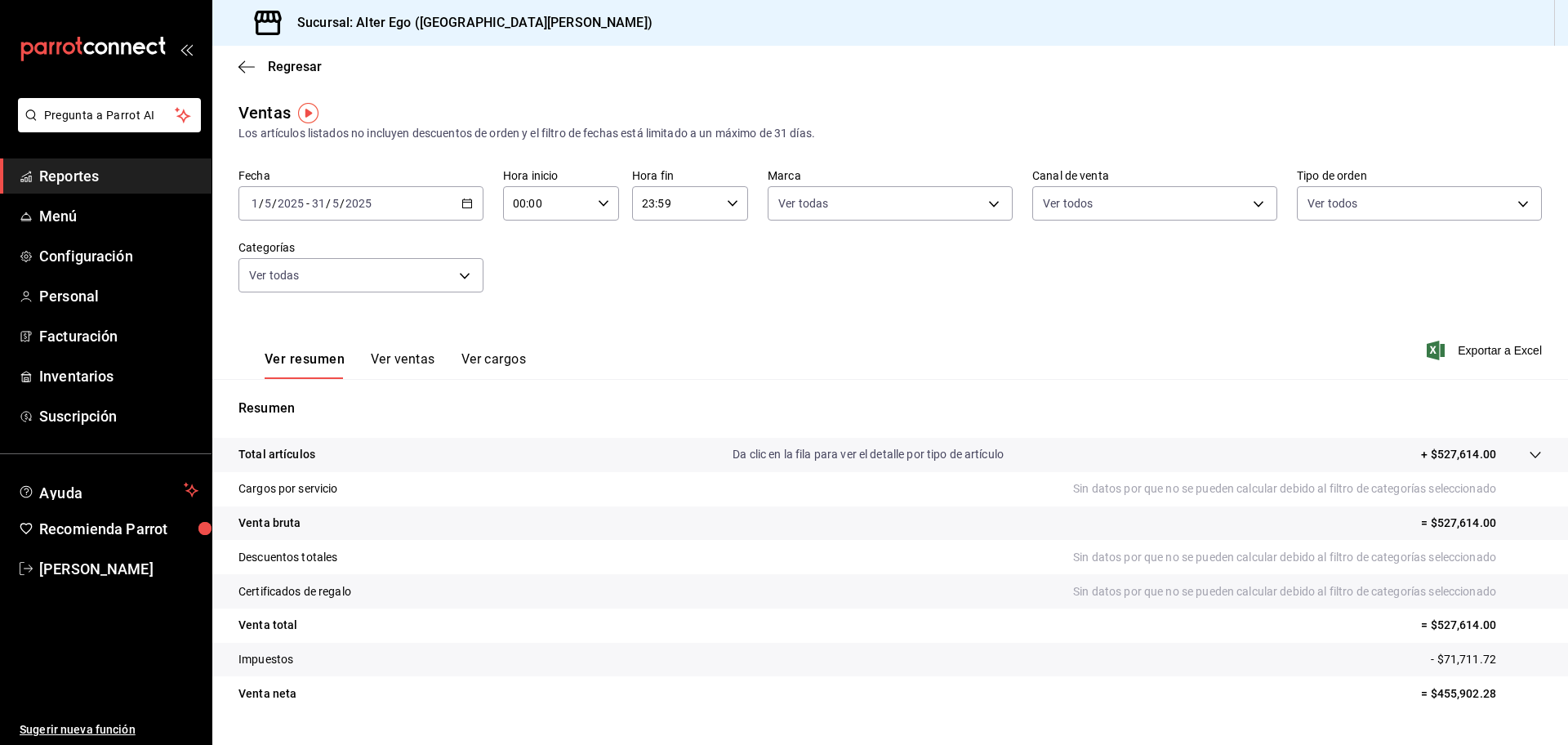
click at [1436, 691] on p "= $455,902.28" at bounding box center [1482, 694] width 121 height 17
copy p "455,902.28"
click at [464, 200] on icon "button" at bounding box center [467, 203] width 11 height 11
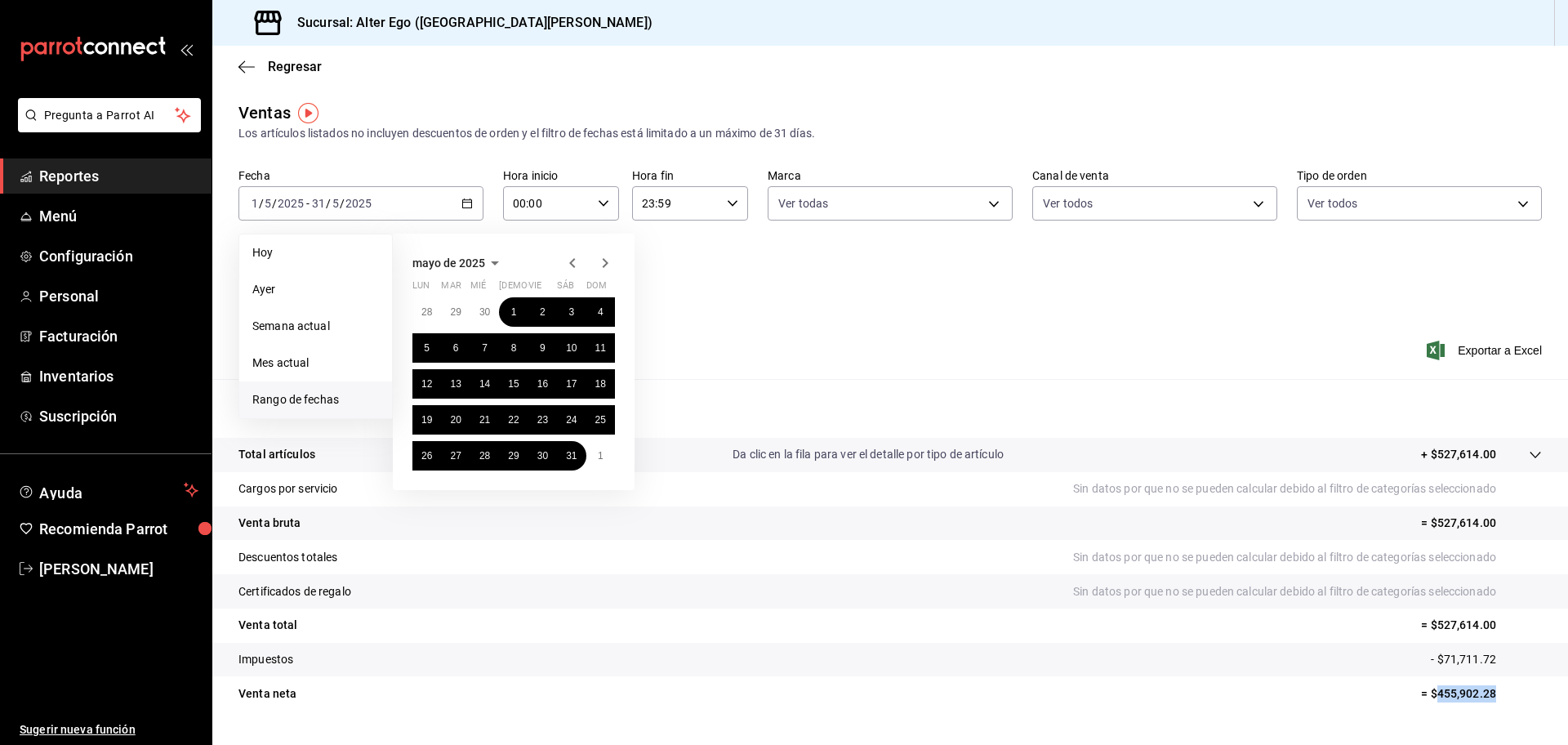
click at [603, 266] on icon "button" at bounding box center [606, 263] width 6 height 10
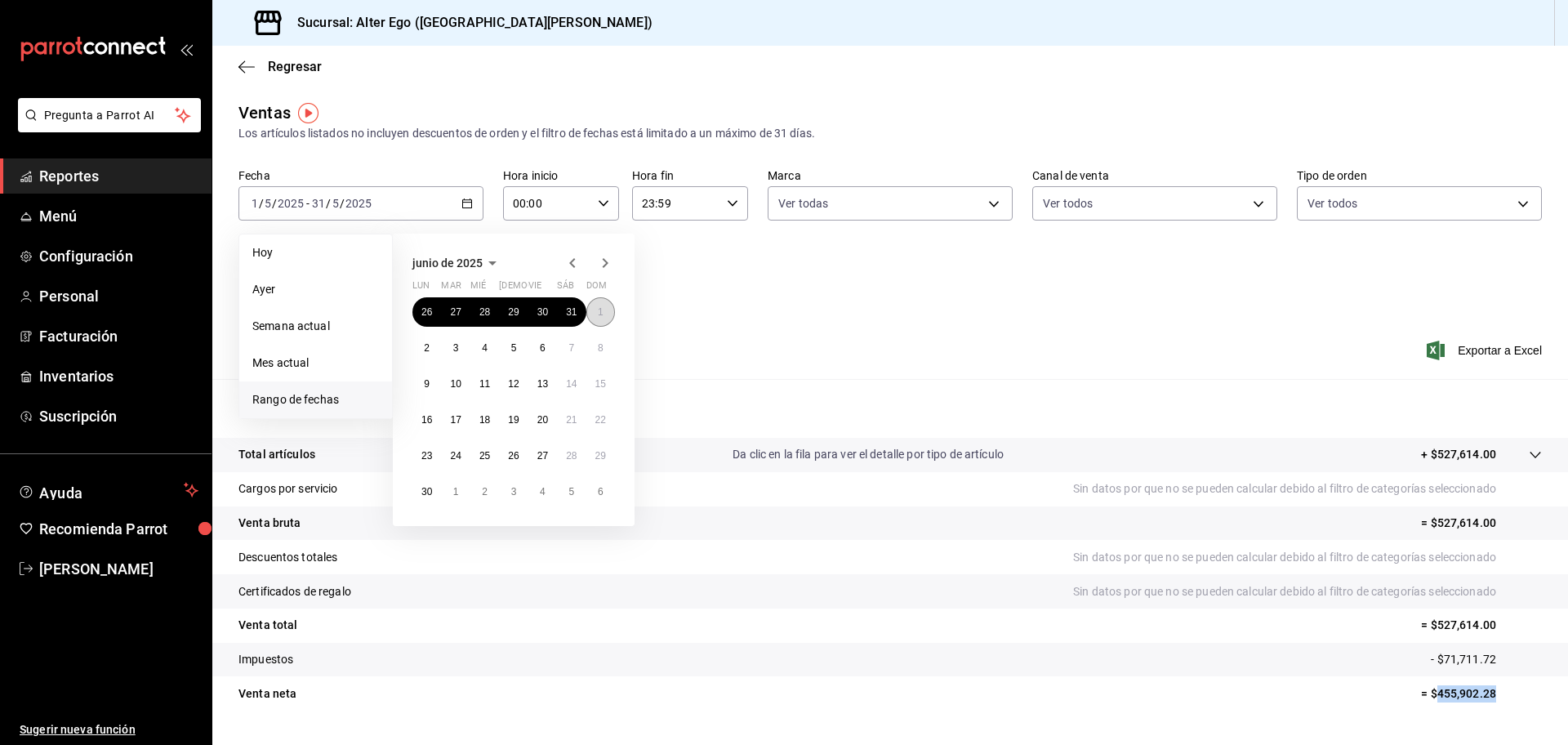
click at [590, 311] on button "1" at bounding box center [600, 312] width 29 height 30
click at [420, 490] on button "30" at bounding box center [427, 492] width 29 height 30
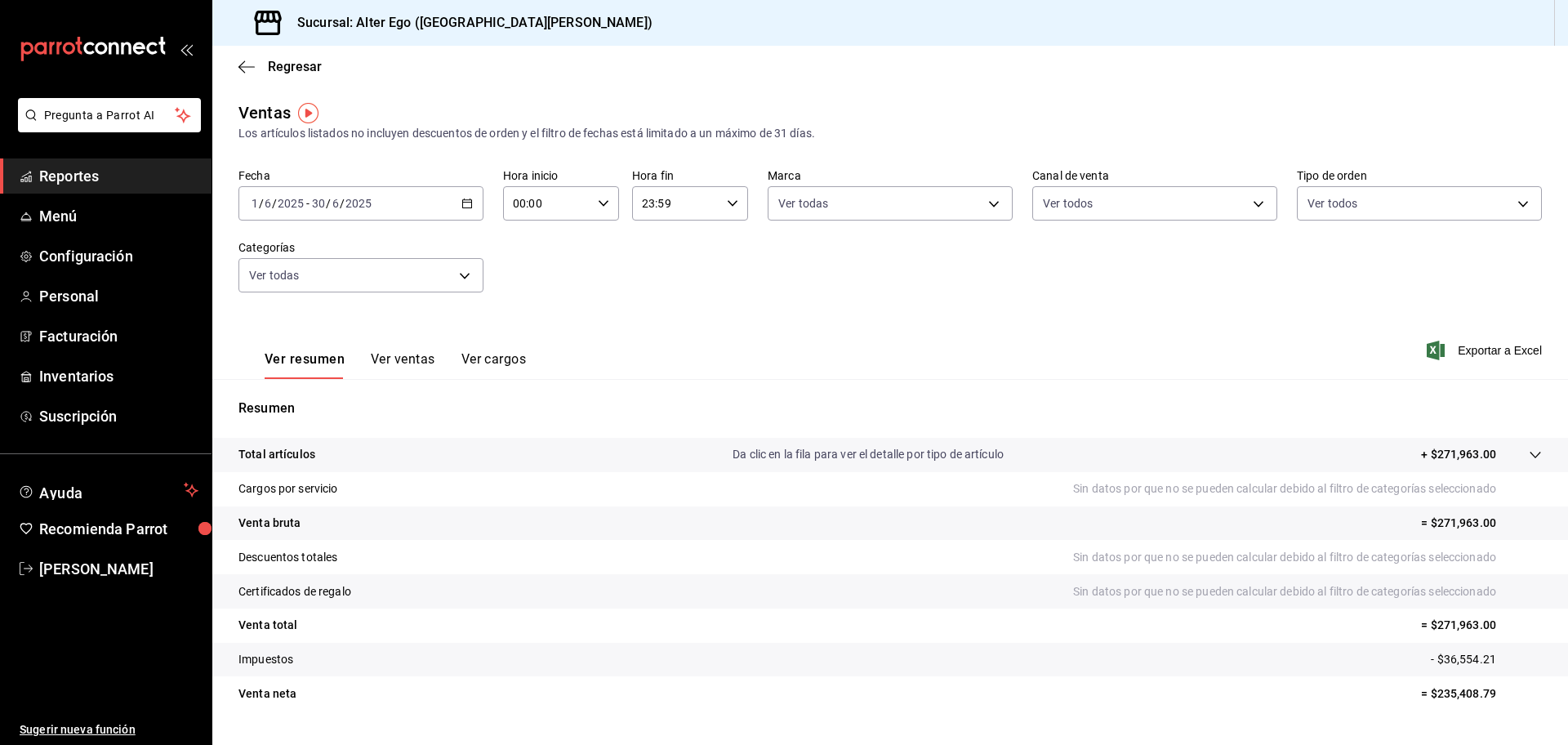
click at [1454, 696] on p "= $235,408.79" at bounding box center [1482, 694] width 121 height 17
copy p "235,408.79"
click at [463, 207] on icon "button" at bounding box center [467, 203] width 11 height 11
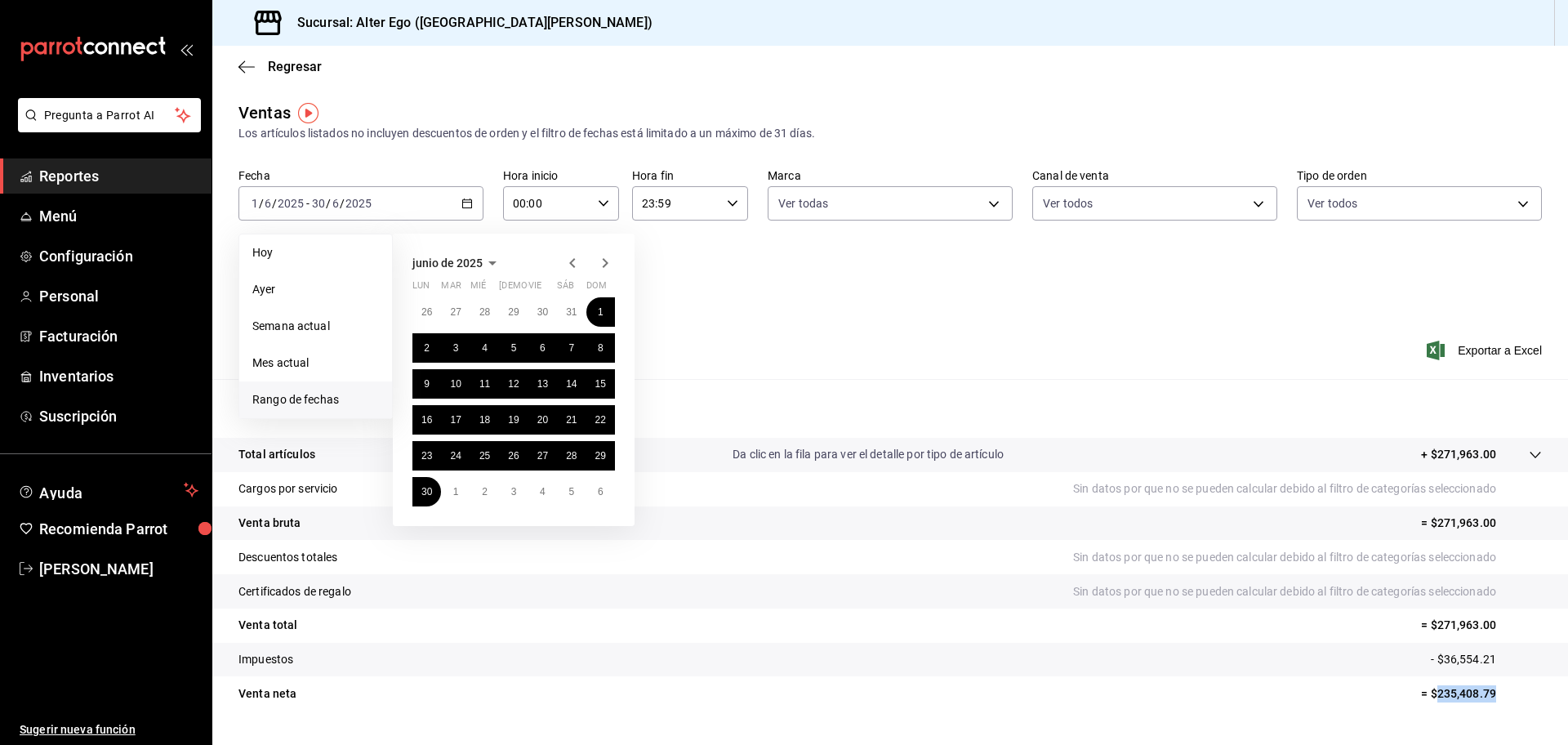
click at [607, 270] on icon "button" at bounding box center [605, 263] width 19 height 19
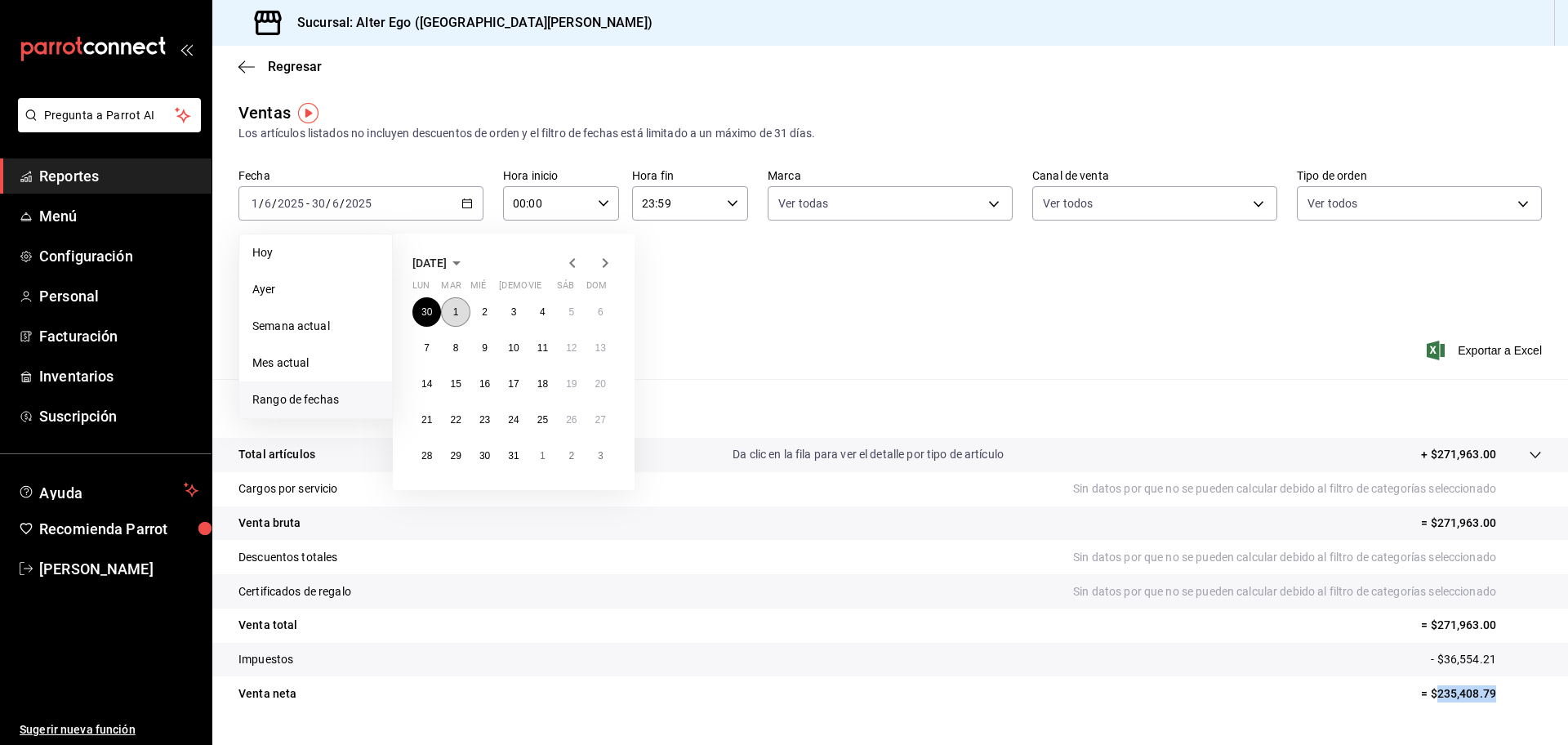
click at [452, 311] on button "1" at bounding box center [455, 312] width 29 height 30
click at [517, 466] on button "31" at bounding box center [513, 455] width 29 height 30
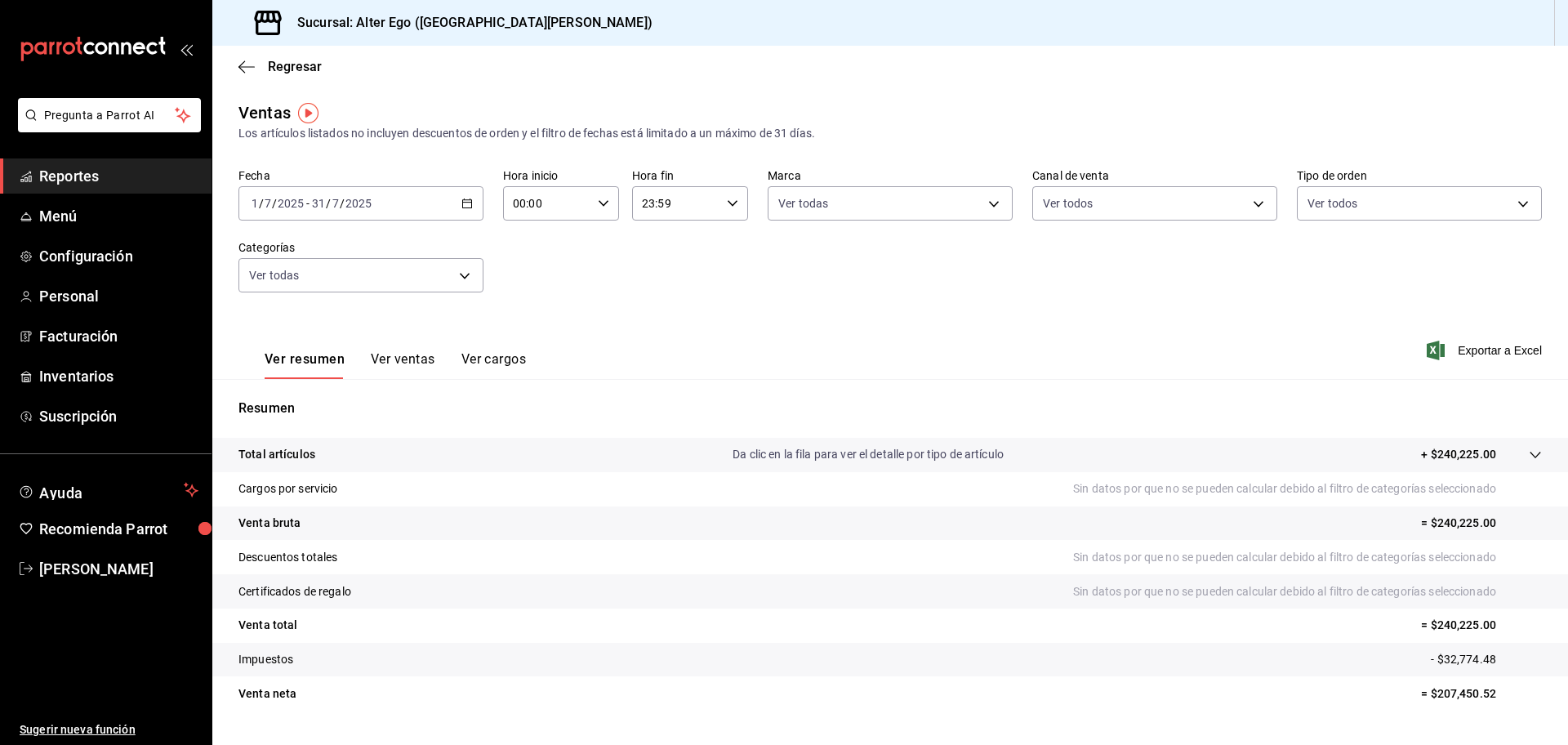
click at [1465, 696] on p "= $207,450.52" at bounding box center [1482, 694] width 121 height 17
click at [1467, 696] on p "= $207,450.52" at bounding box center [1482, 694] width 121 height 17
copy p "207,450.52"
click at [463, 204] on icon "button" at bounding box center [467, 203] width 11 height 11
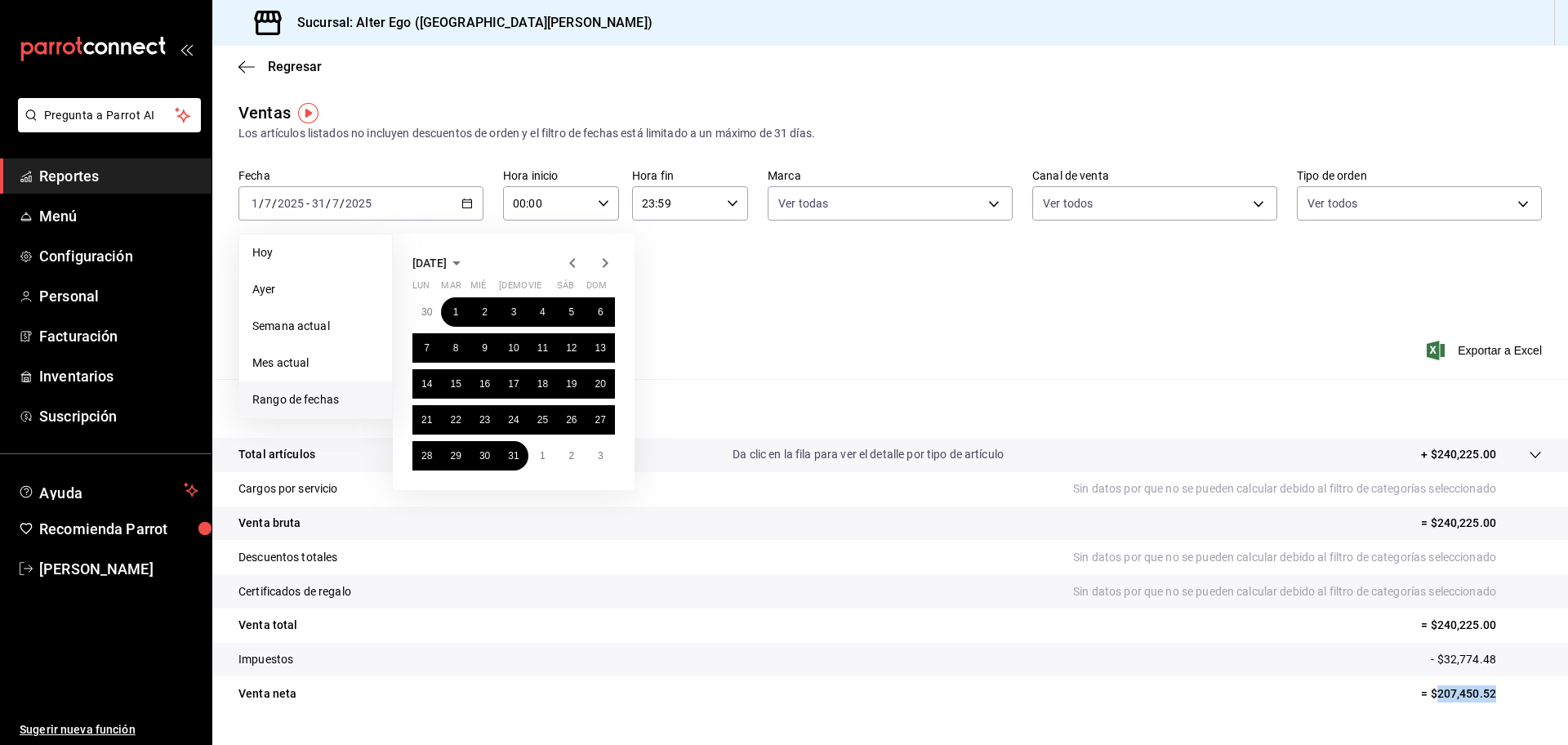
click at [601, 267] on icon "button" at bounding box center [605, 263] width 19 height 19
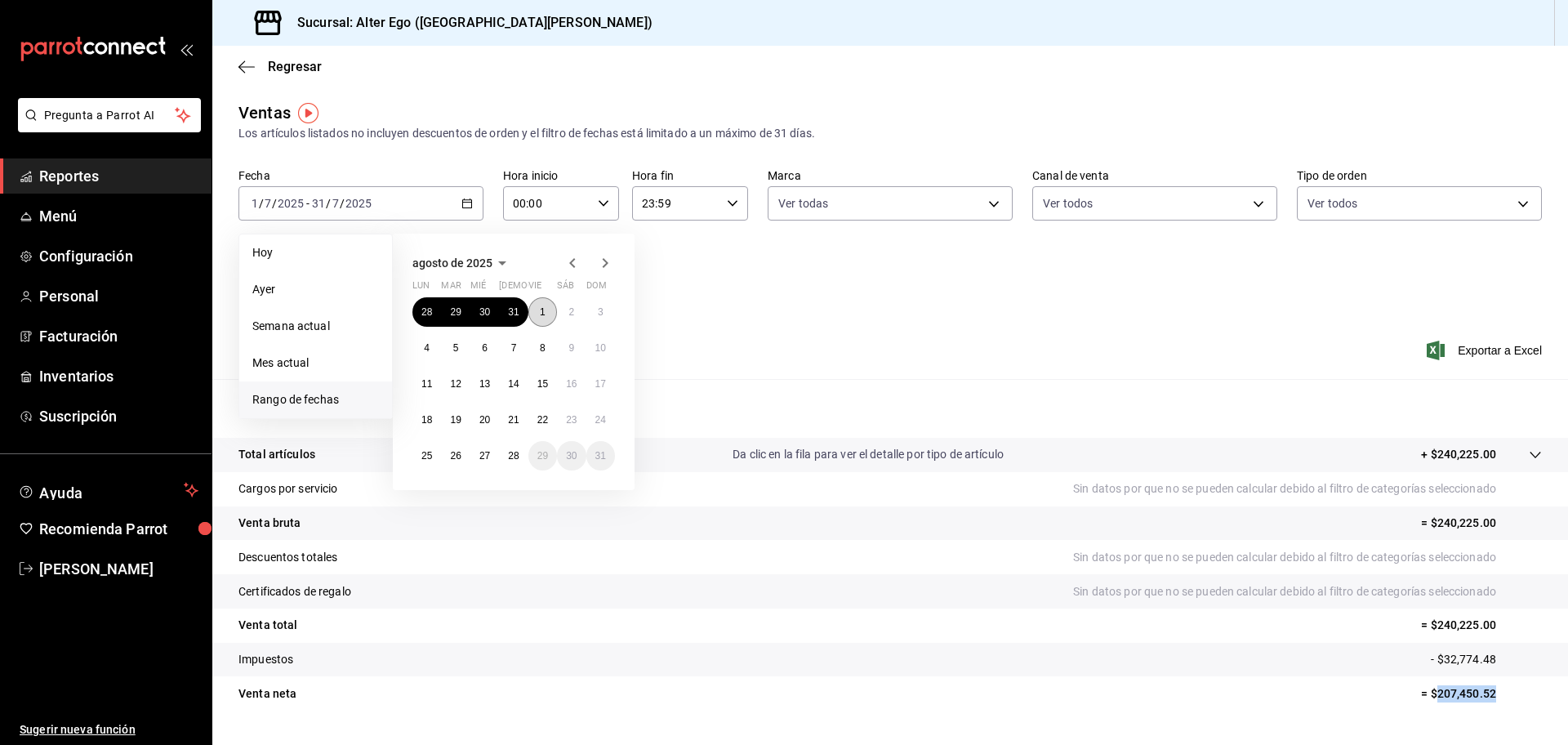
click at [552, 312] on button "1" at bounding box center [543, 312] width 29 height 30
click at [511, 447] on button "28" at bounding box center [513, 455] width 29 height 30
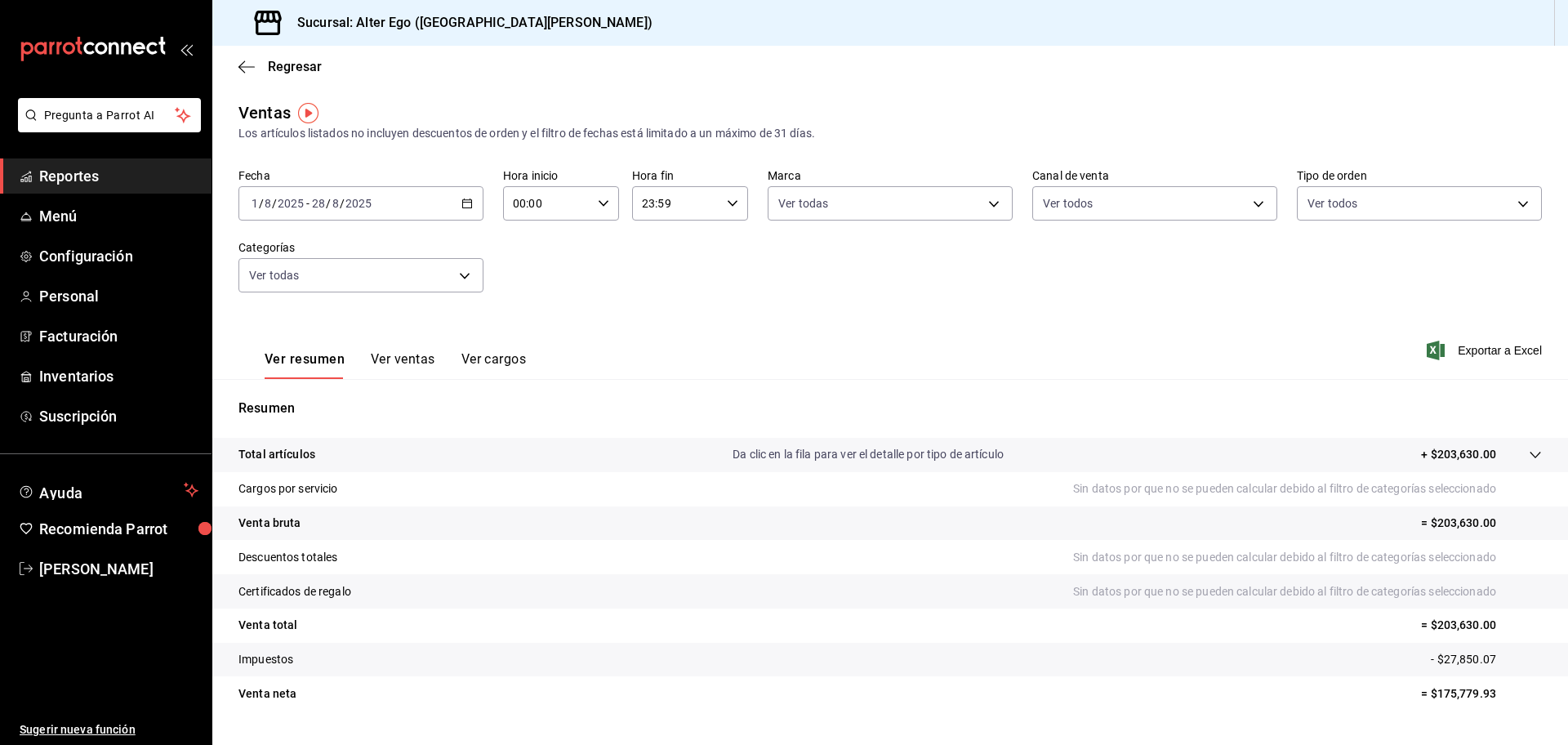
click at [466, 202] on icon "button" at bounding box center [467, 203] width 11 height 11
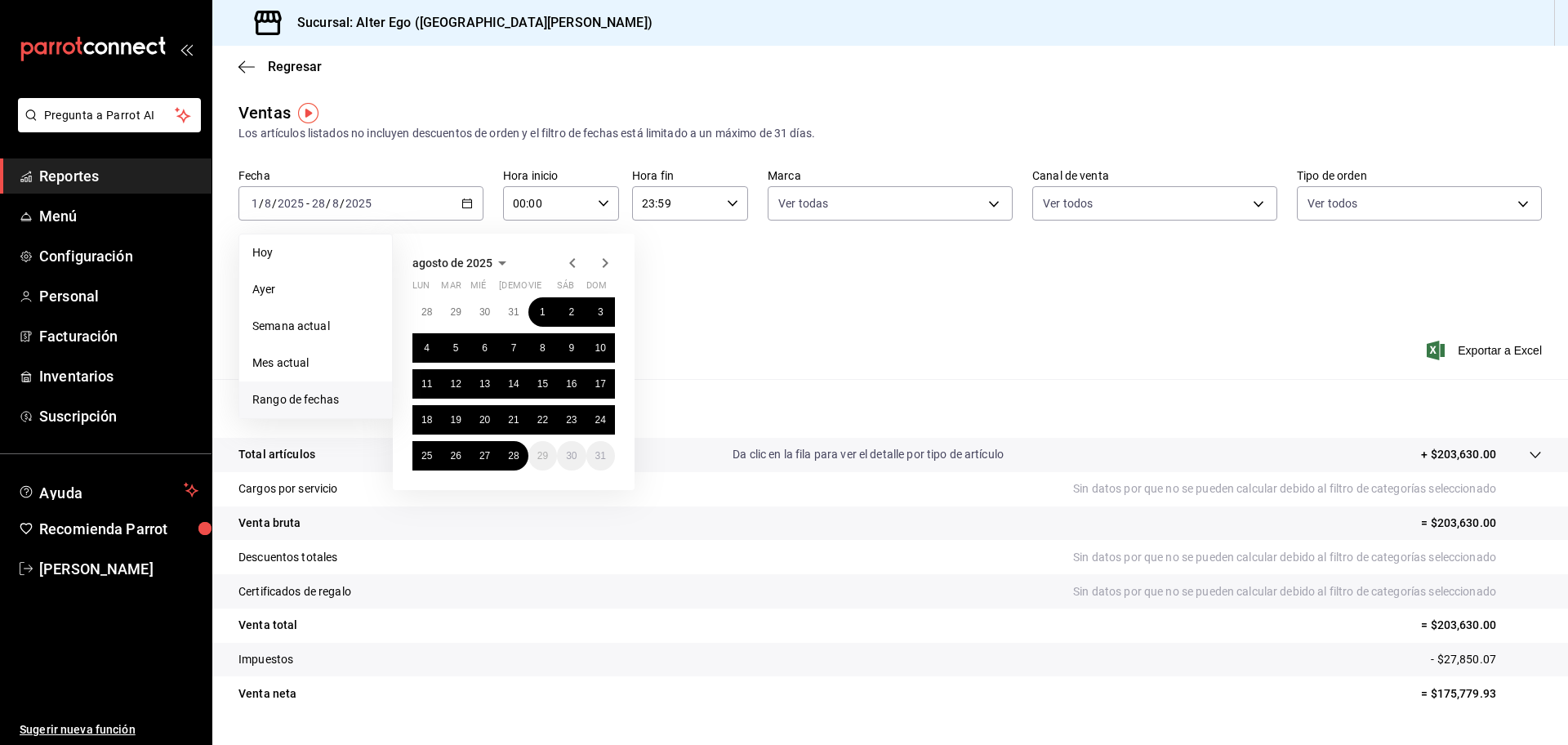
click at [1437, 685] on p "= $175,779.93" at bounding box center [1482, 694] width 121 height 17
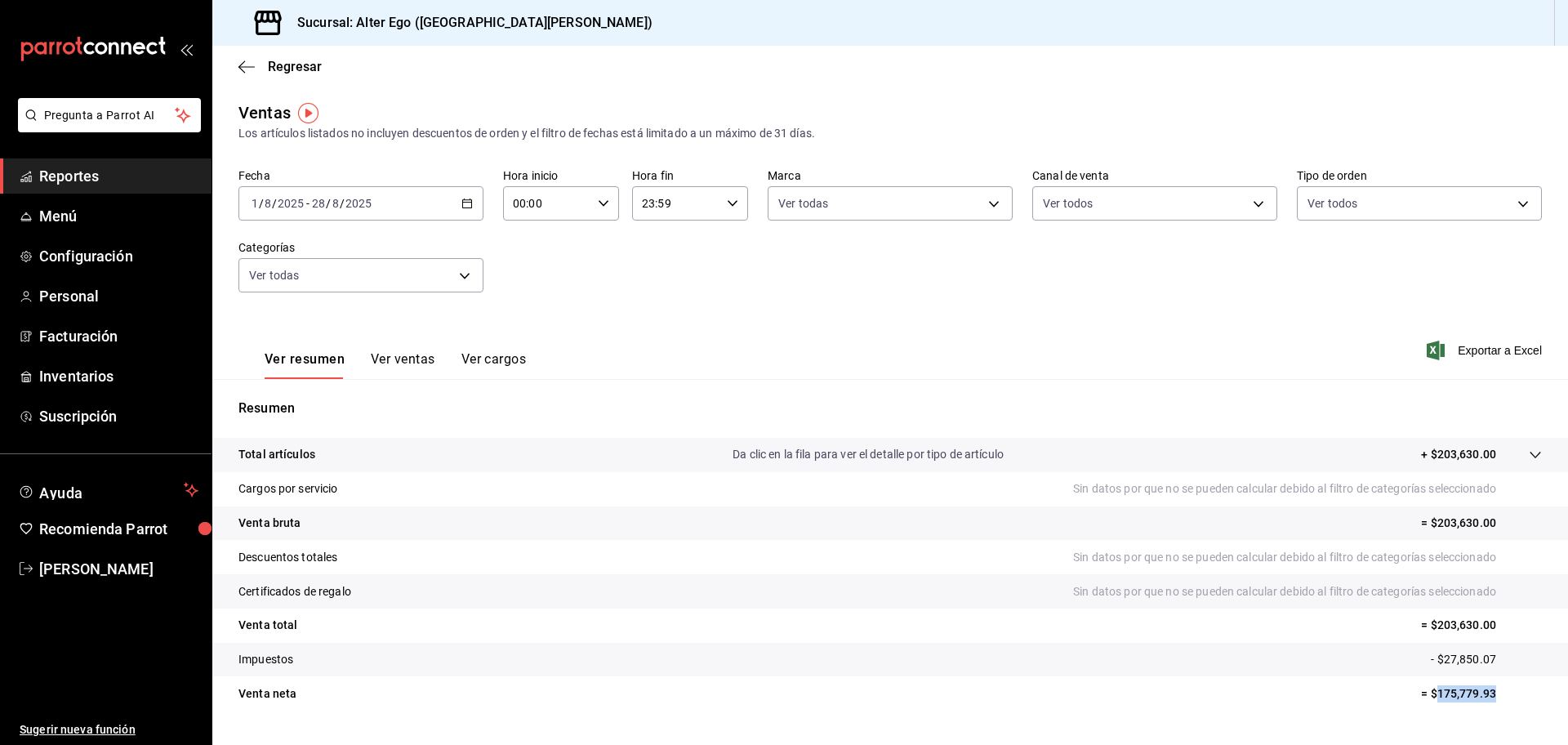
click at [1437, 685] on p "= $175,779.93" at bounding box center [1482, 694] width 121 height 17
copy p "175,779.93"
click at [94, 571] on span "Daniel Lic" at bounding box center [119, 568] width 160 height 22
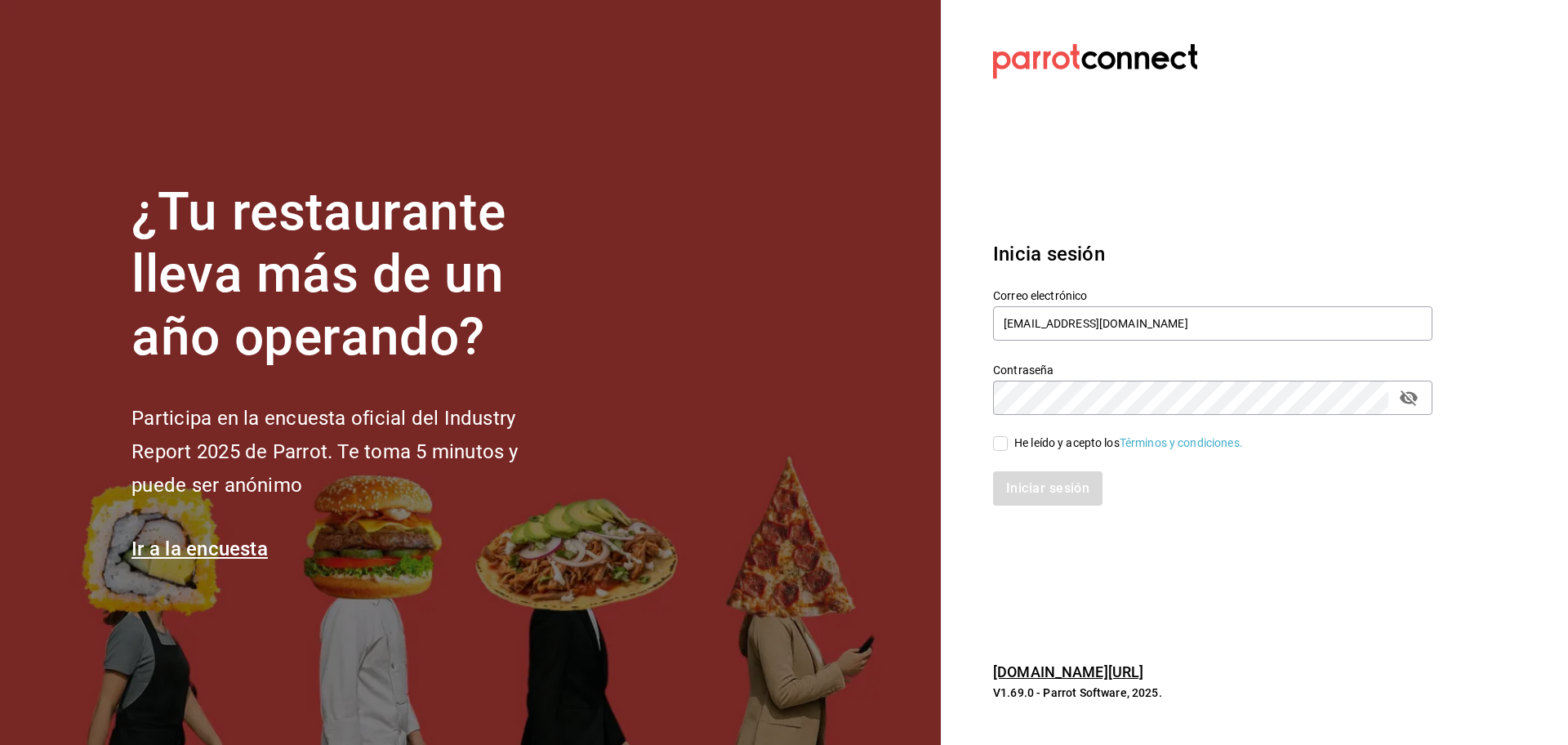
click at [1393, 242] on h3 "Inicia sesión" at bounding box center [1213, 254] width 440 height 30
drag, startPoint x: 1295, startPoint y: 326, endPoint x: 517, endPoint y: 325, distance: 778.0
click at [529, 326] on div "¿Tu restaurante lleva más de un año operando? Participa en la encuesta oficial …" at bounding box center [784, 372] width 1568 height 745
paste input "direccion@consultoresdm.com.mx"
type input "direccion@consultoresdm.com.mx"
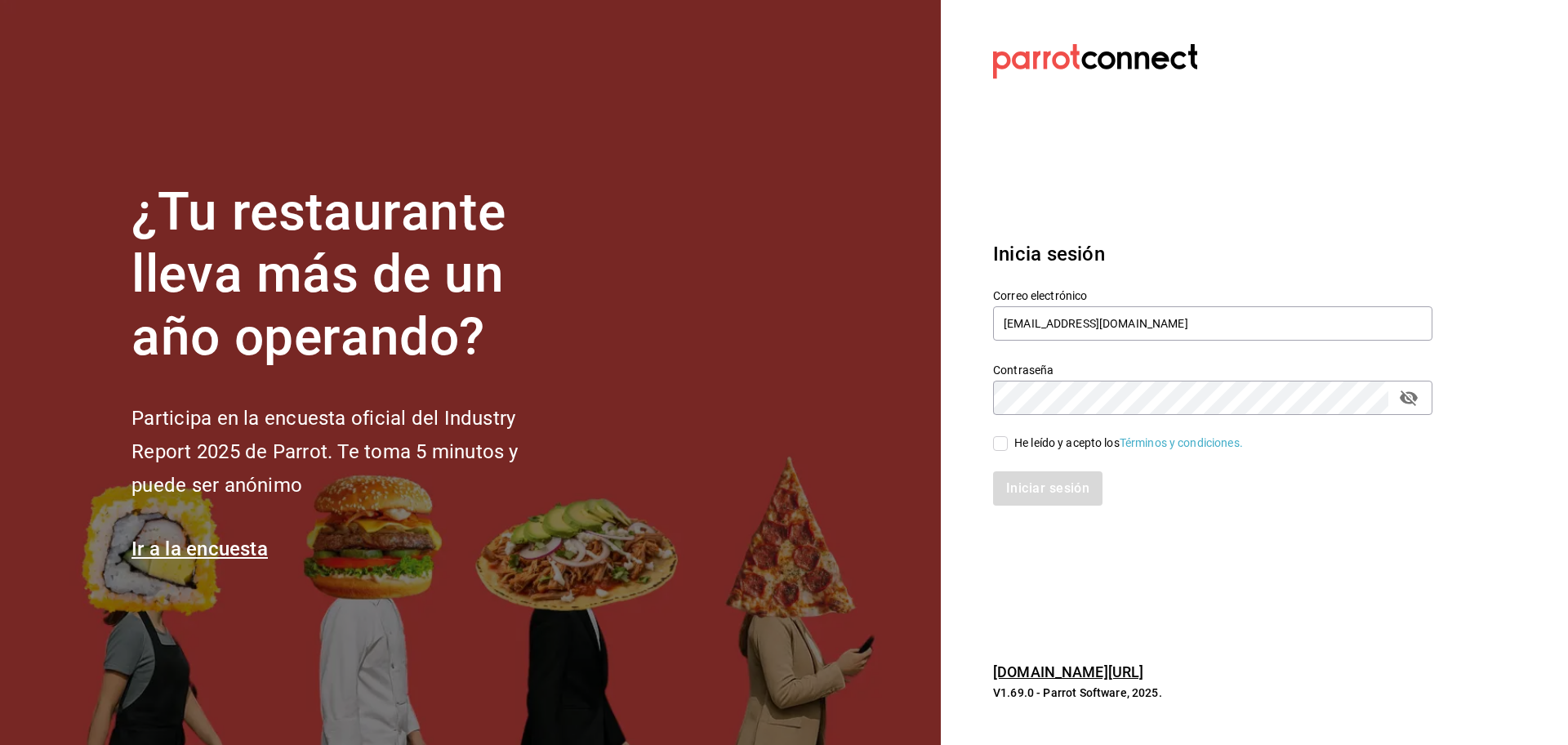
click at [1006, 439] on input "He leído y acepto los Términos y condiciones." at bounding box center [1000, 443] width 15 height 15
checkbox input "true"
click at [1030, 475] on button "Iniciar sesión" at bounding box center [1048, 488] width 111 height 34
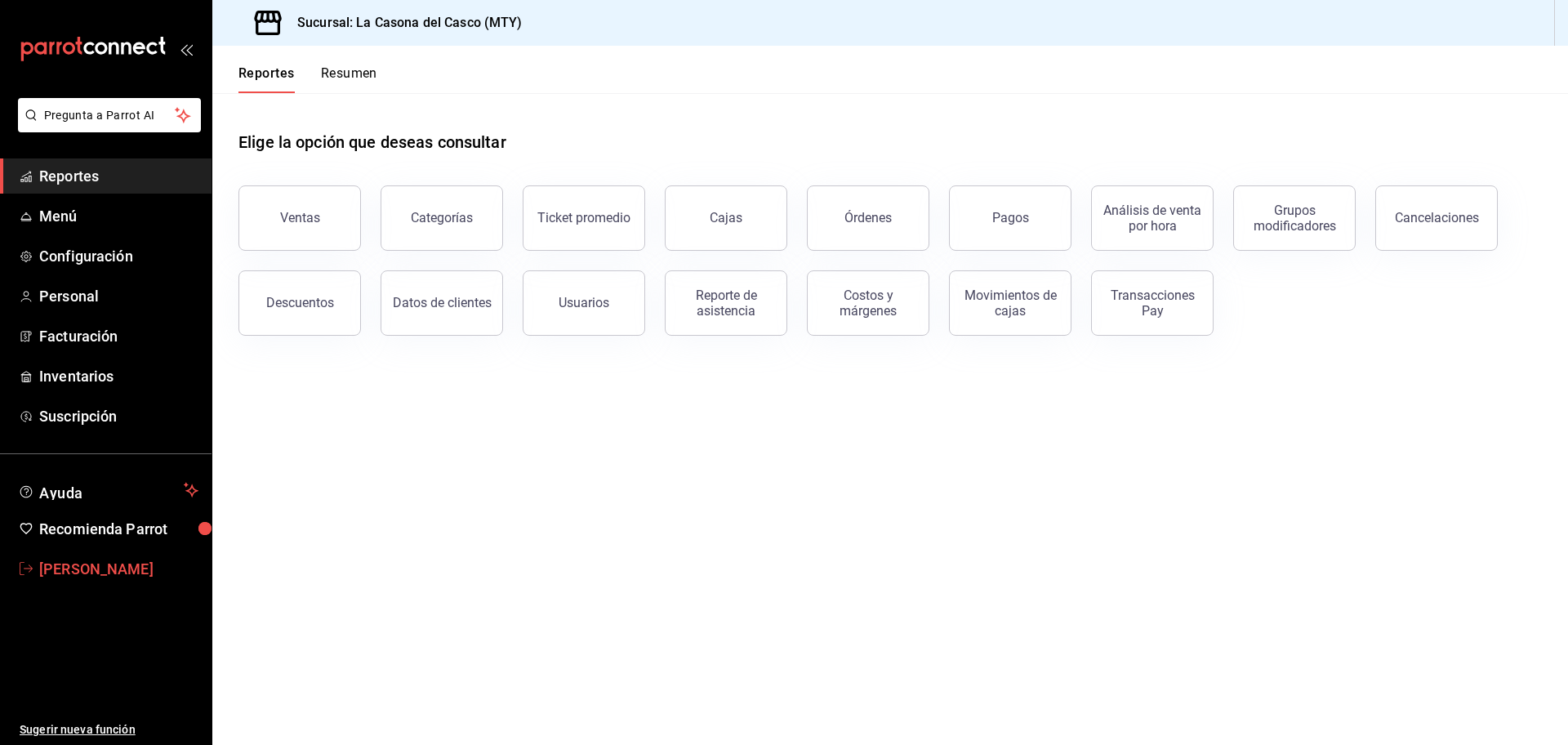
click at [98, 580] on link "Daniel Lic" at bounding box center [106, 569] width 211 height 35
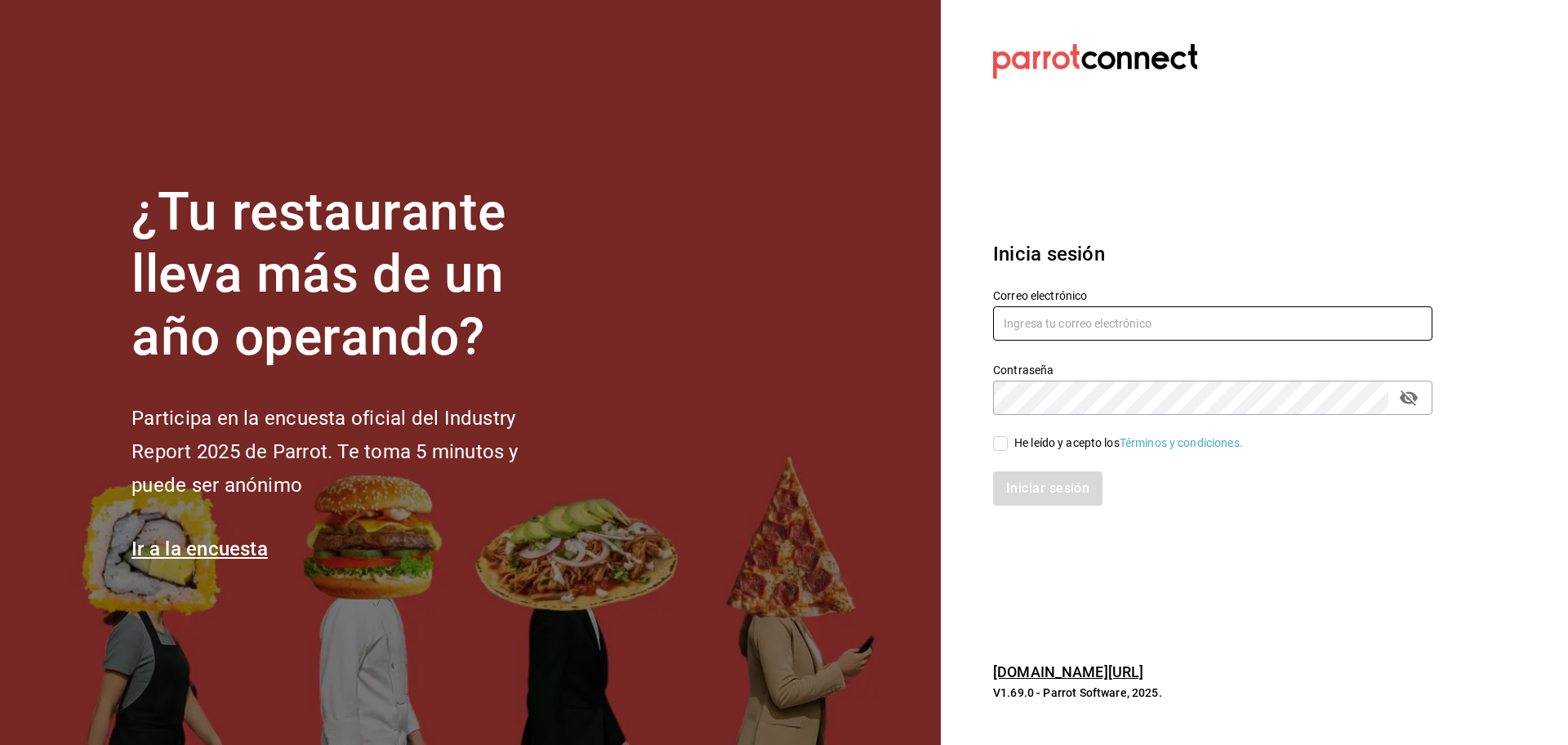
type input "[EMAIL_ADDRESS][DOMAIN_NAME]"
